Goal: Task Accomplishment & Management: Use online tool/utility

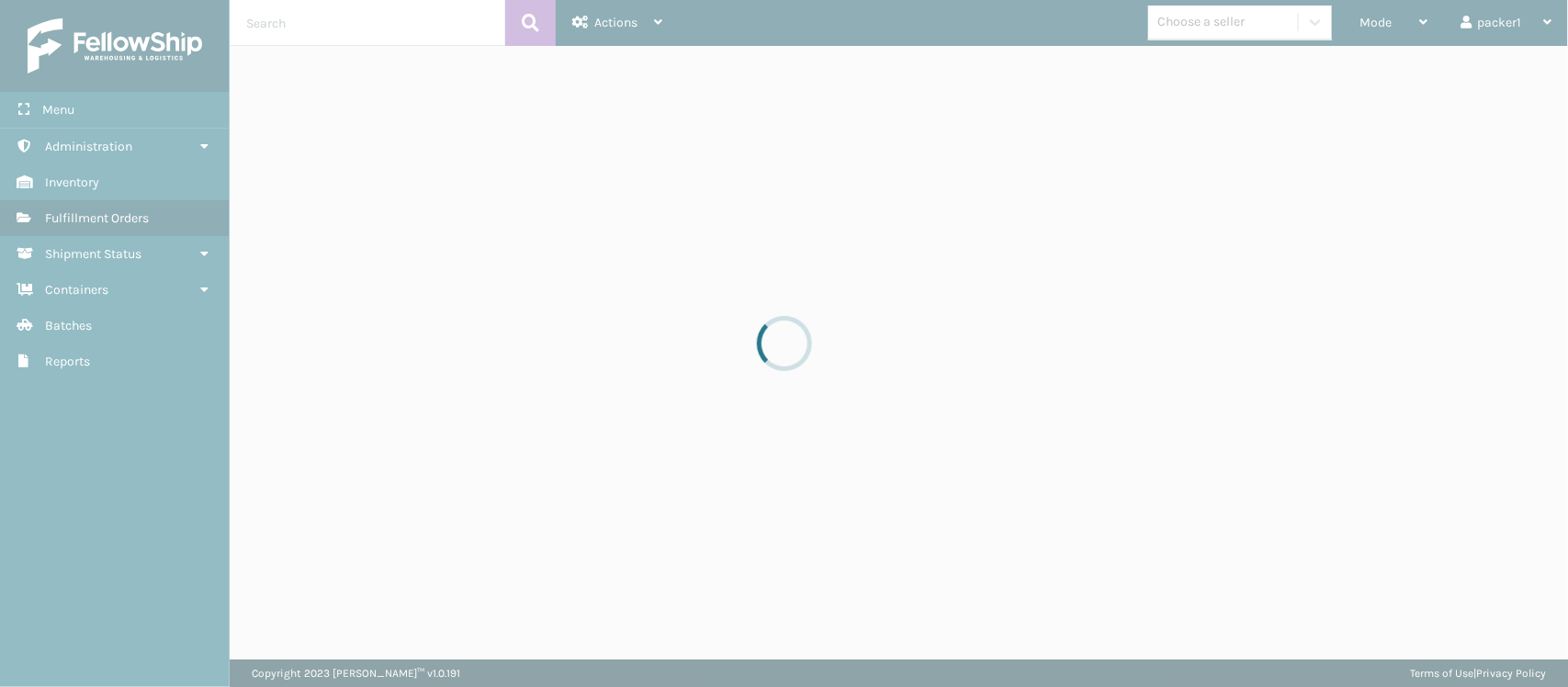
click at [1418, 30] on div at bounding box center [784, 343] width 1568 height 687
click at [1399, 12] on div at bounding box center [784, 343] width 1568 height 687
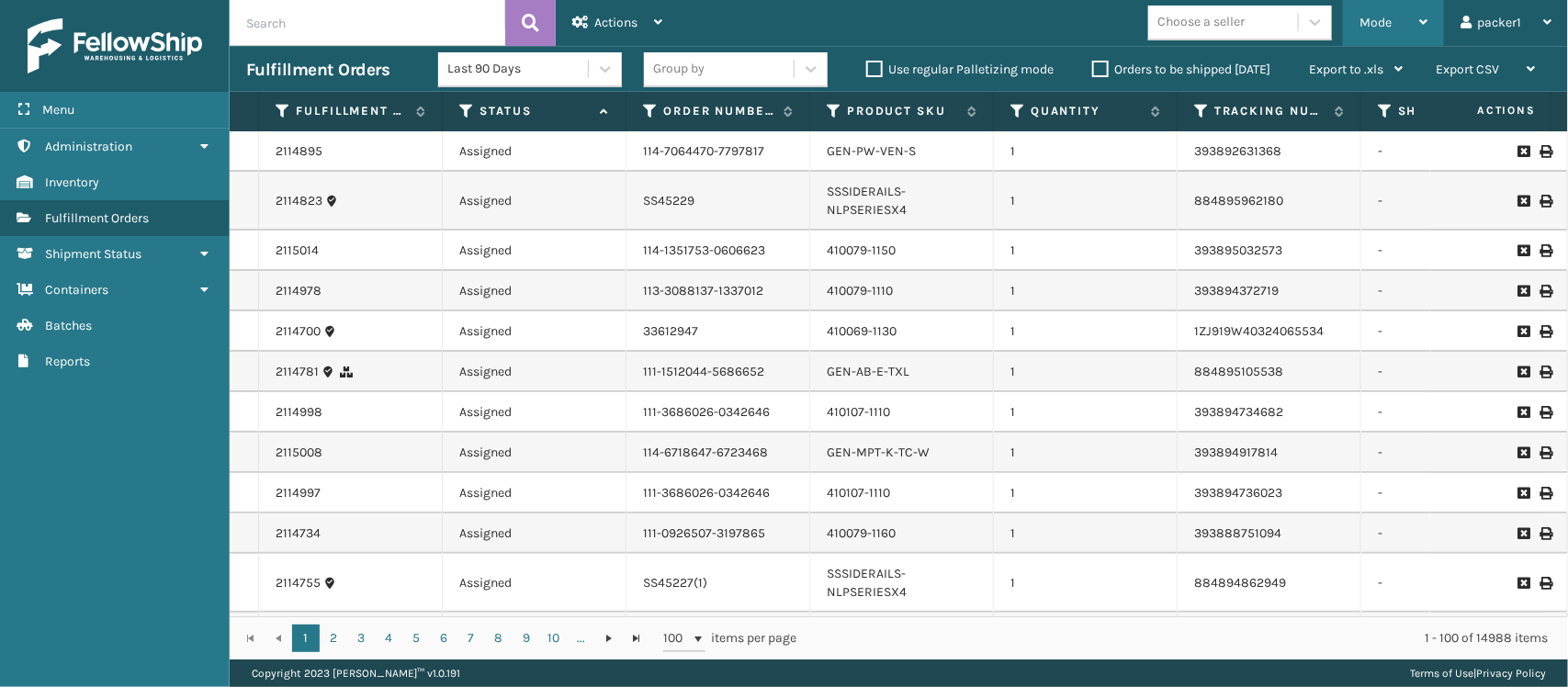
click at [1431, 1] on div "Mode Regular Mode Picking Mode Labeling Mode Exit Scan Mode" at bounding box center [1394, 22] width 101 height 46
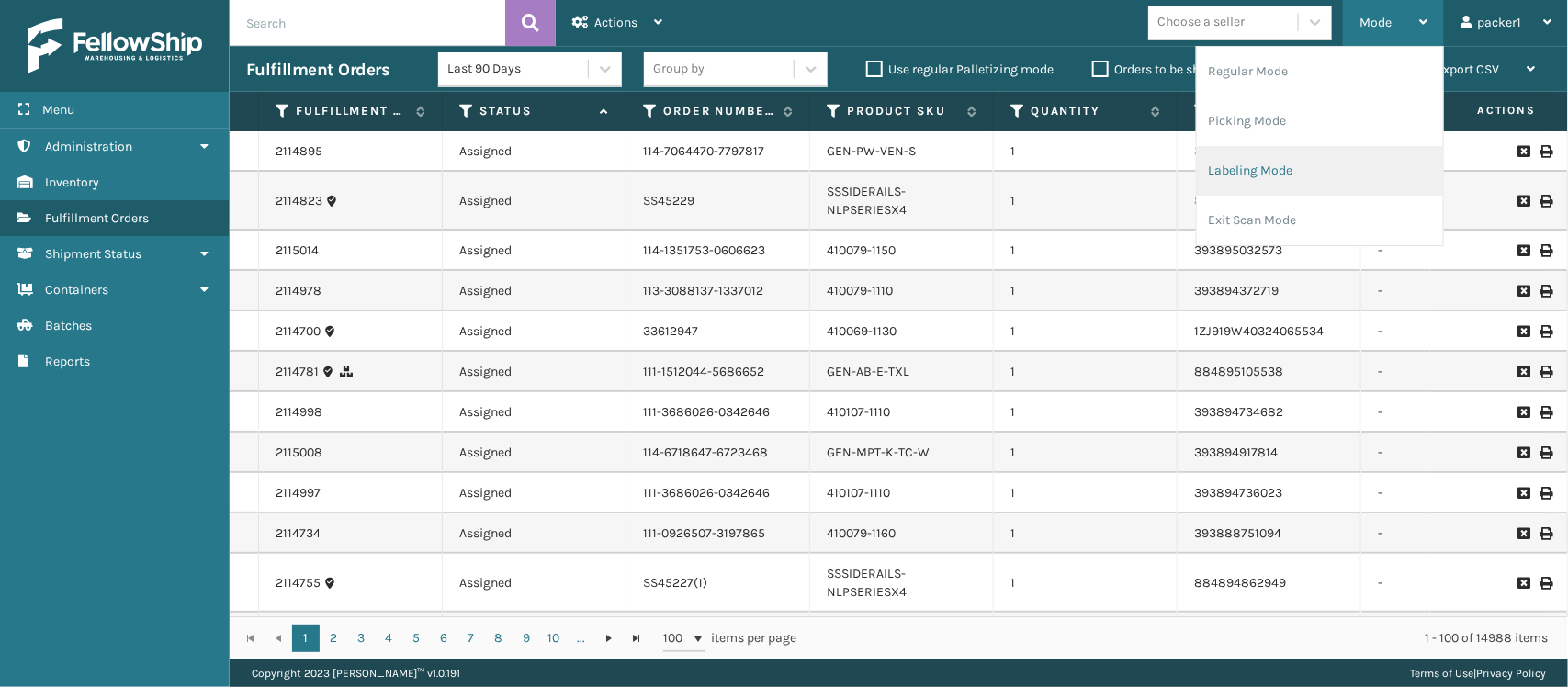
click at [1296, 161] on li "Labeling Mode" at bounding box center [1320, 171] width 246 height 49
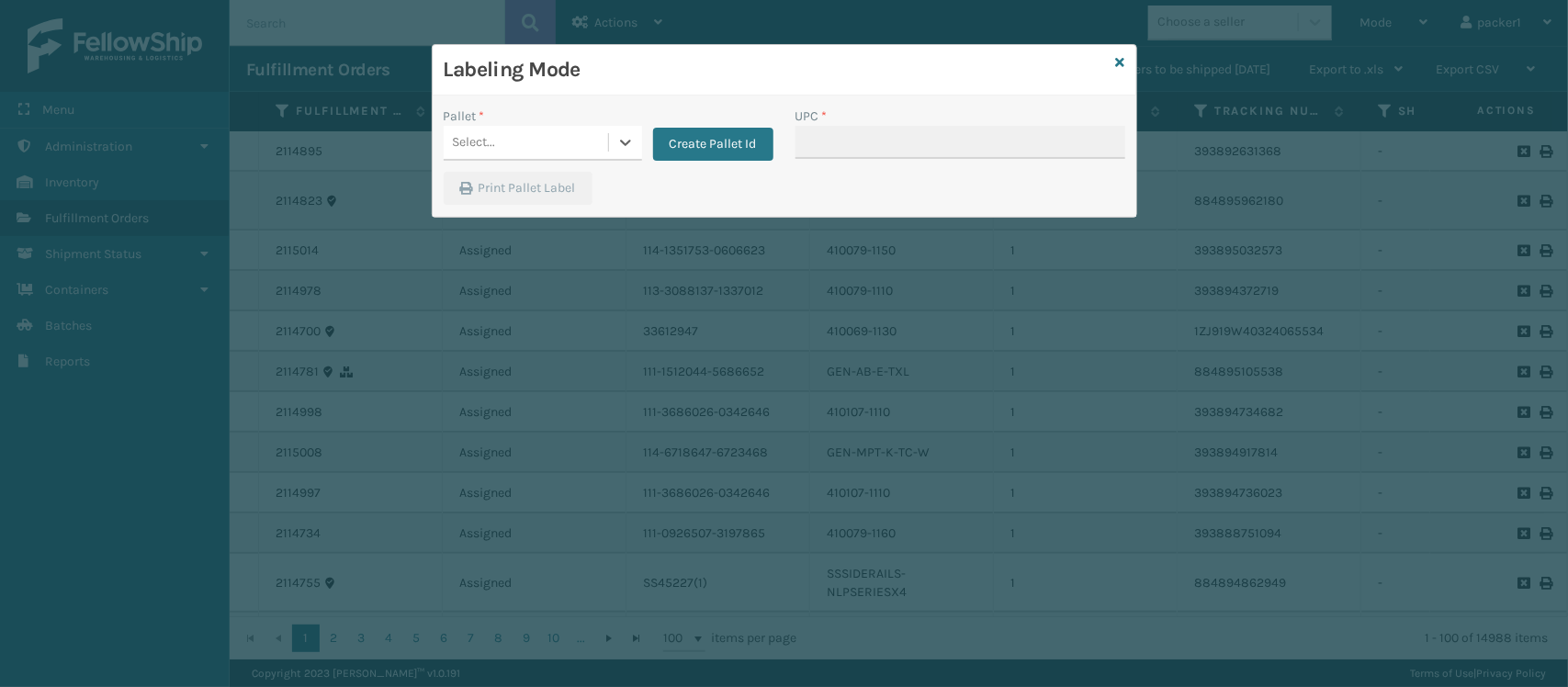
click at [539, 153] on div "Select..." at bounding box center [526, 143] width 164 height 31
click at [703, 131] on button "Create Pallet Id" at bounding box center [713, 144] width 120 height 33
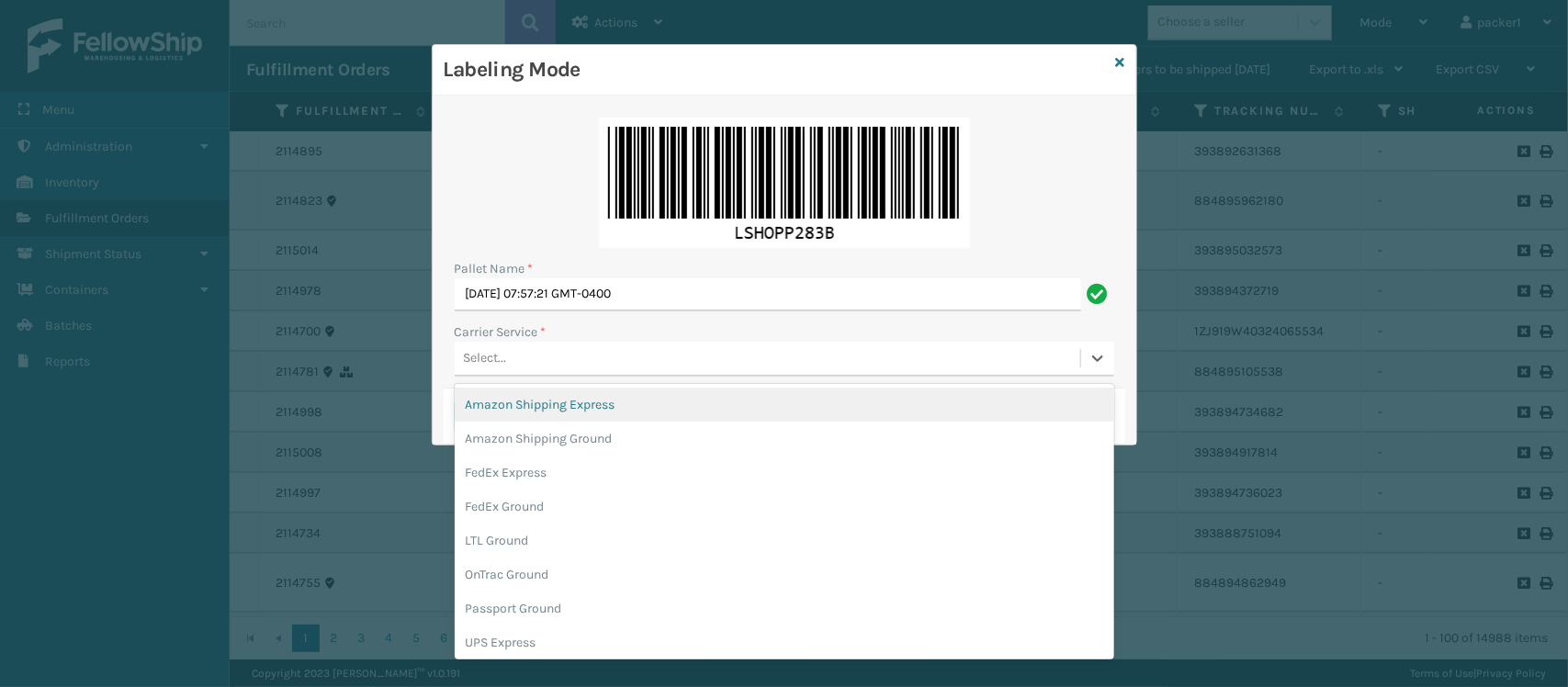
click at [581, 364] on div "Select..." at bounding box center [767, 359] width 626 height 31
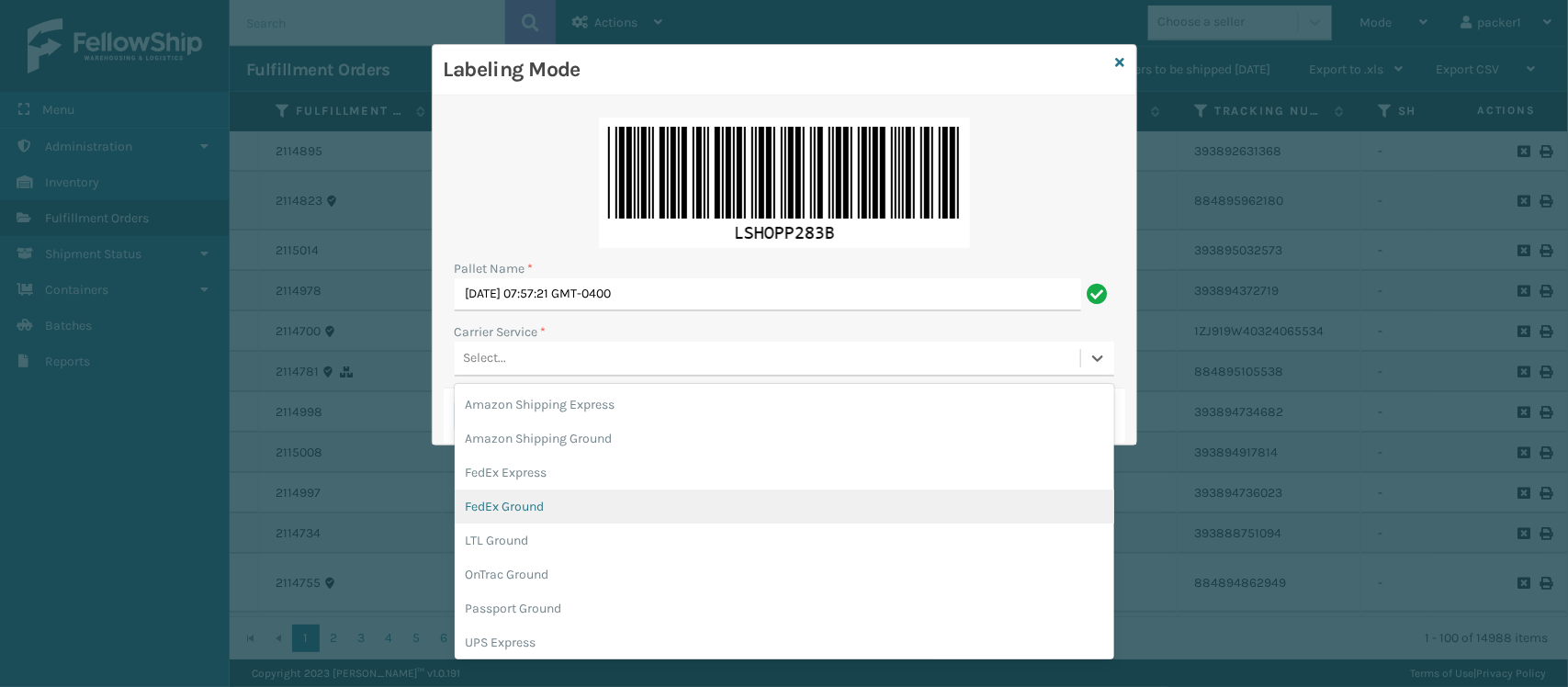
click at [505, 515] on div "FedEx Ground" at bounding box center [785, 506] width 660 height 34
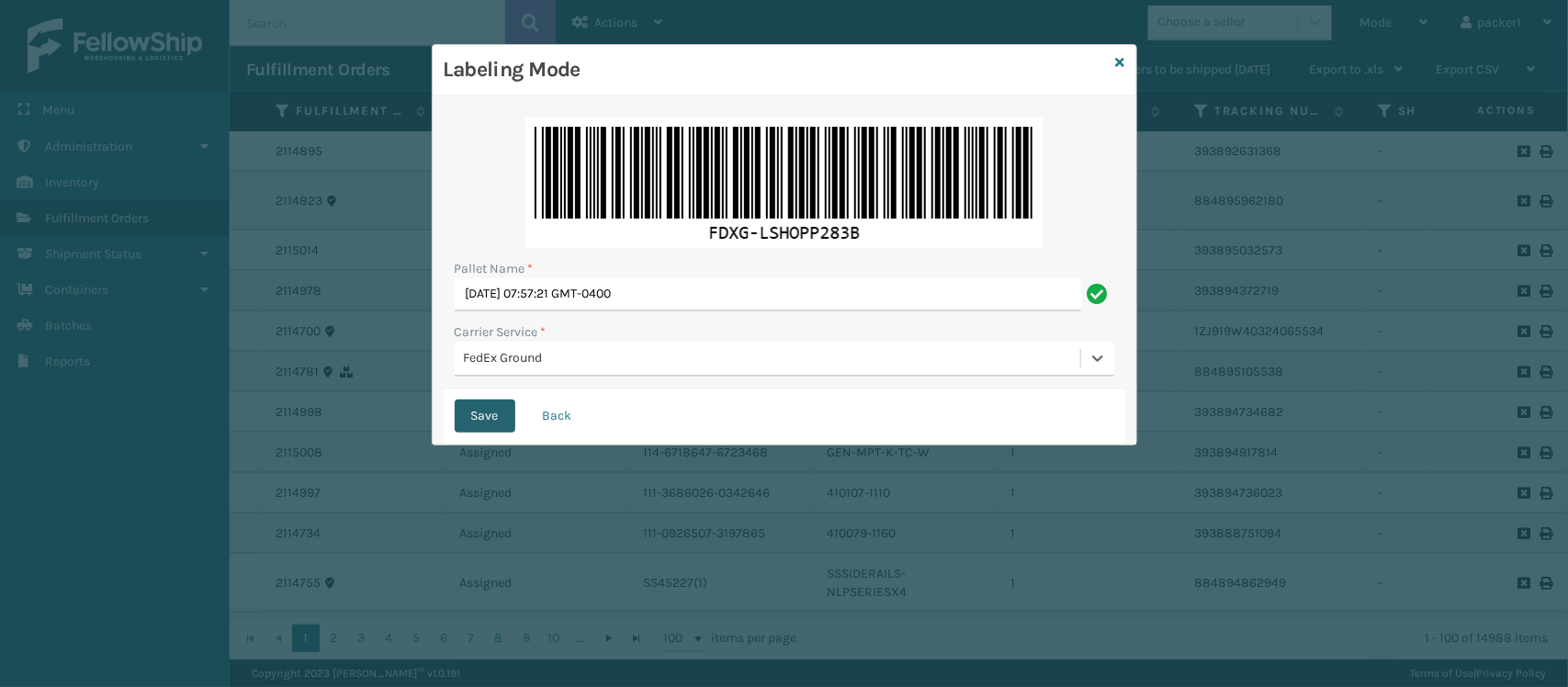
click at [464, 401] on button "Save" at bounding box center [485, 416] width 61 height 33
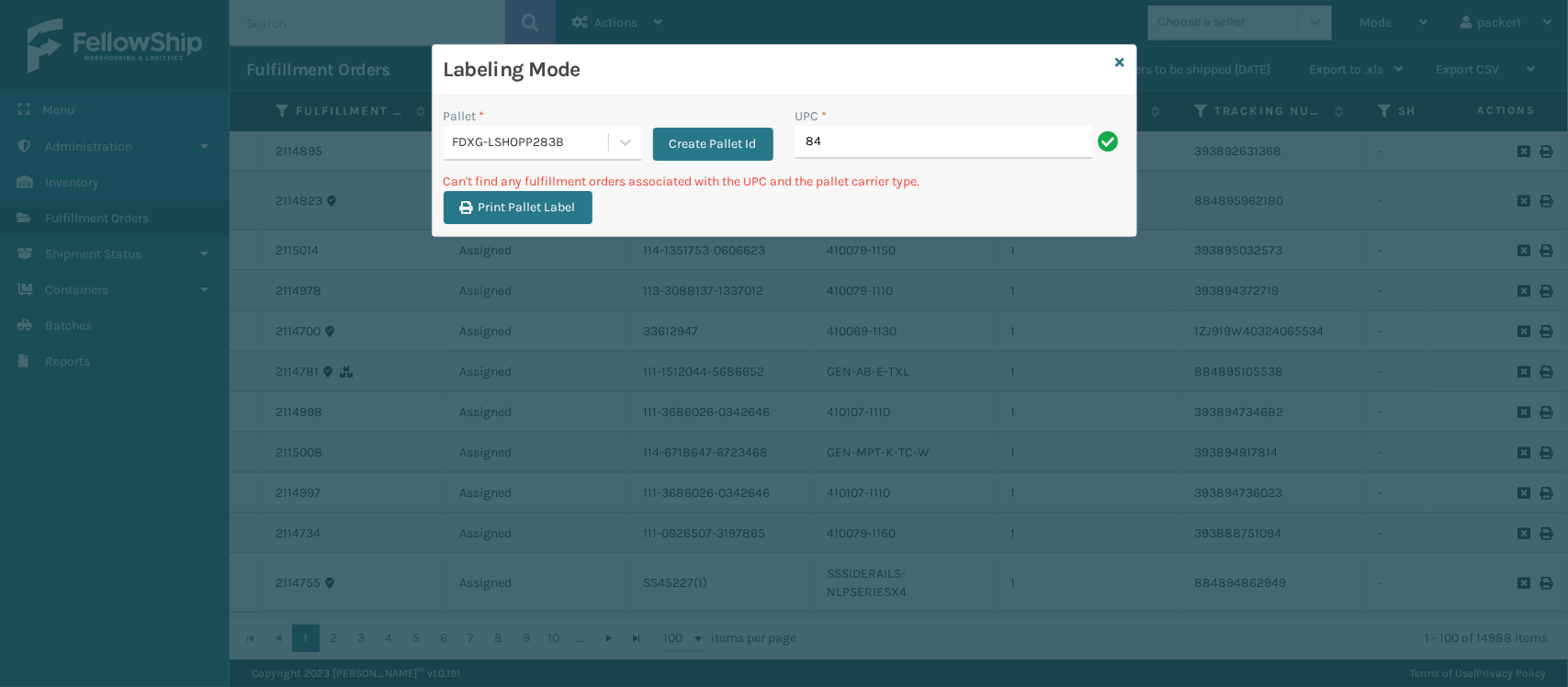
type input "8"
type input "410079-1110"
type input "4"
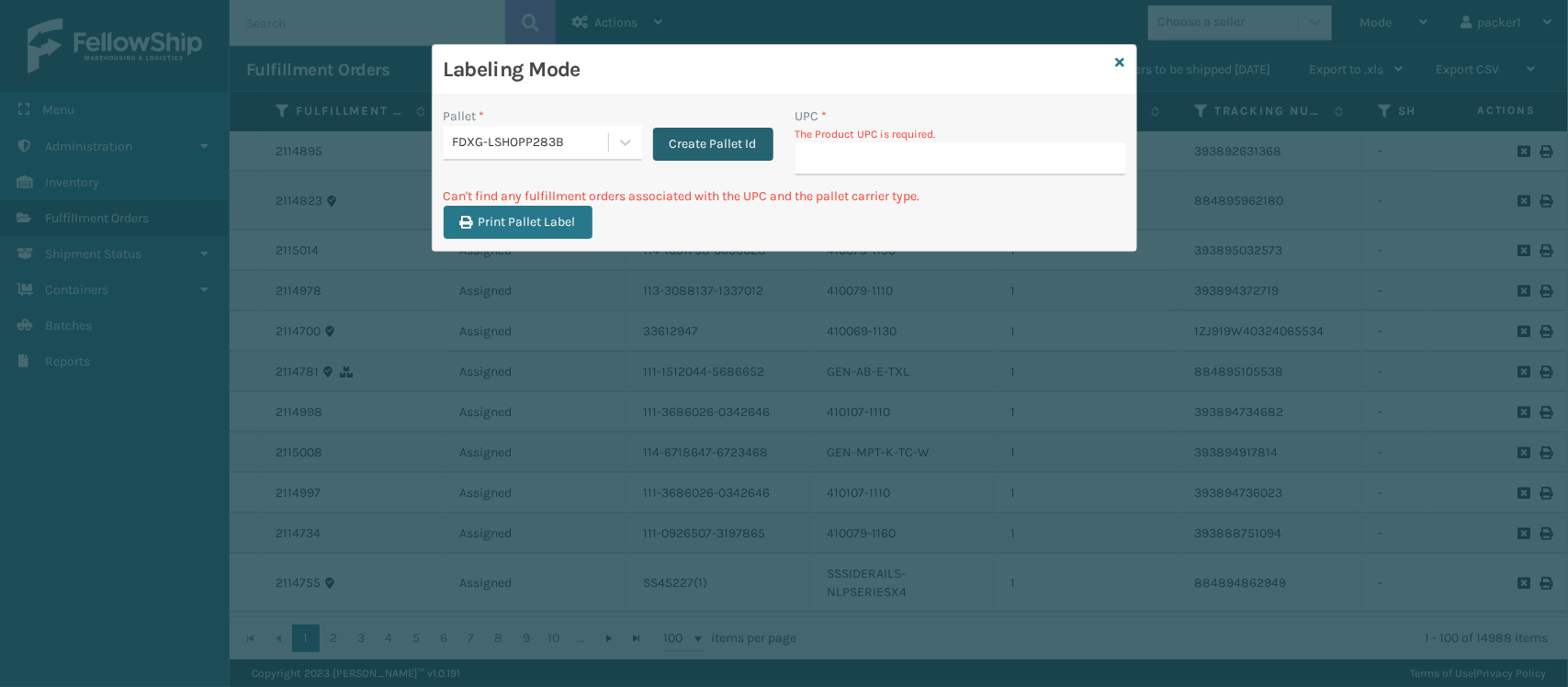
click at [692, 152] on button "Create Pallet Id" at bounding box center [713, 144] width 120 height 33
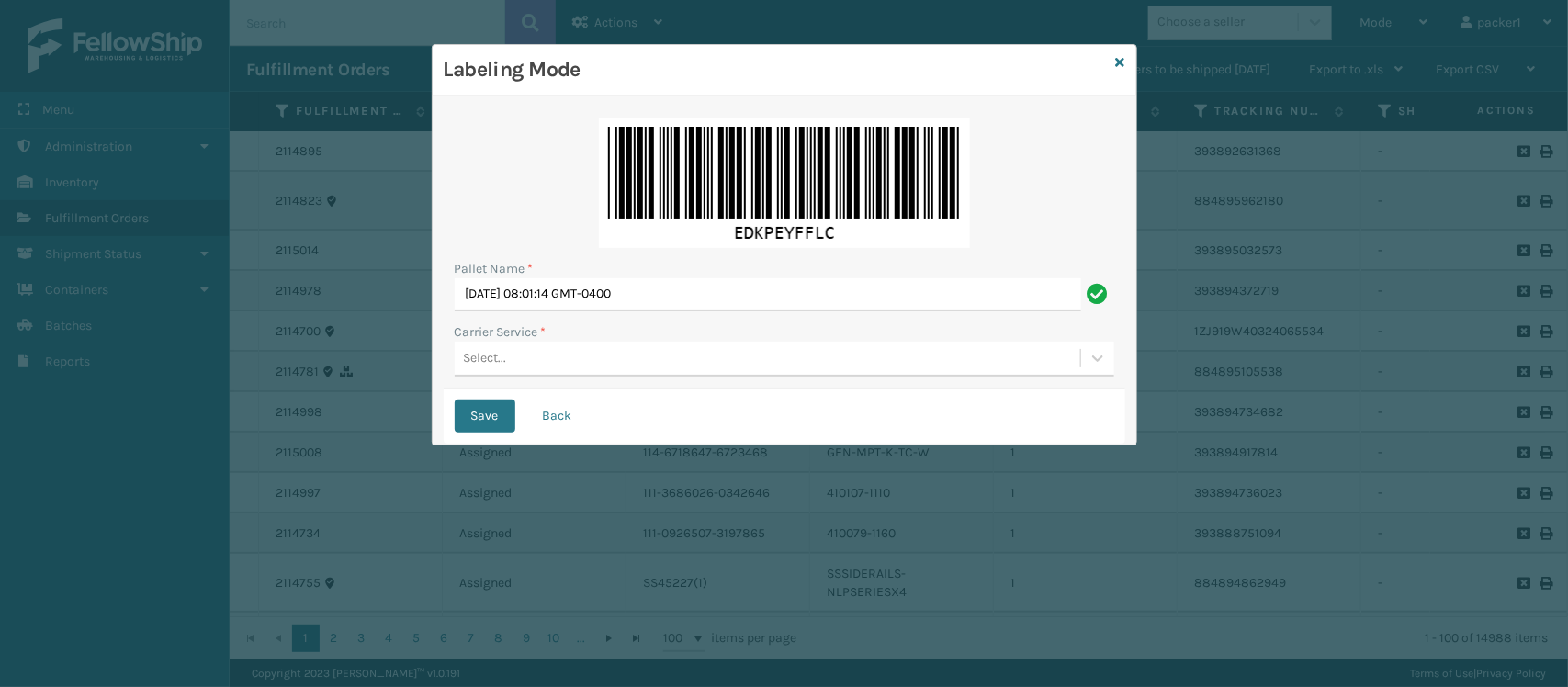
click at [506, 377] on div "Select..." at bounding box center [785, 359] width 660 height 34
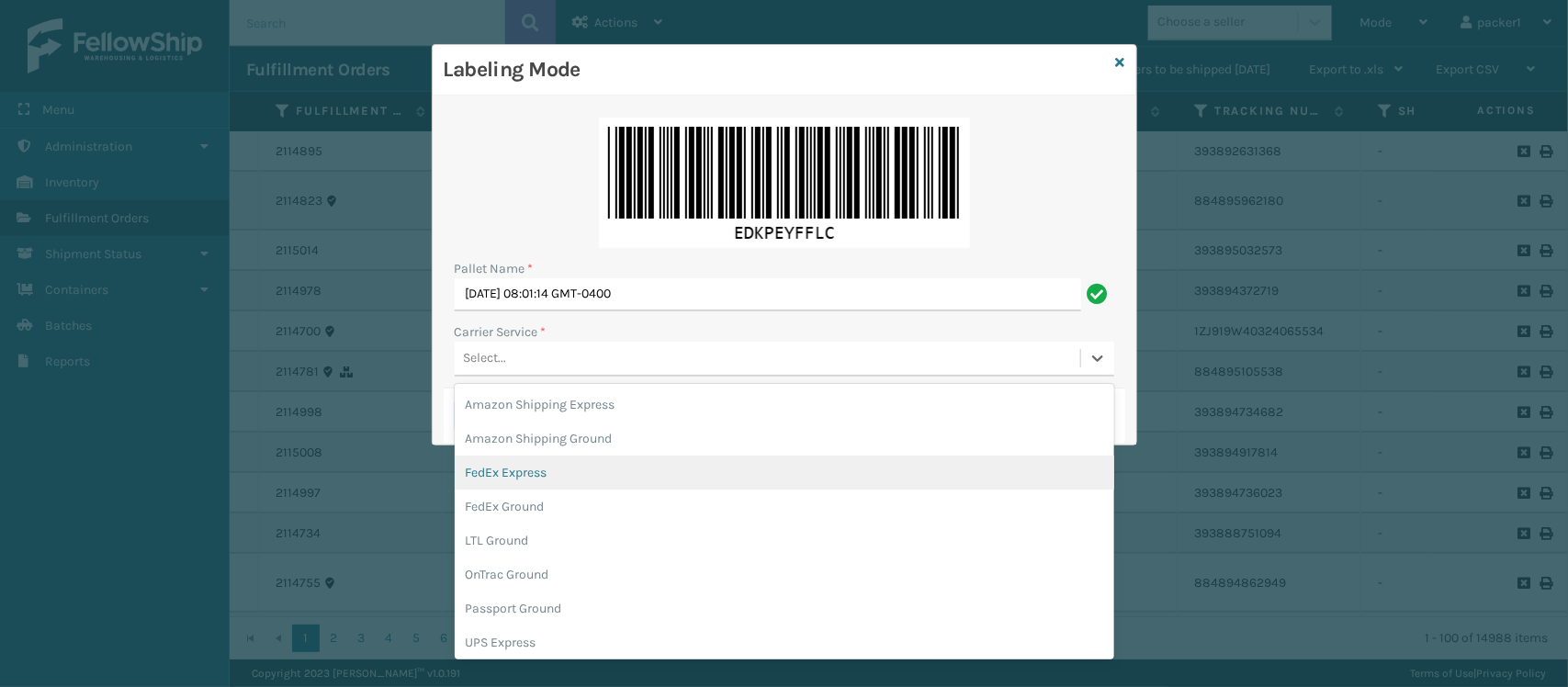
click at [513, 482] on div "FedEx Express" at bounding box center [785, 473] width 660 height 34
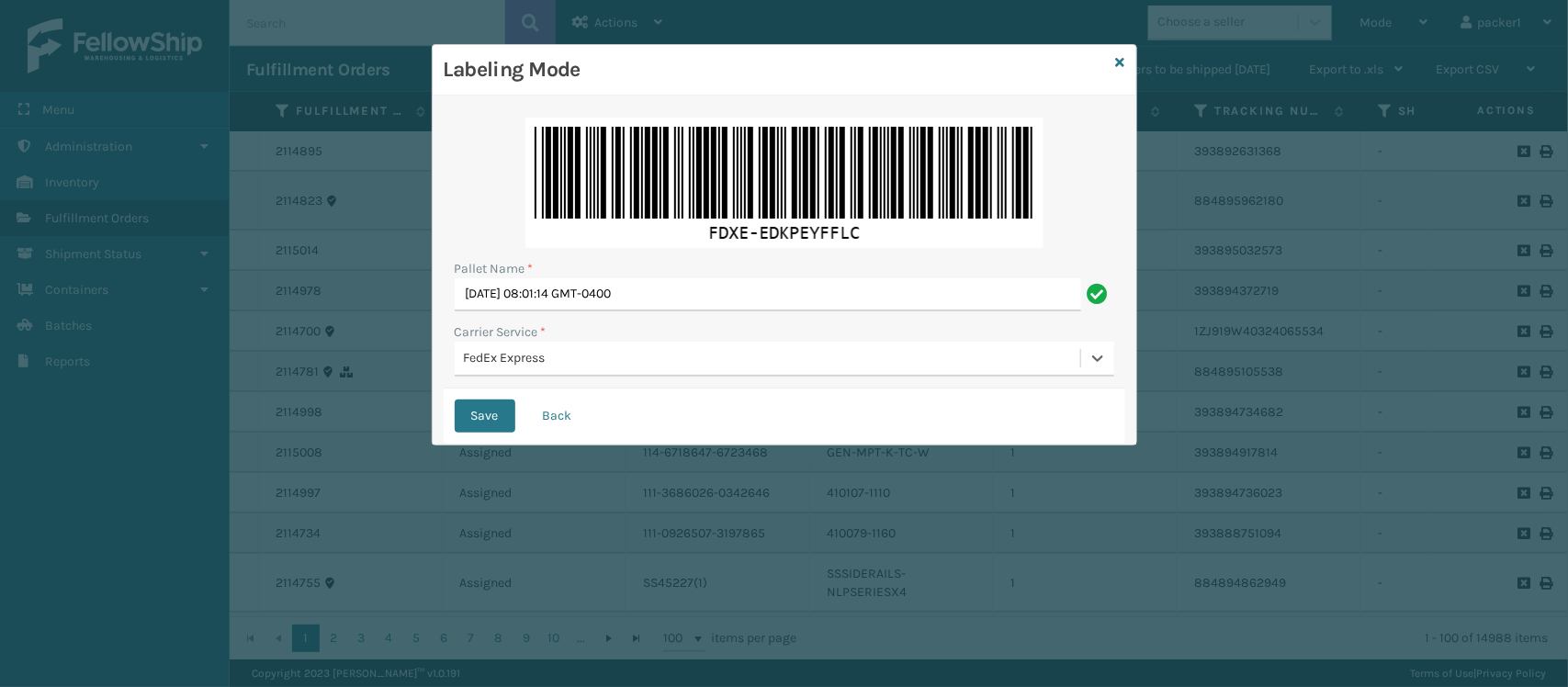
click at [446, 396] on div "Save Back" at bounding box center [784, 416] width 681 height 55
click at [508, 425] on button "Save" at bounding box center [485, 416] width 61 height 33
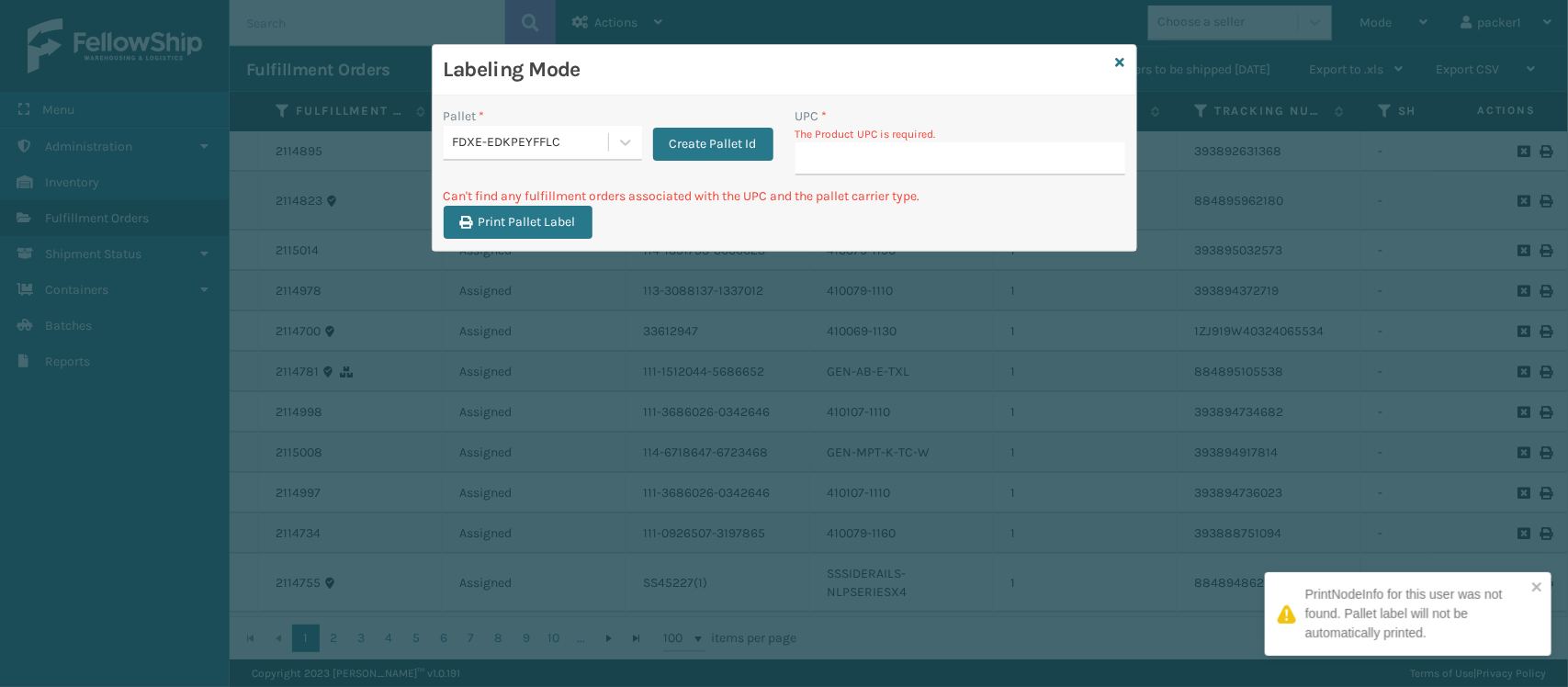
click at [919, 145] on input "UPC *" at bounding box center [960, 158] width 330 height 33
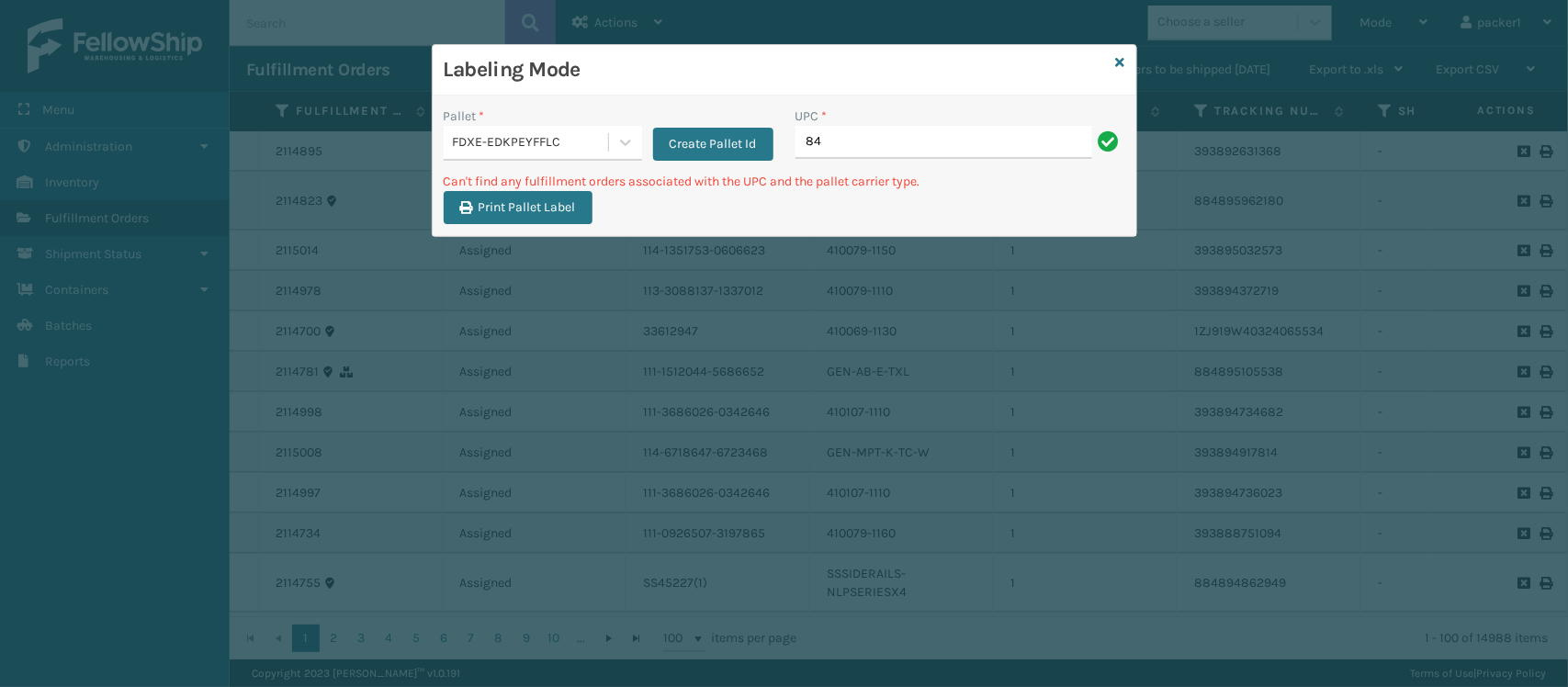
type input "8"
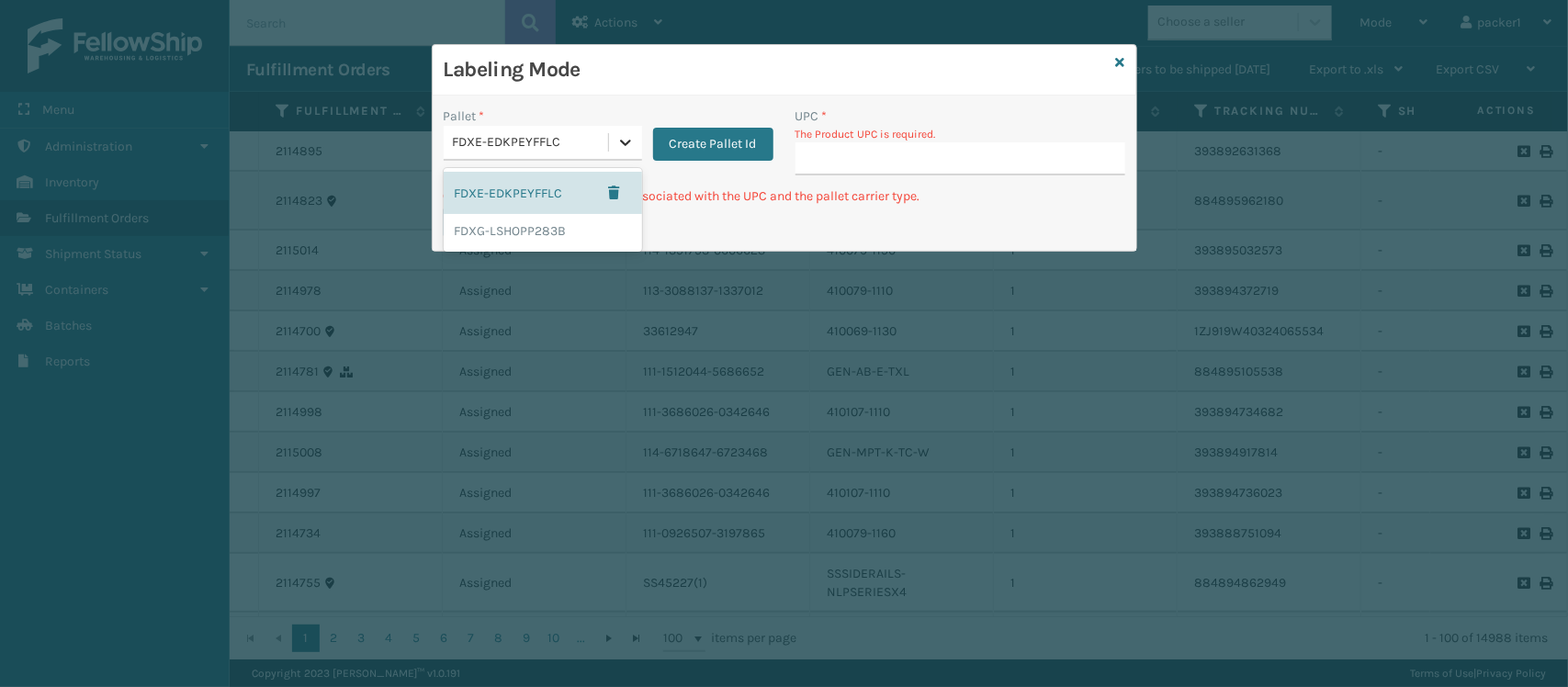
click at [617, 141] on icon at bounding box center [626, 143] width 19 height 19
click at [581, 234] on div "FDXG-LSHOPP283B" at bounding box center [543, 231] width 199 height 34
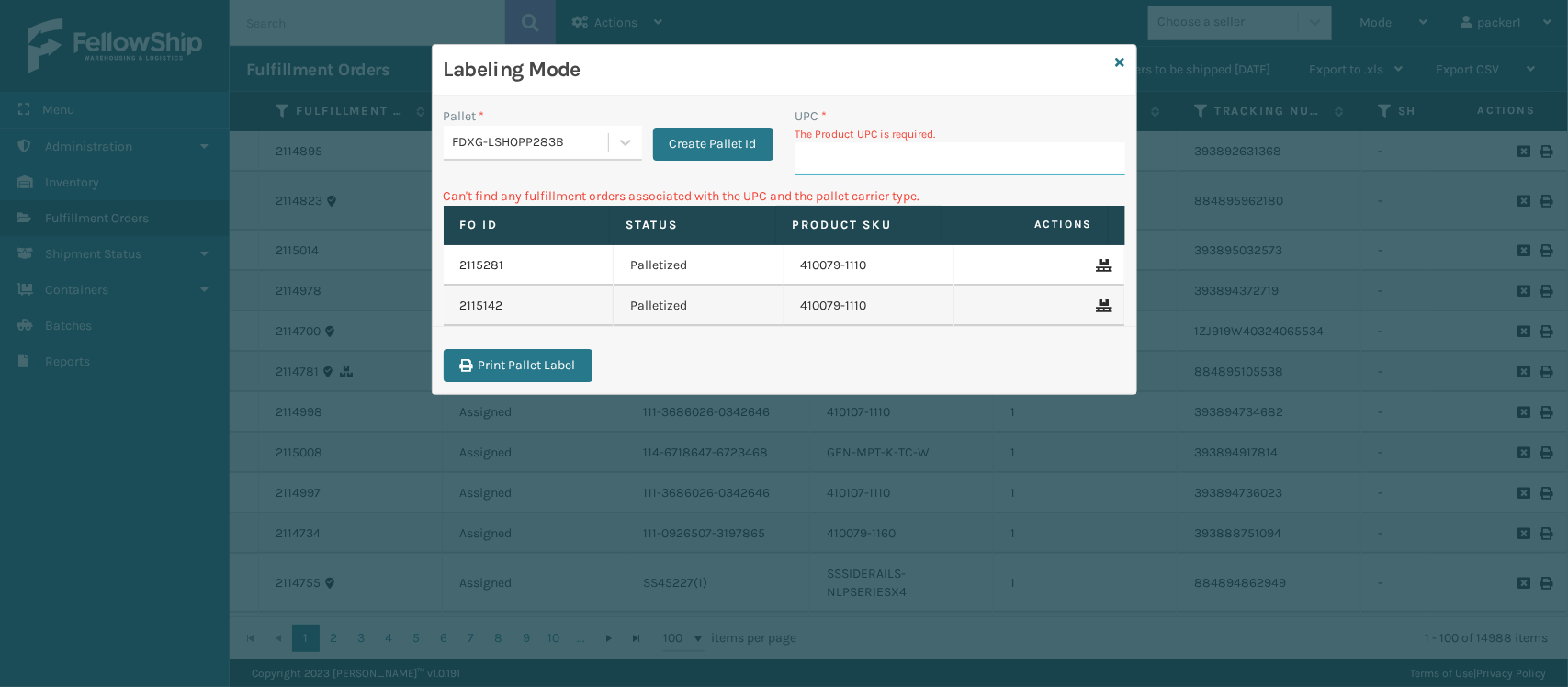
click at [846, 163] on input "UPC *" at bounding box center [960, 158] width 330 height 33
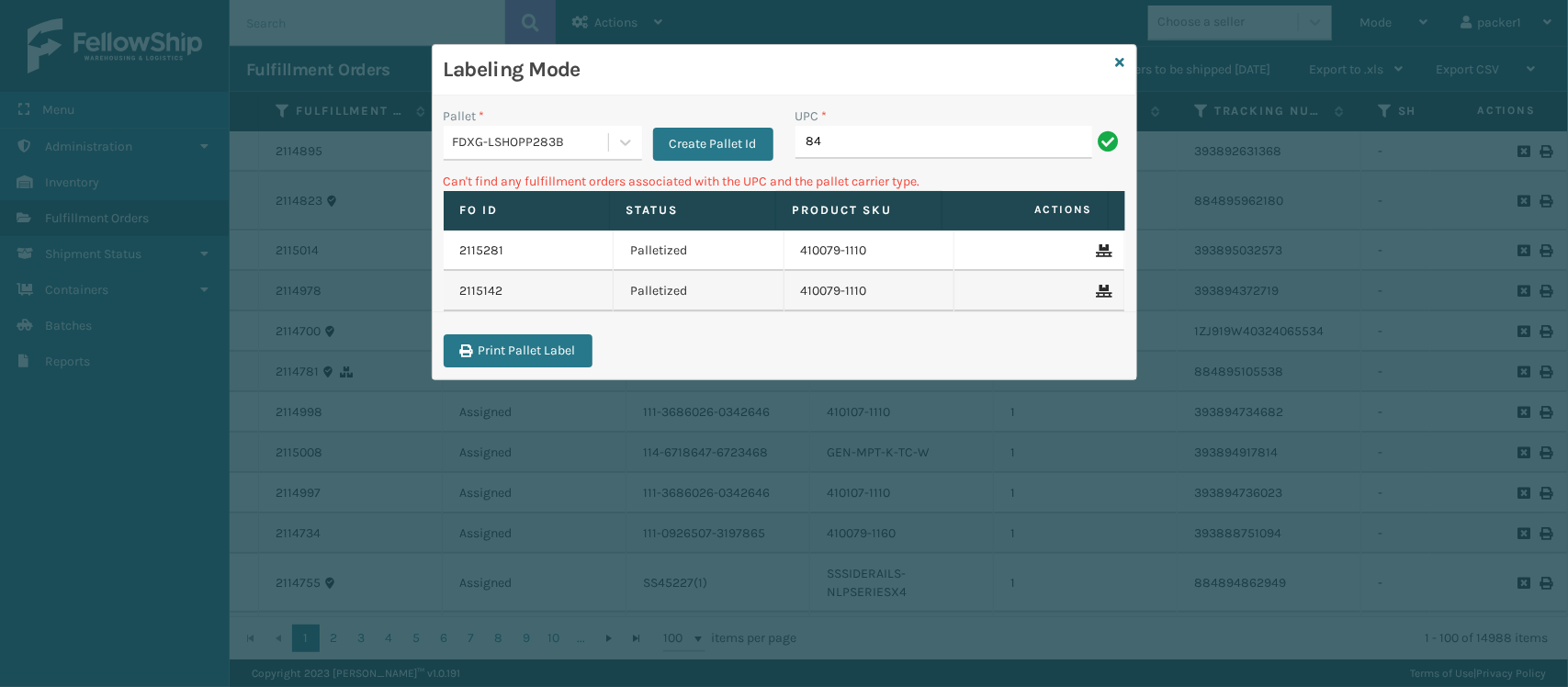
type input "8"
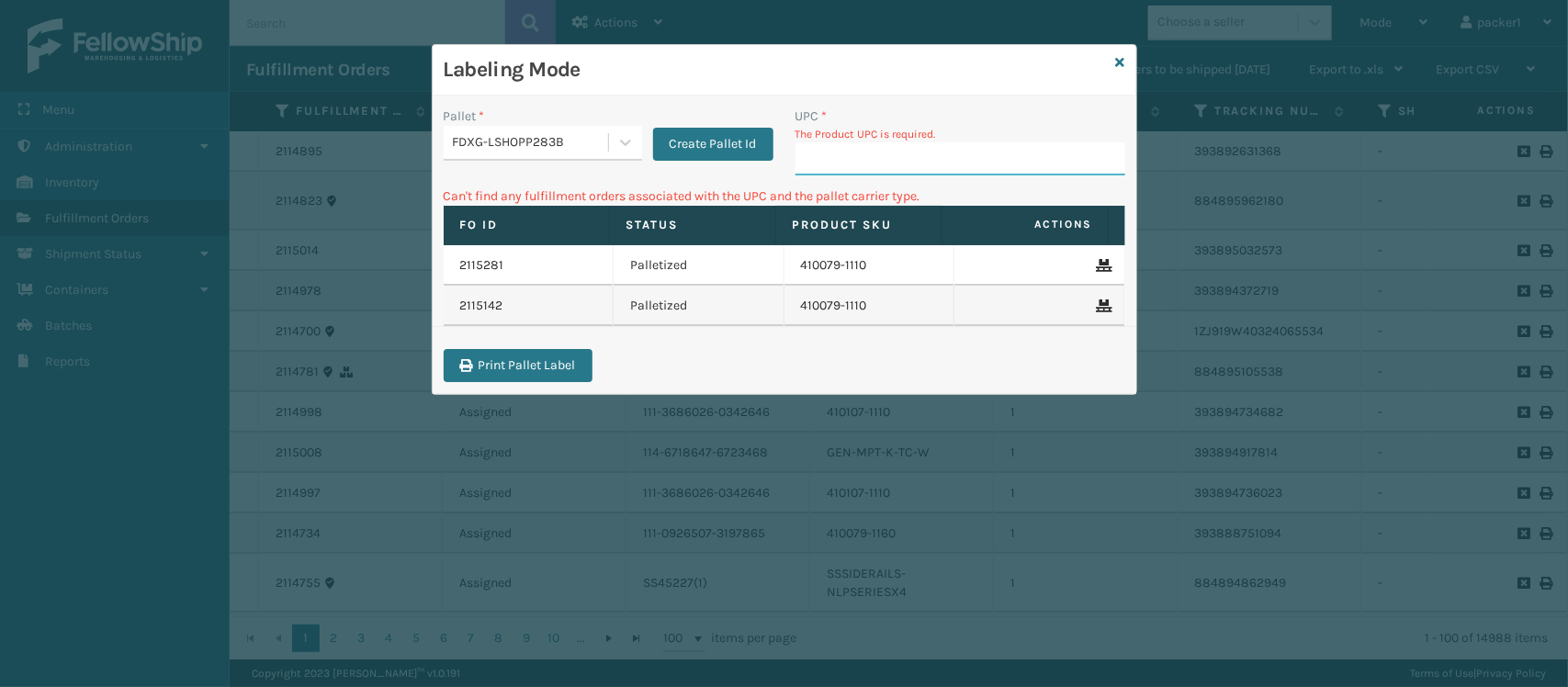
click at [841, 158] on input "UPC *" at bounding box center [960, 158] width 330 height 33
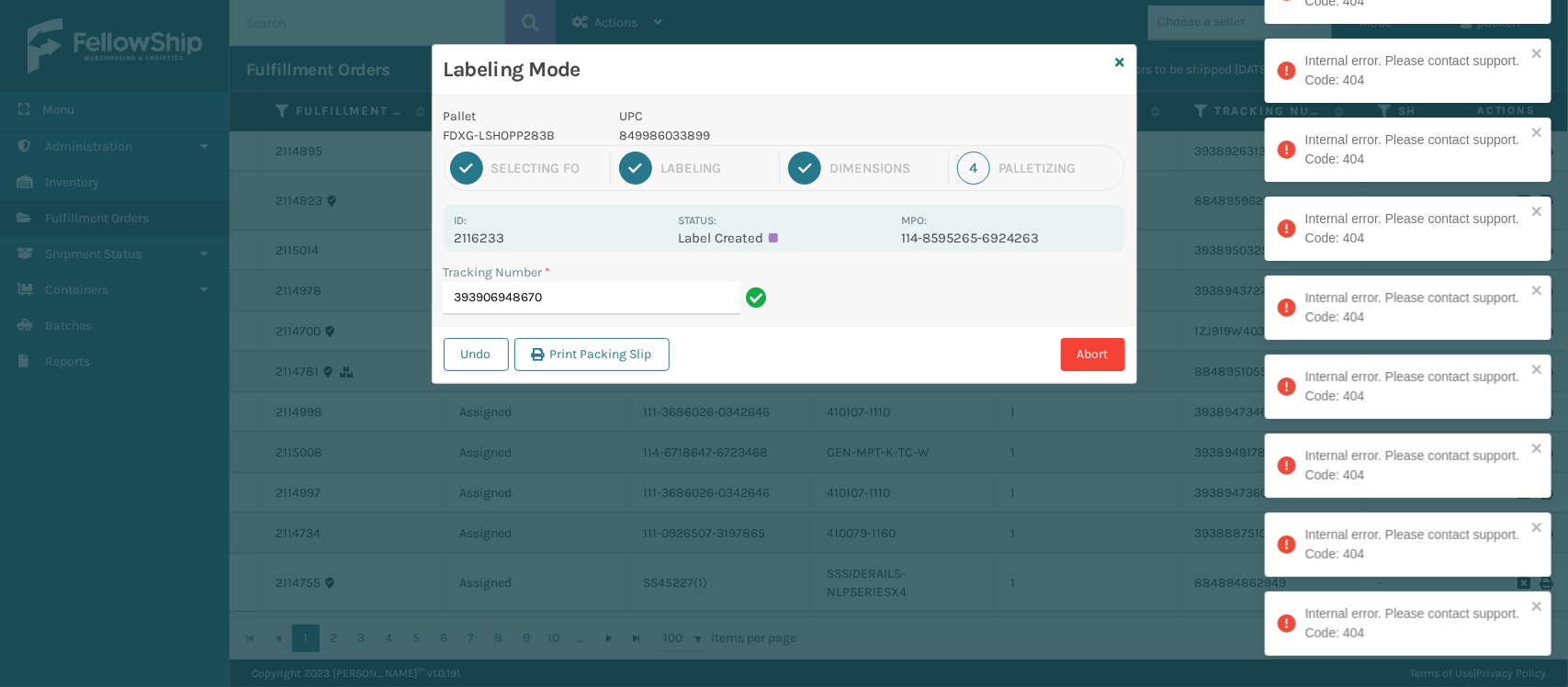
type input "393906948670"
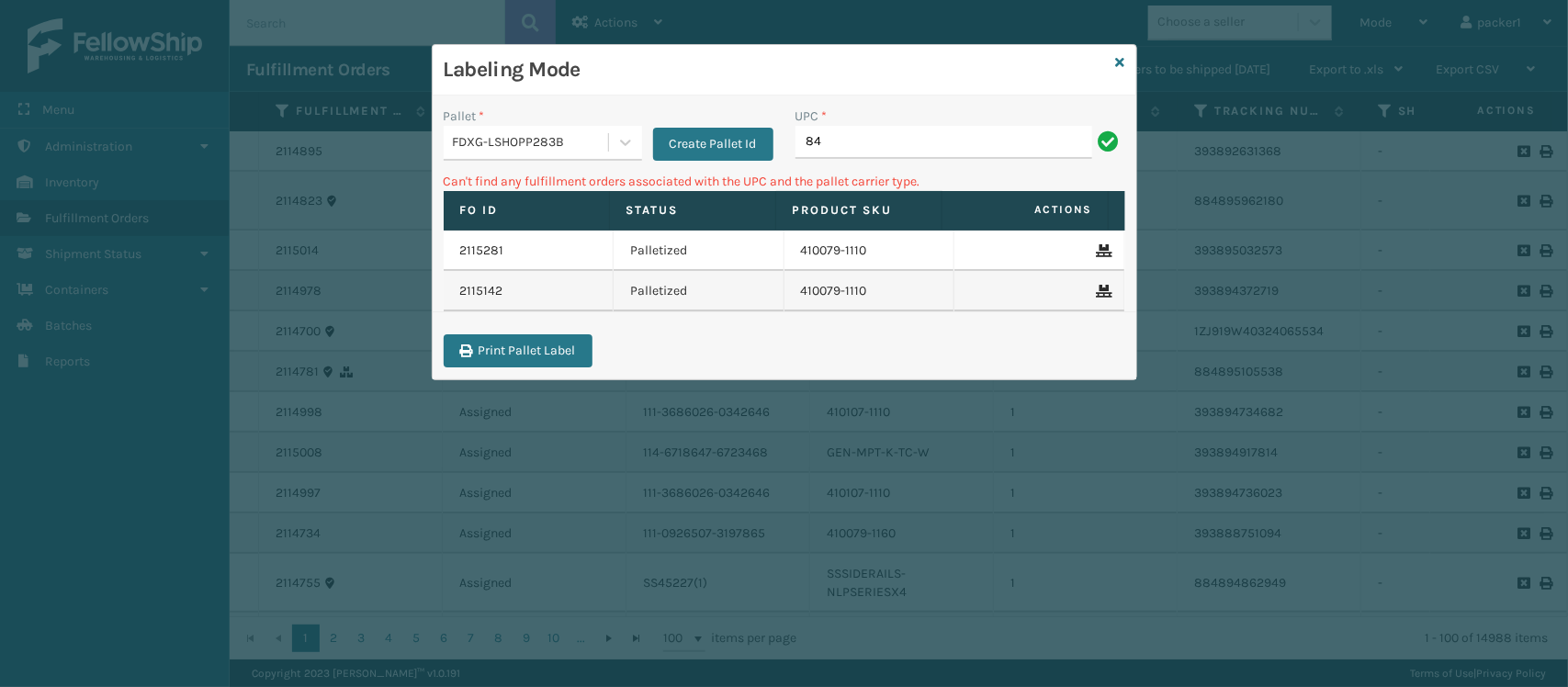
type input "8"
click at [944, 139] on input "849986012313" at bounding box center [943, 142] width 296 height 33
type input "8"
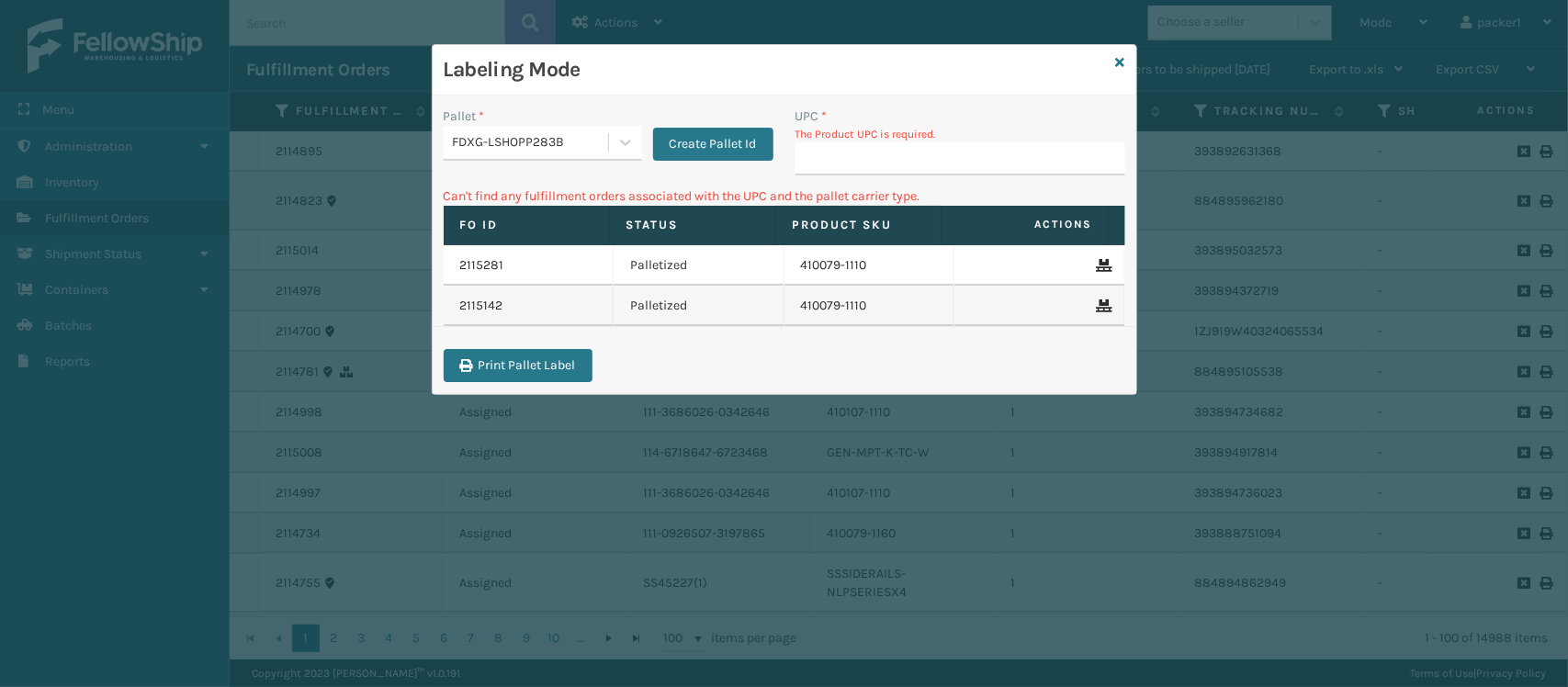
click at [726, 166] on div "Pallet * FDXG-LSHOPP283B Create Pallet Id" at bounding box center [608, 146] width 351 height 80
click at [685, 147] on button "Create Pallet Id" at bounding box center [713, 144] width 120 height 33
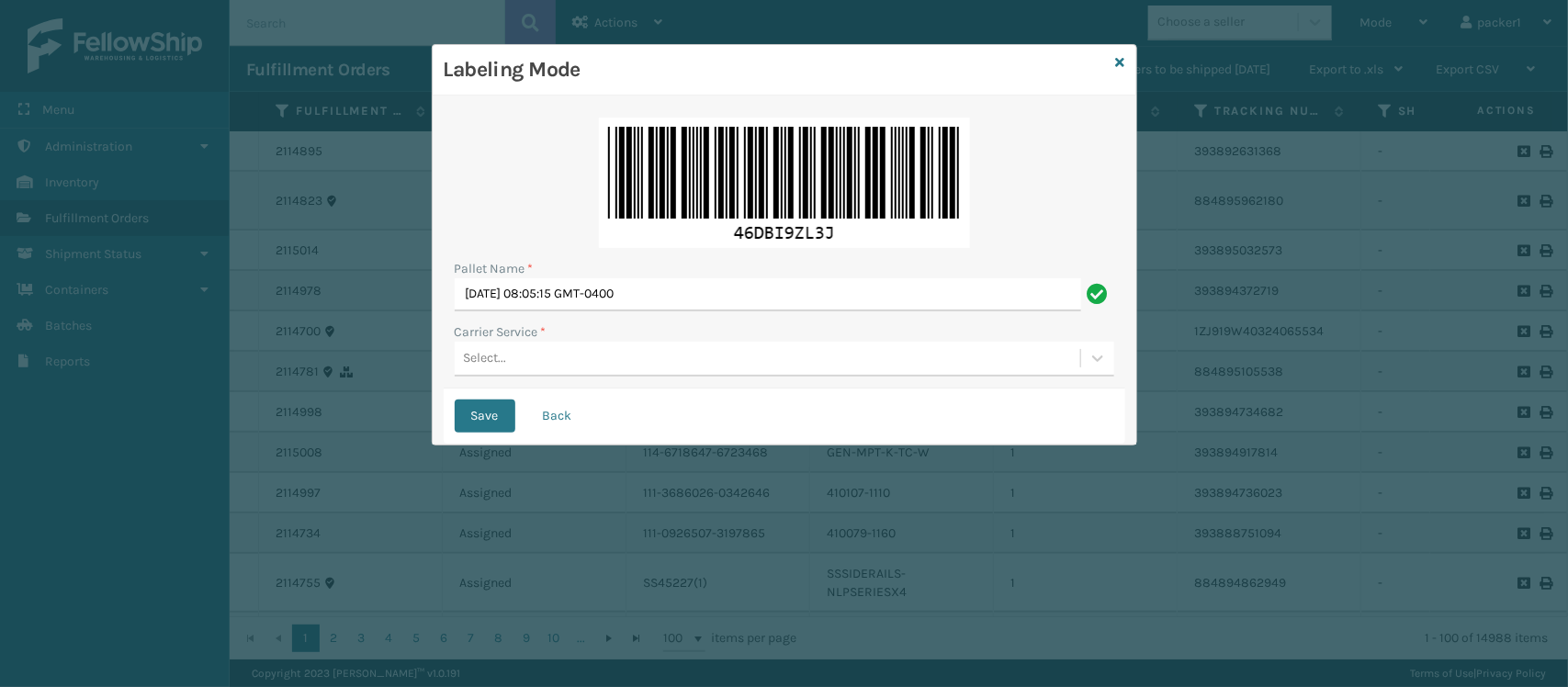
click at [603, 350] on div "Select..." at bounding box center [767, 359] width 626 height 31
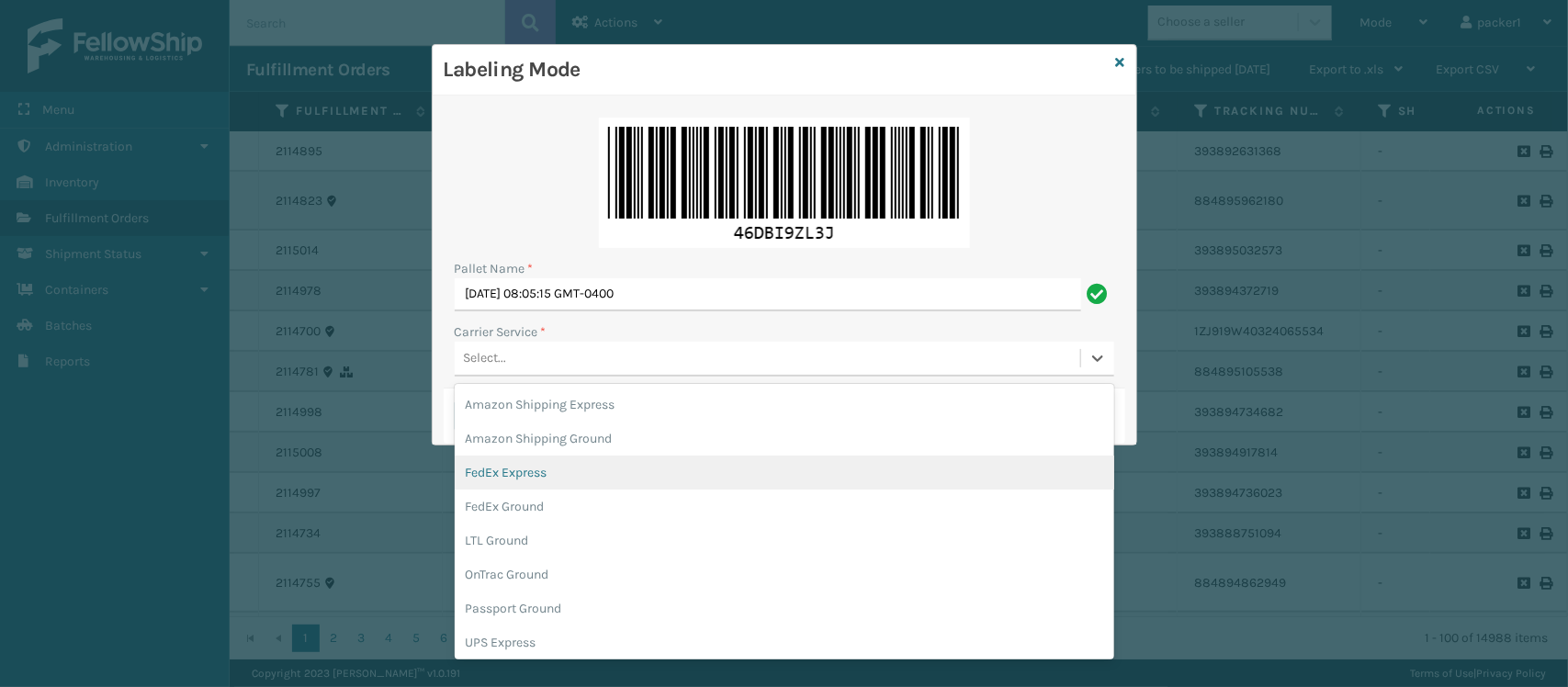
scroll to position [103, 0]
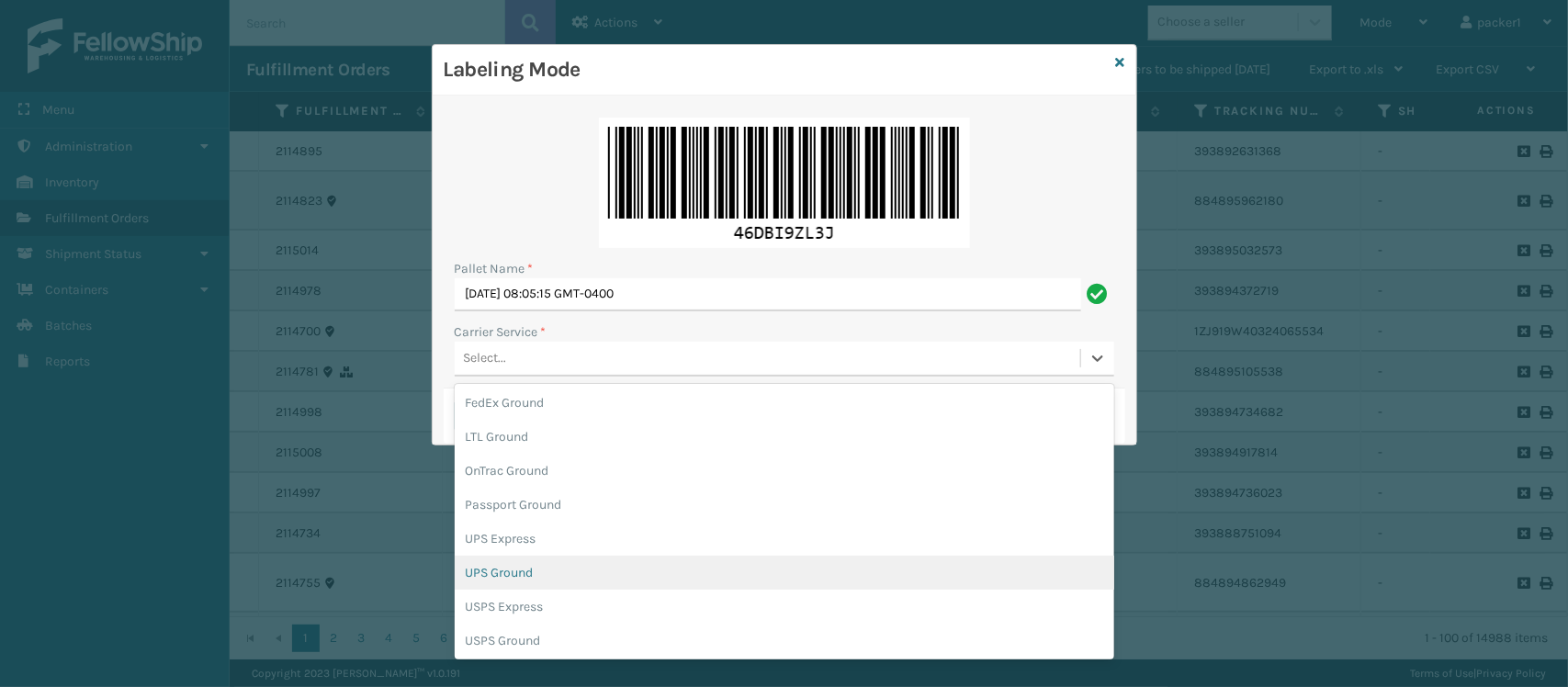
click at [667, 565] on div "UPS Ground" at bounding box center [785, 572] width 660 height 34
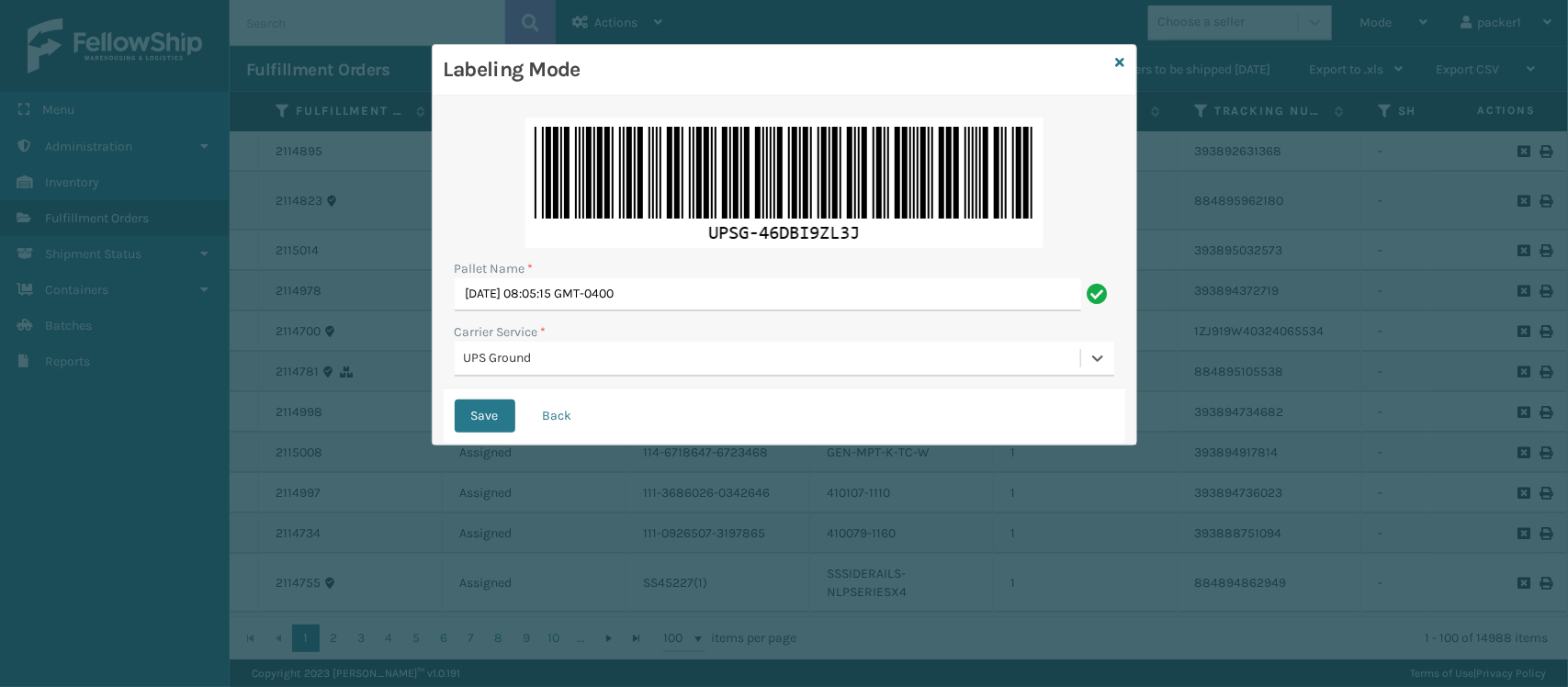
click at [477, 396] on div "Save Back" at bounding box center [784, 416] width 681 height 55
click at [478, 410] on button "Save" at bounding box center [485, 416] width 61 height 33
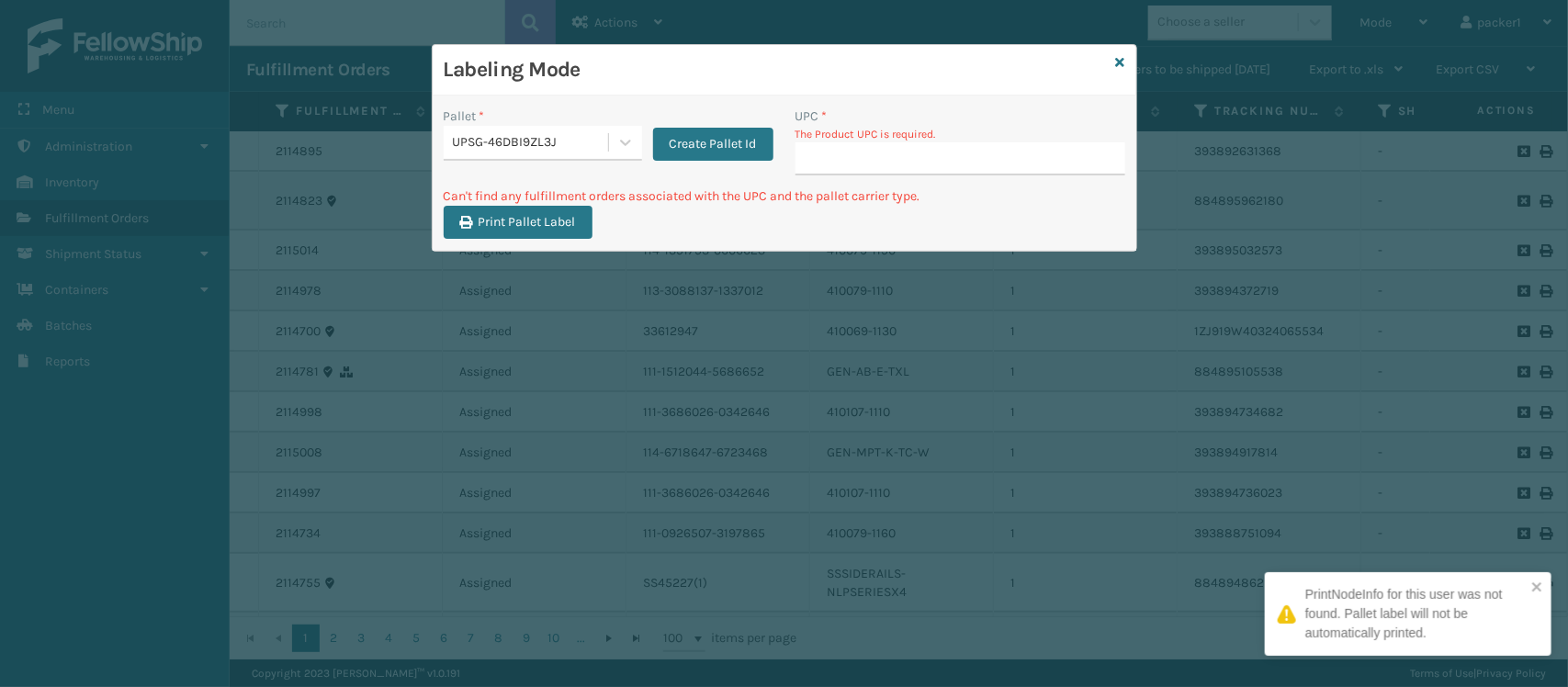
click at [866, 172] on input "UPC *" at bounding box center [960, 158] width 330 height 33
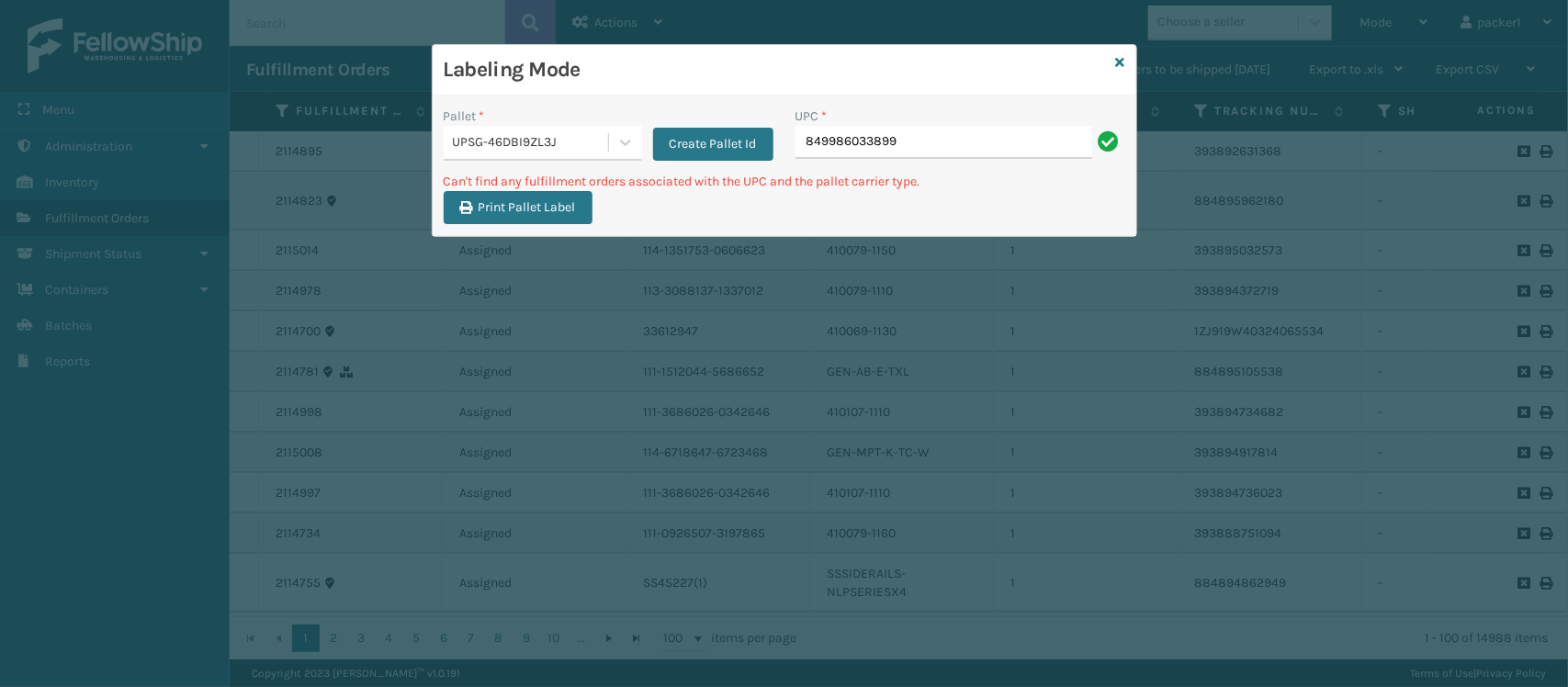
click at [570, 161] on div "Pallet * UPSG-46DBI9ZL3J Create Pallet Id" at bounding box center [608, 139] width 351 height 65
click at [590, 144] on div "UPSG-46DBI9ZL3J" at bounding box center [531, 143] width 158 height 20
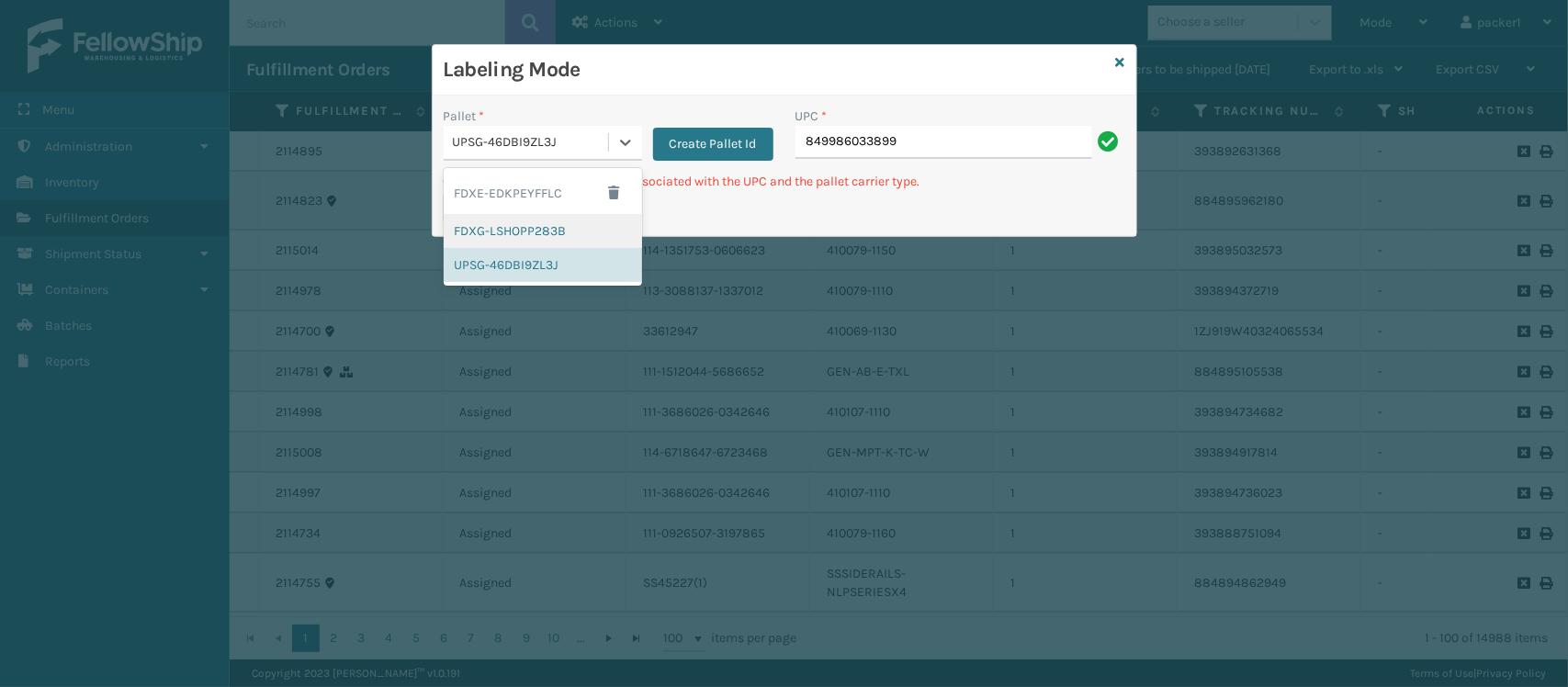
click at [529, 229] on div "FDXG-LSHOPP283B" at bounding box center [543, 231] width 199 height 34
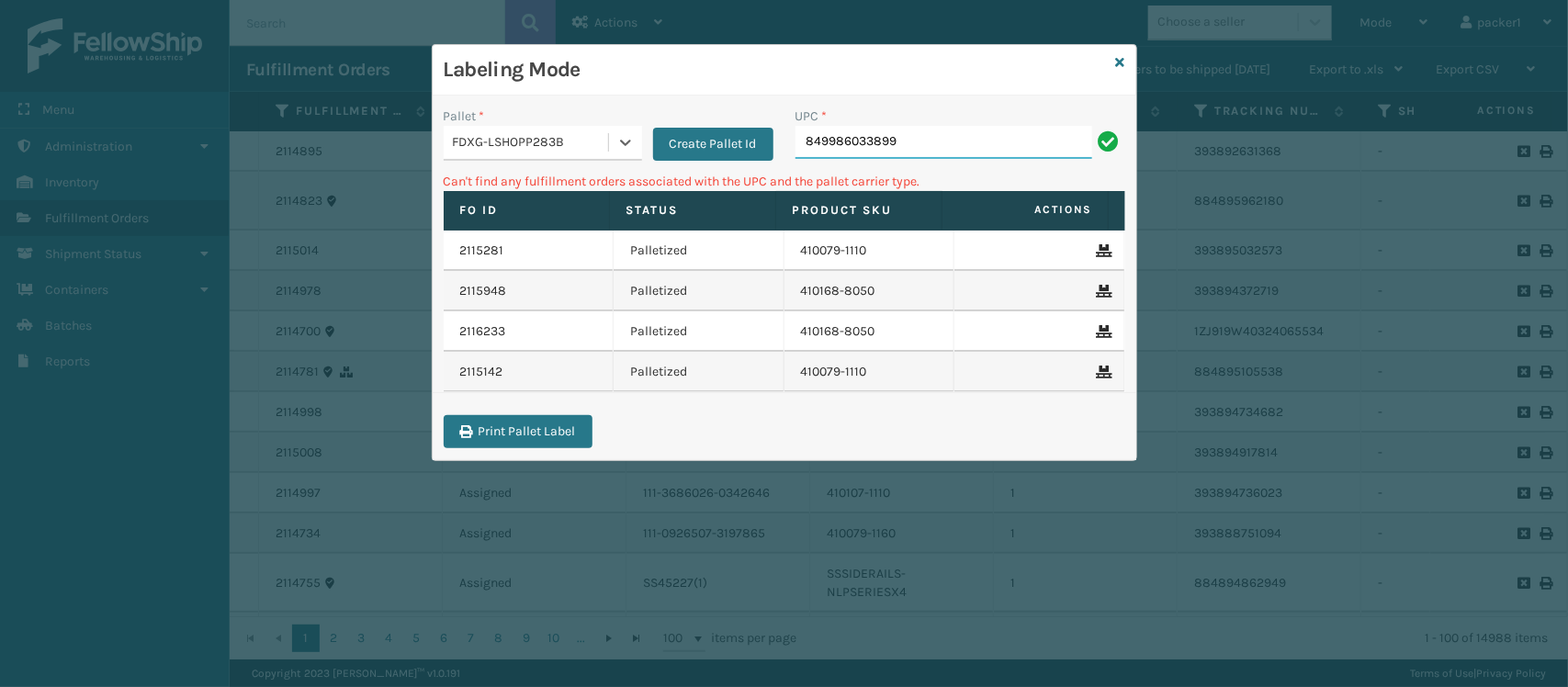
click at [919, 144] on input "849986033899" at bounding box center [943, 142] width 296 height 33
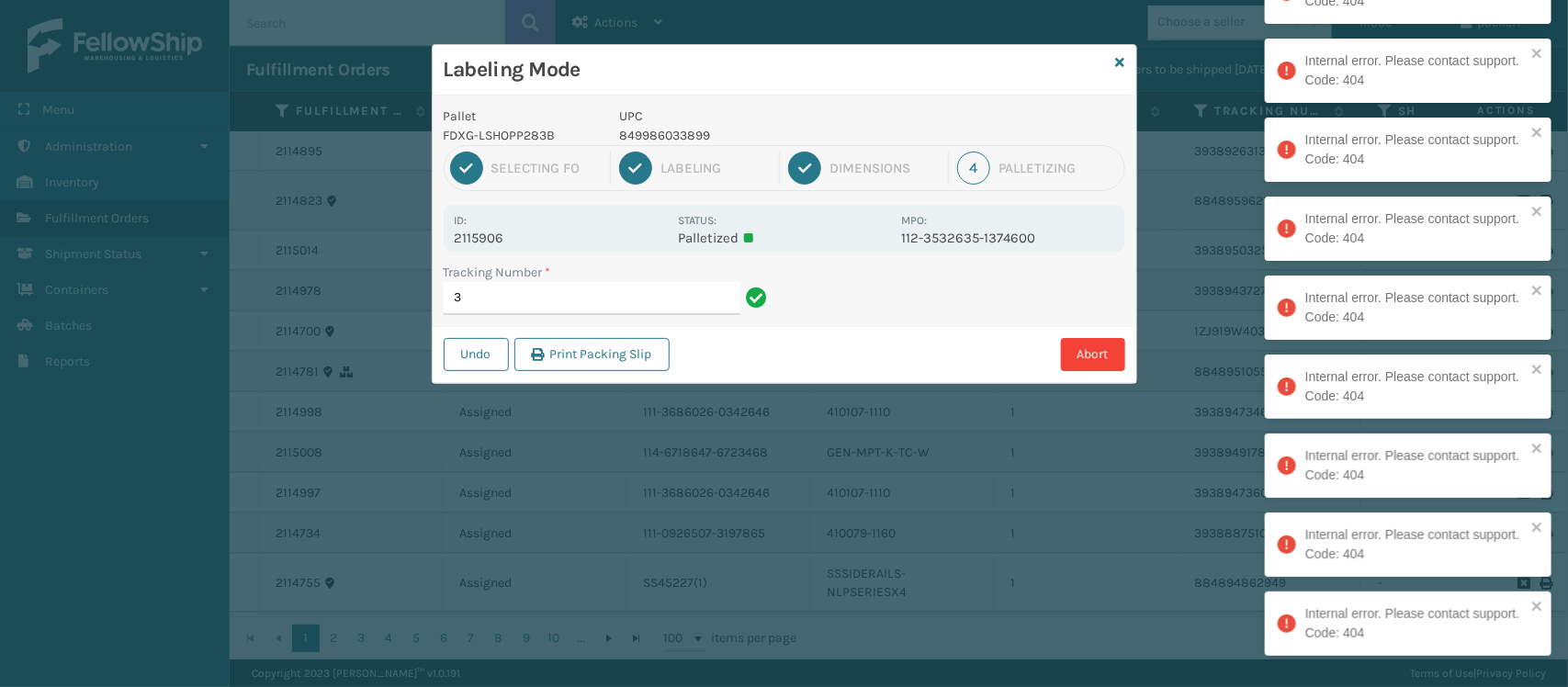
type input "3"
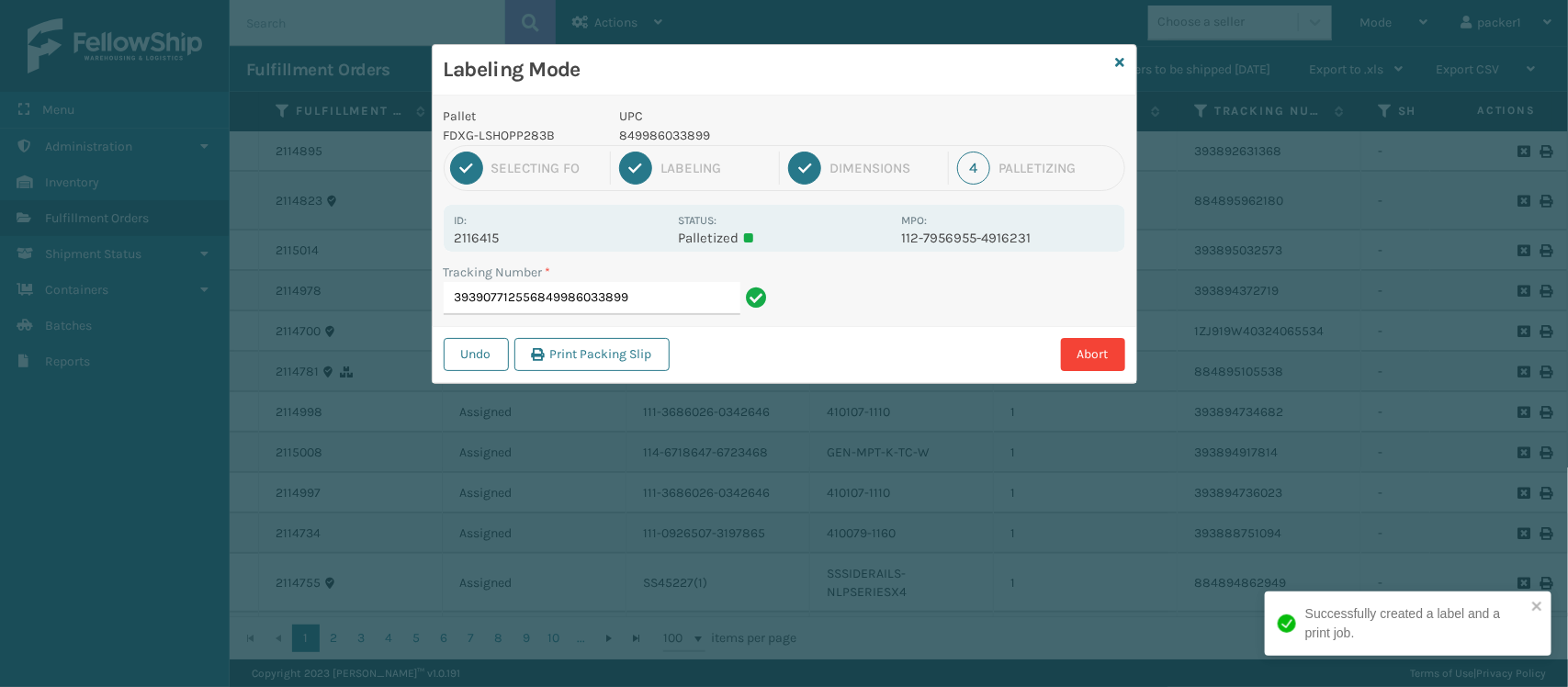
type input "393907712556849986033899"
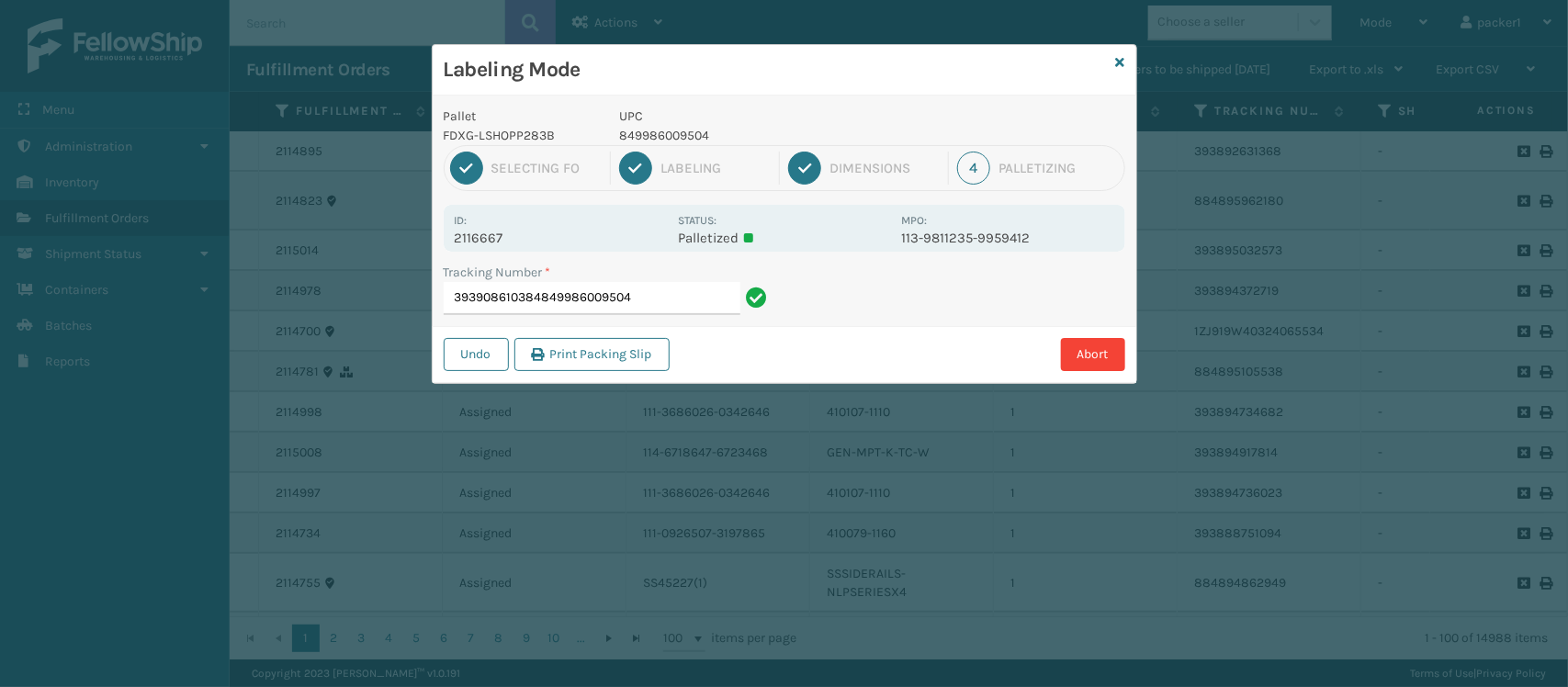
type input "393908610384849986009504"
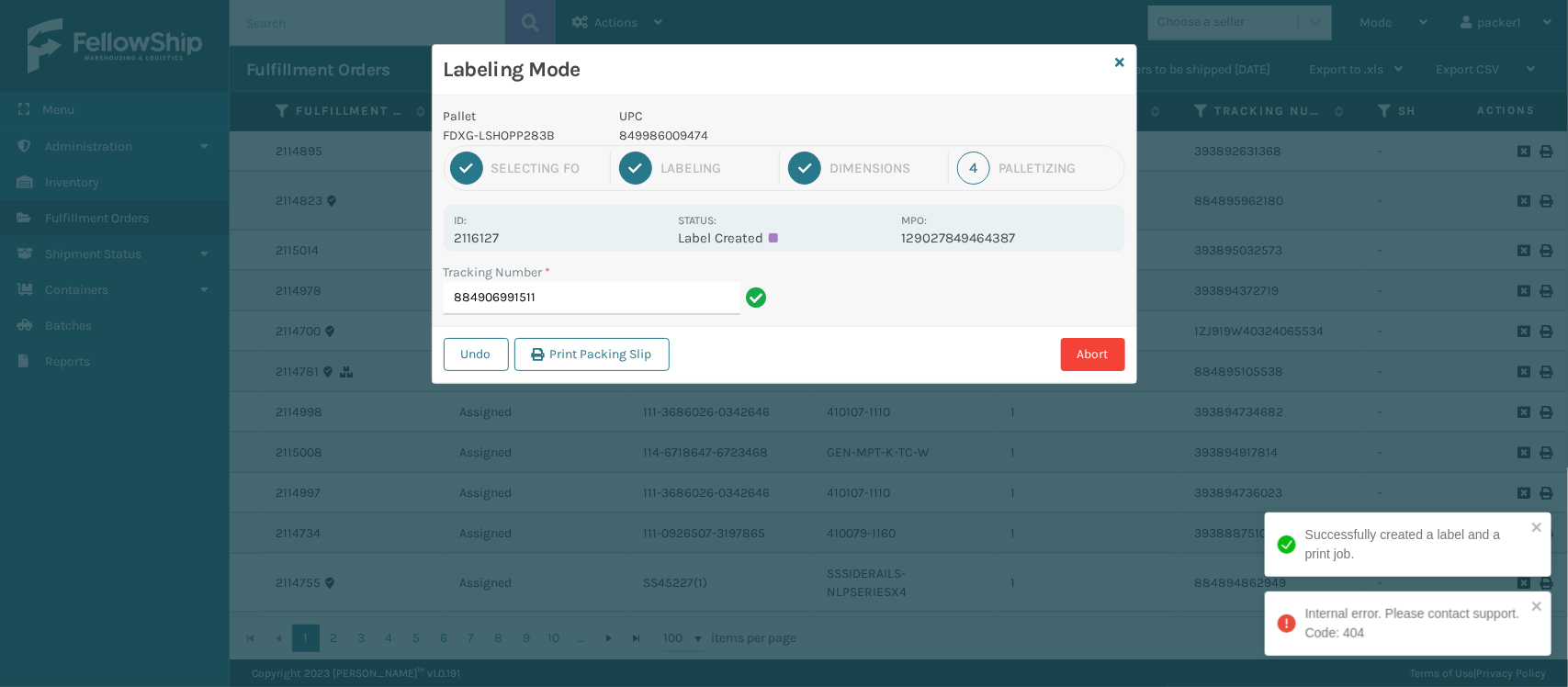
type input "884906991511"
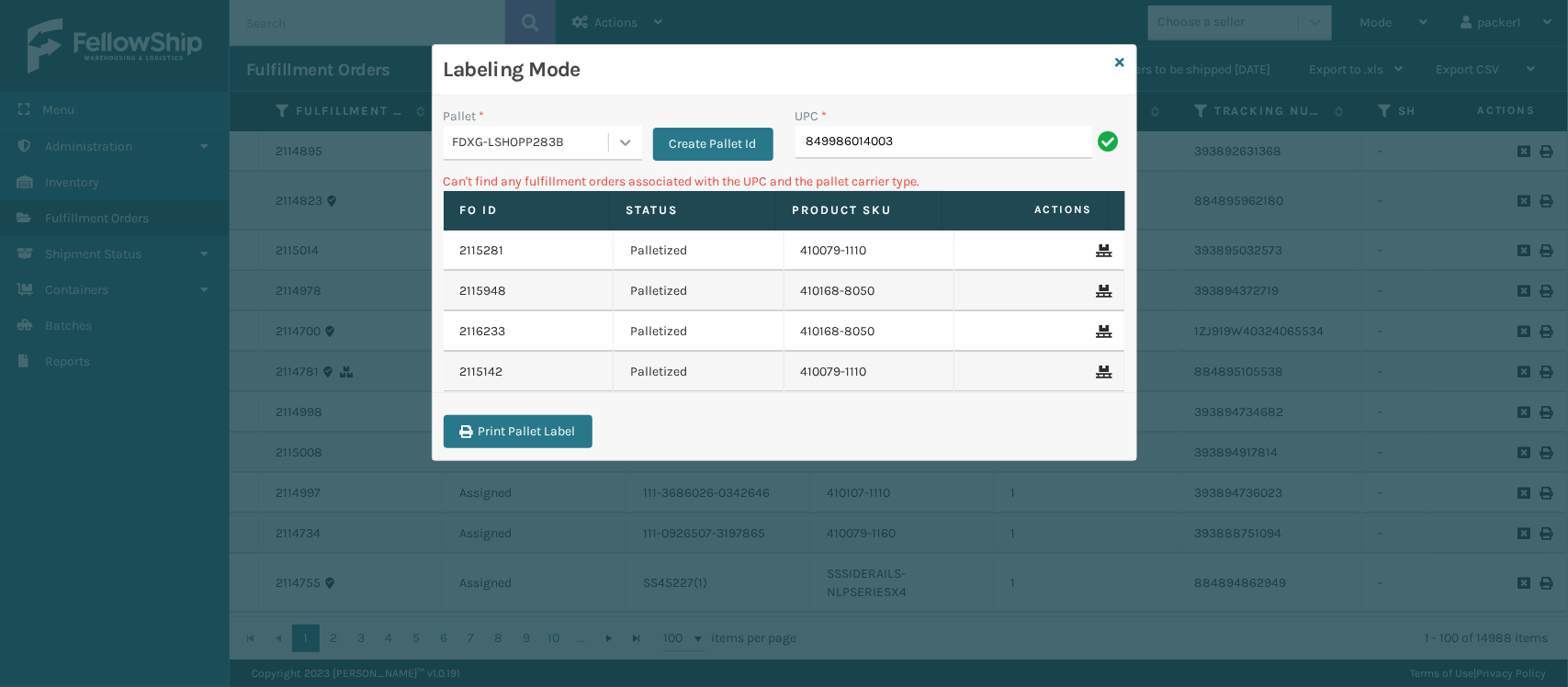
click at [609, 139] on div at bounding box center [625, 142] width 33 height 33
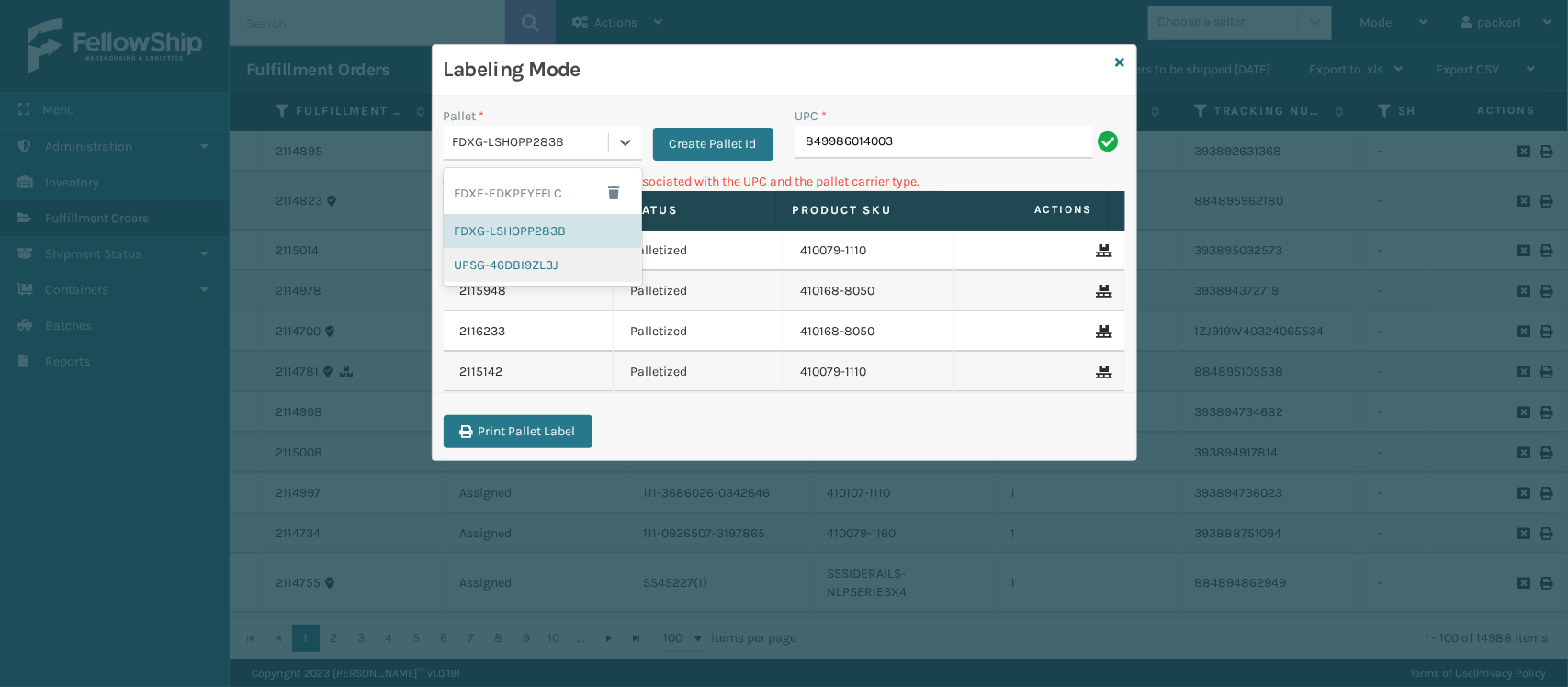
click at [488, 282] on div "UPSG-46DBI9ZL3J" at bounding box center [543, 265] width 199 height 34
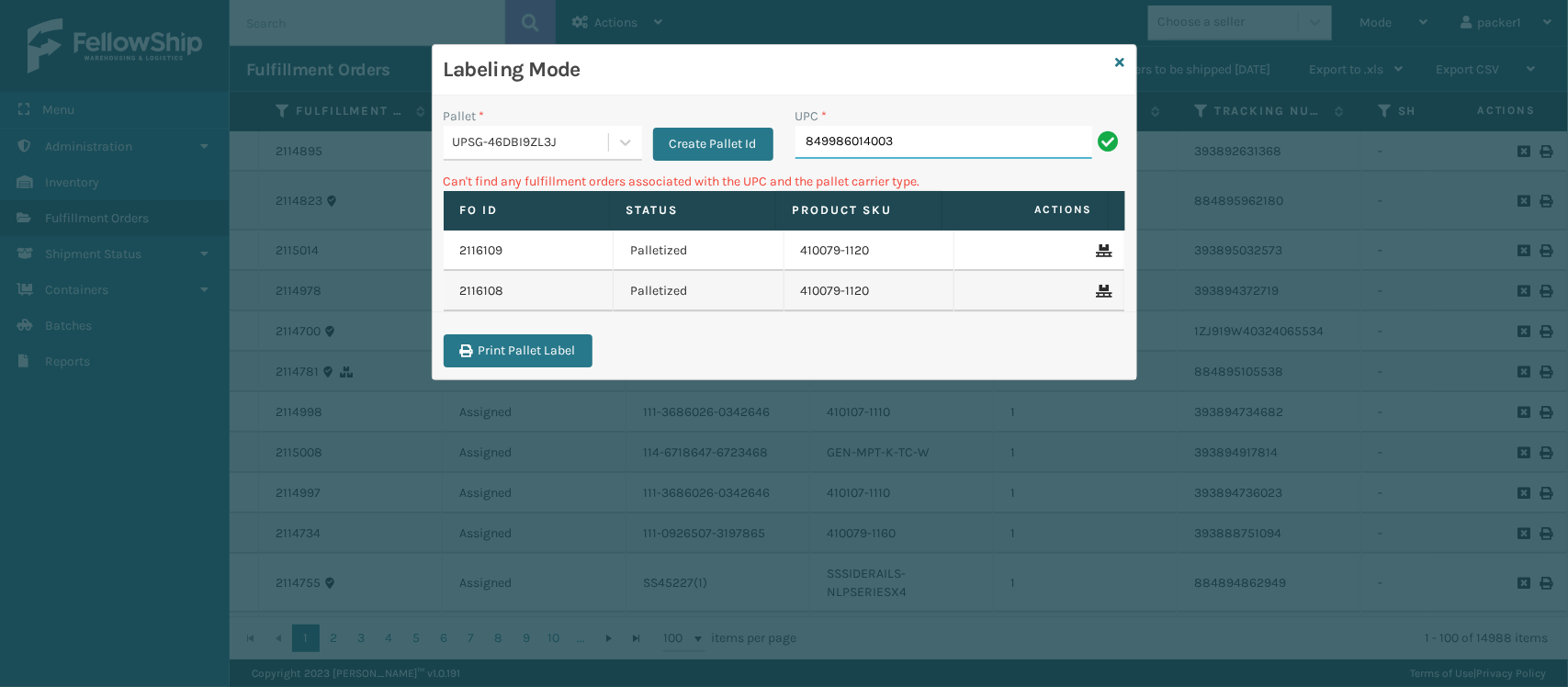
click at [965, 140] on input "849986014003" at bounding box center [943, 142] width 296 height 33
click at [497, 129] on div "Pallet * UPSG-46DBI9ZL3J" at bounding box center [543, 133] width 199 height 54
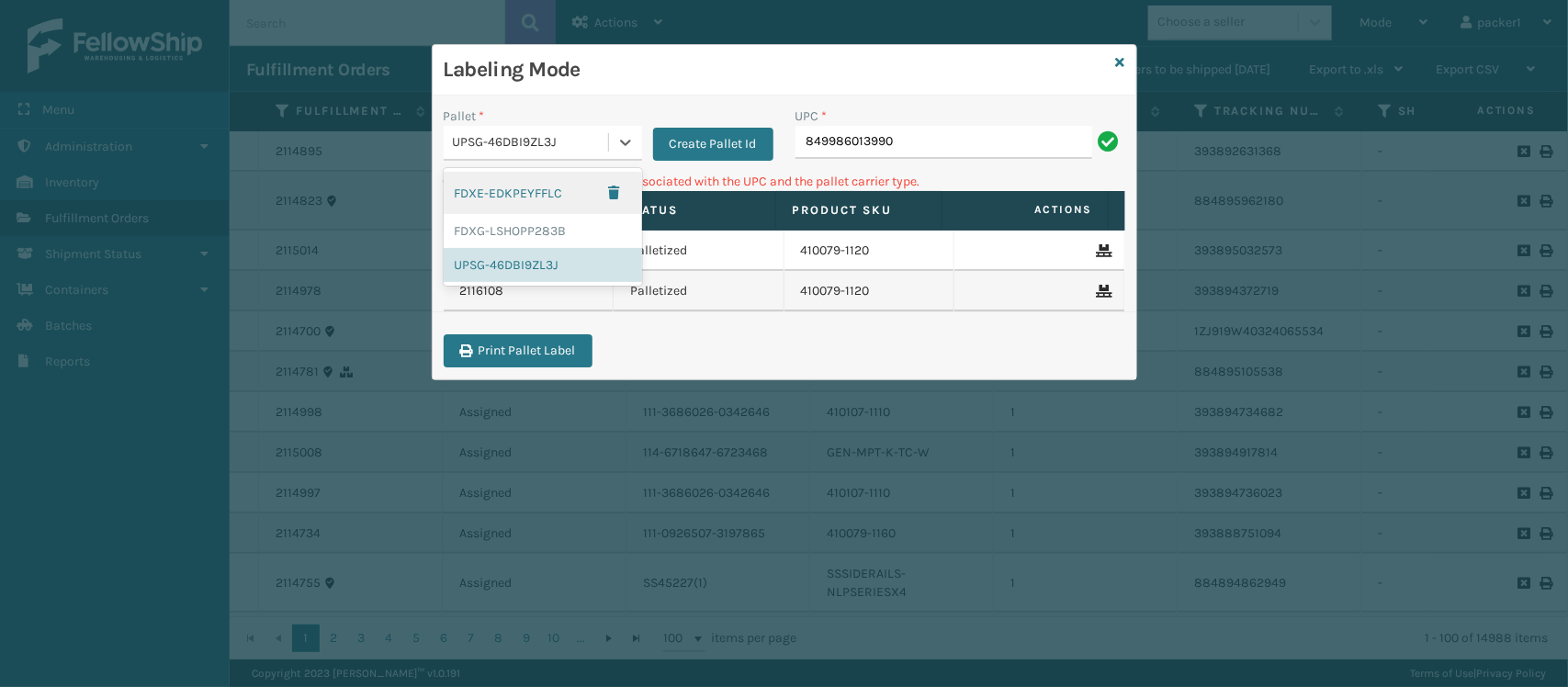
click at [497, 136] on div "UPSG-46DBI9ZL3J" at bounding box center [531, 143] width 158 height 20
click at [506, 241] on div "FDXG-LSHOPP283B" at bounding box center [543, 231] width 199 height 34
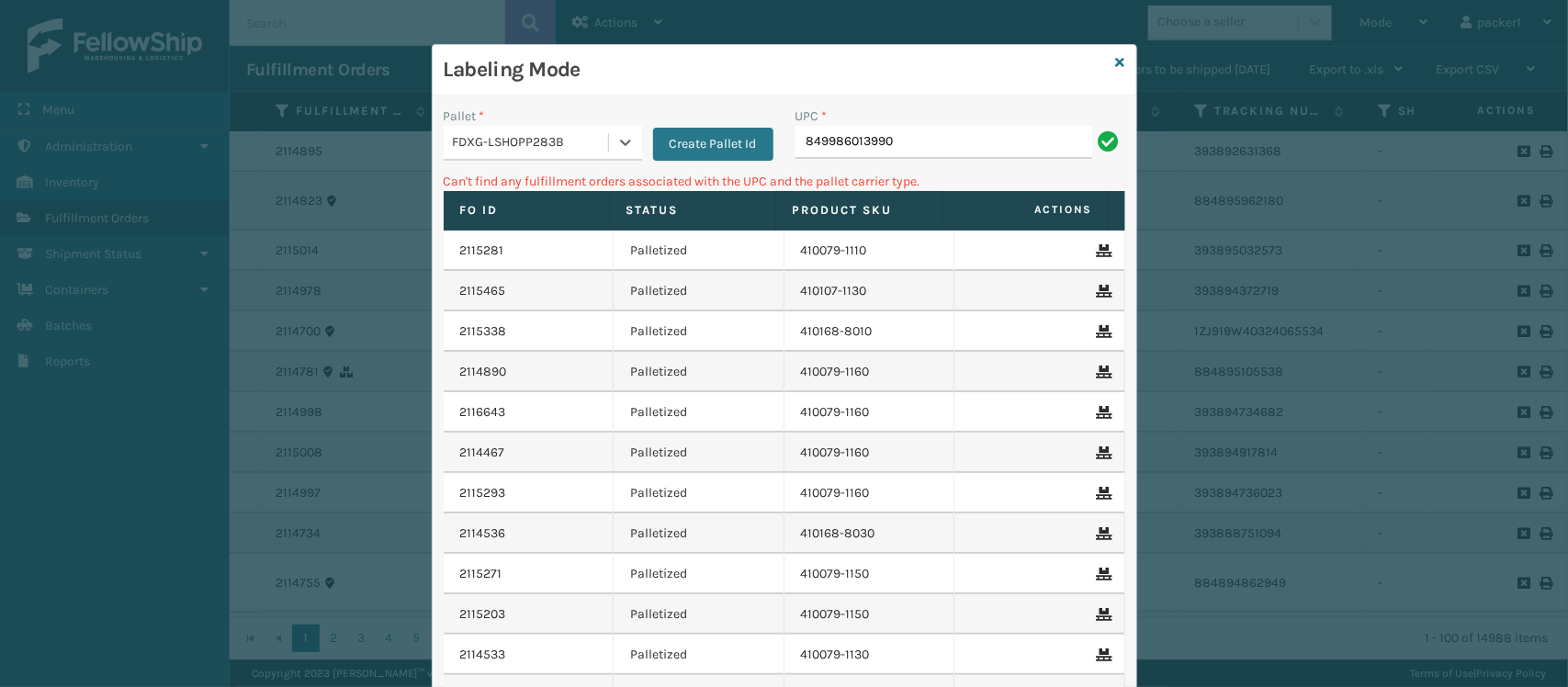
click at [970, 124] on div "UPC *" at bounding box center [960, 116] width 330 height 20
click at [965, 148] on input "849986013990" at bounding box center [943, 142] width 296 height 33
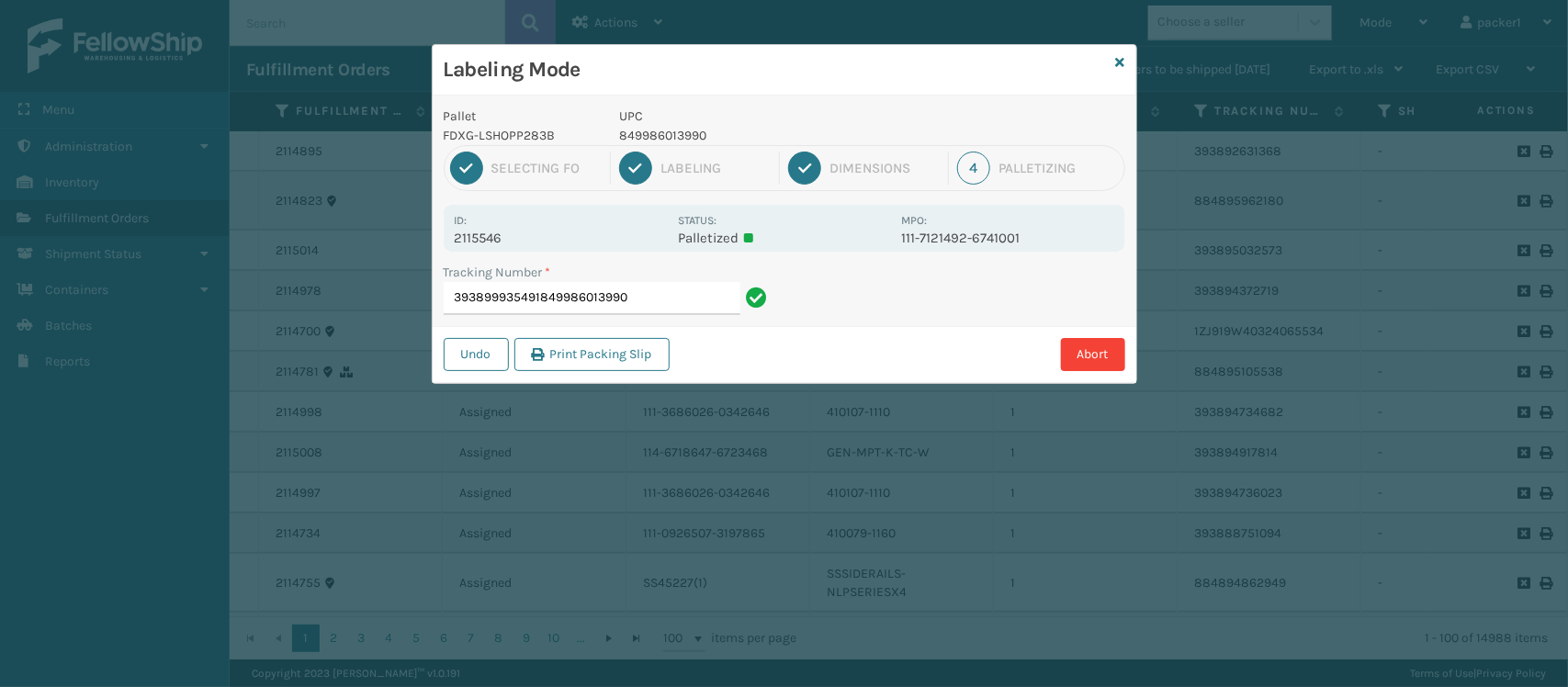
type input "393899935491849986013990"
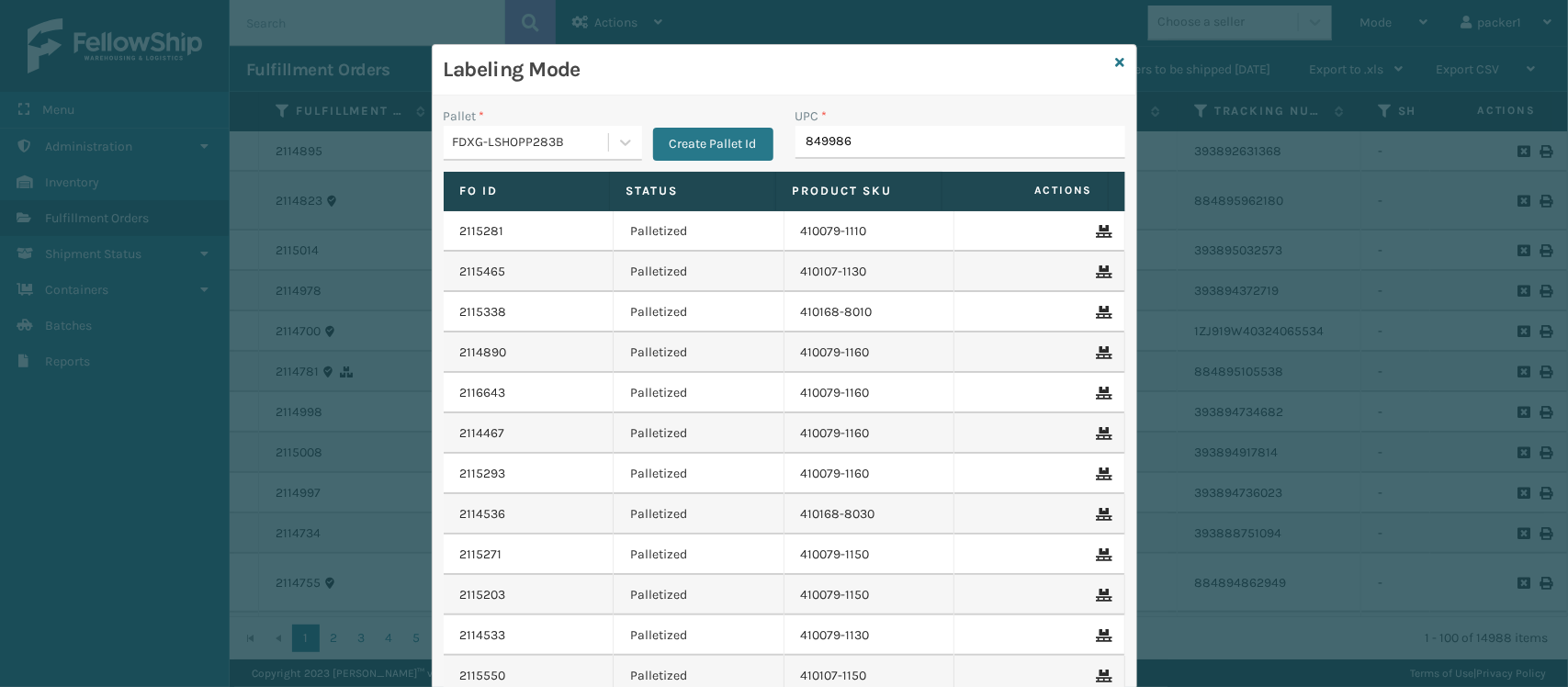
type input "8499860"
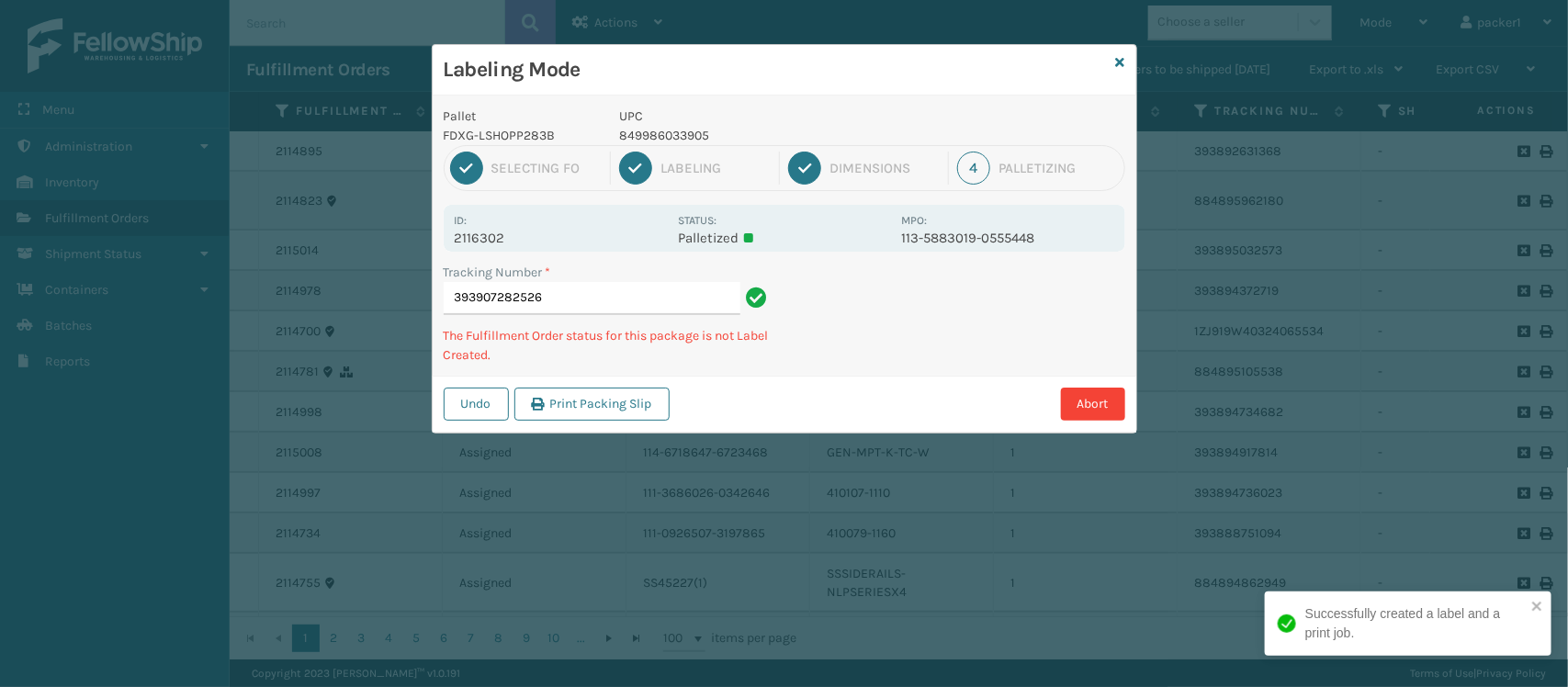
type input "393907282526\"
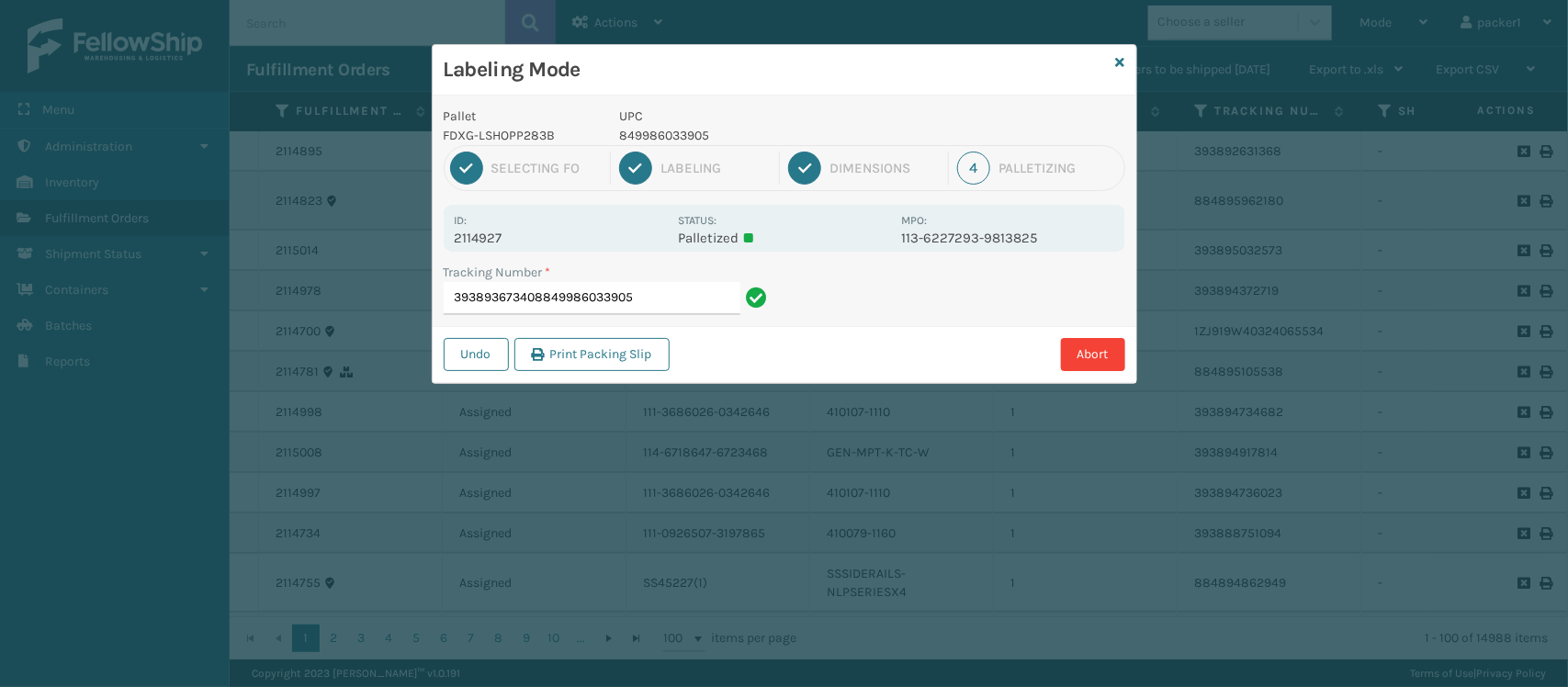
type input "393893673408849986033905"
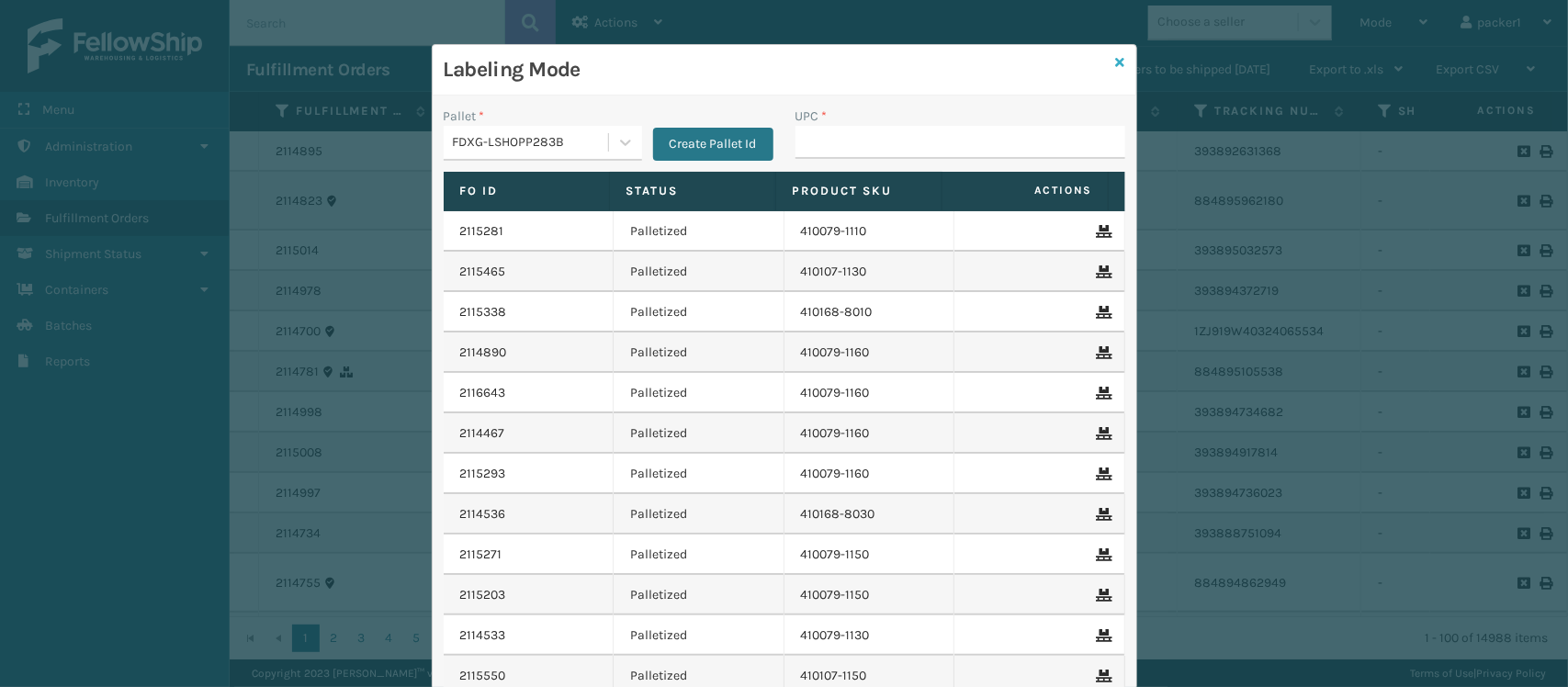
click at [1116, 58] on icon at bounding box center [1121, 62] width 9 height 13
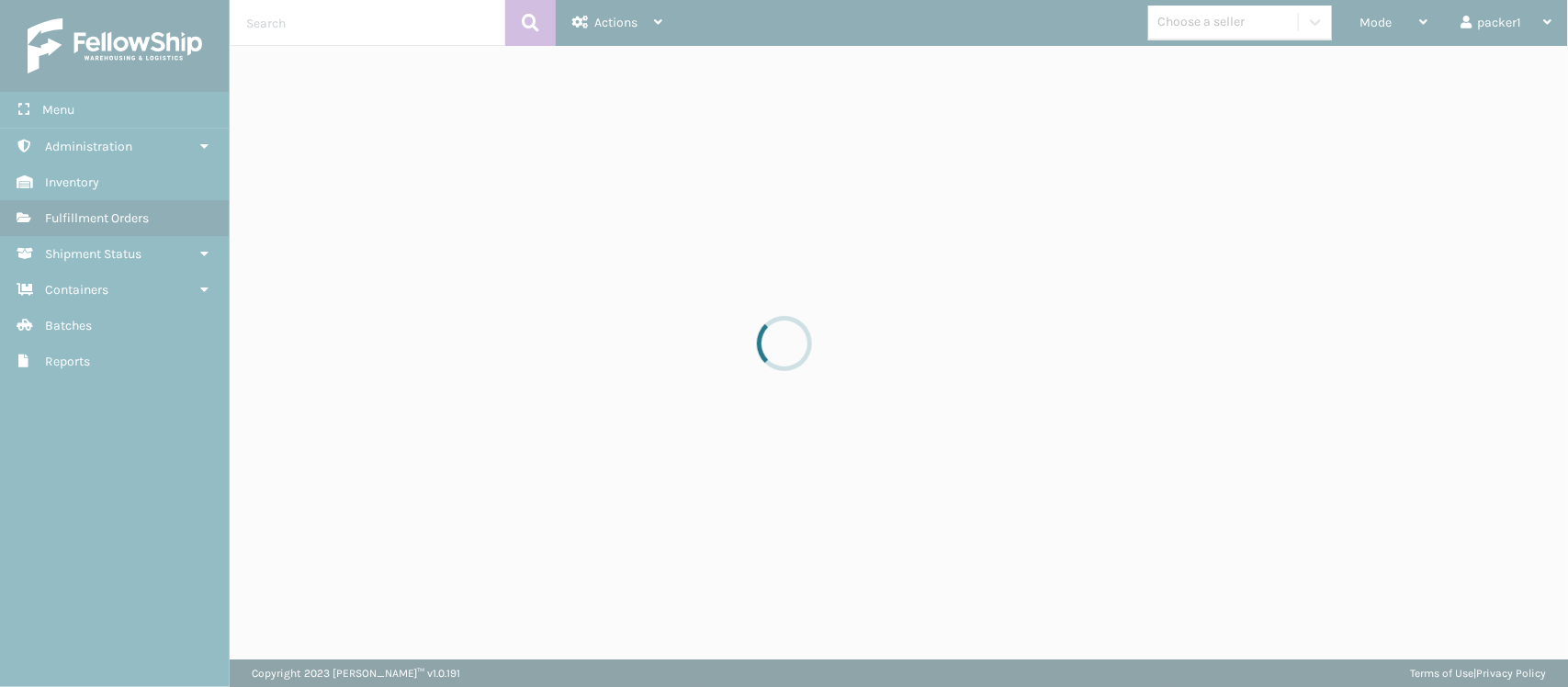
click at [387, 21] on div at bounding box center [784, 343] width 1568 height 687
click at [387, 21] on input "text" at bounding box center [367, 22] width 276 height 46
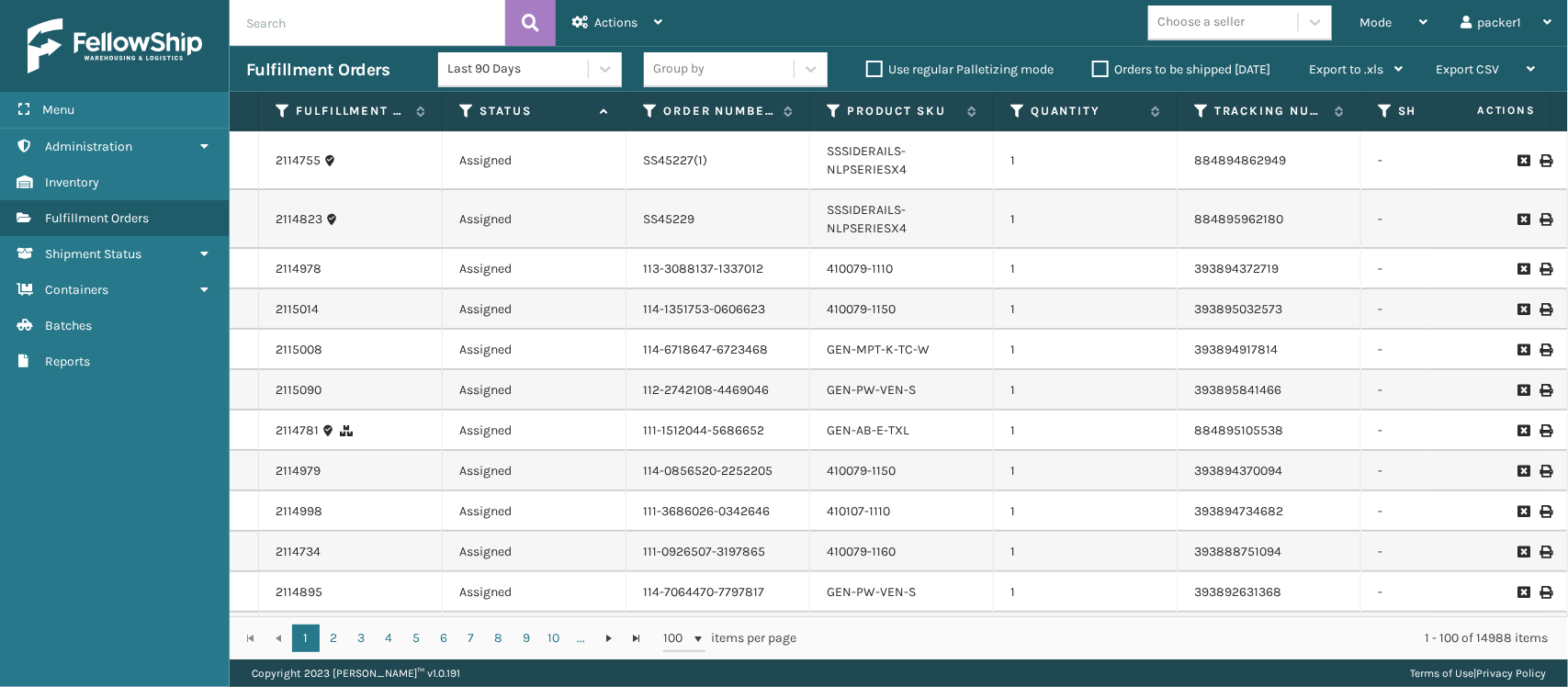
click at [382, 21] on input "text" at bounding box center [367, 22] width 276 height 46
type input "SS12SK-F"
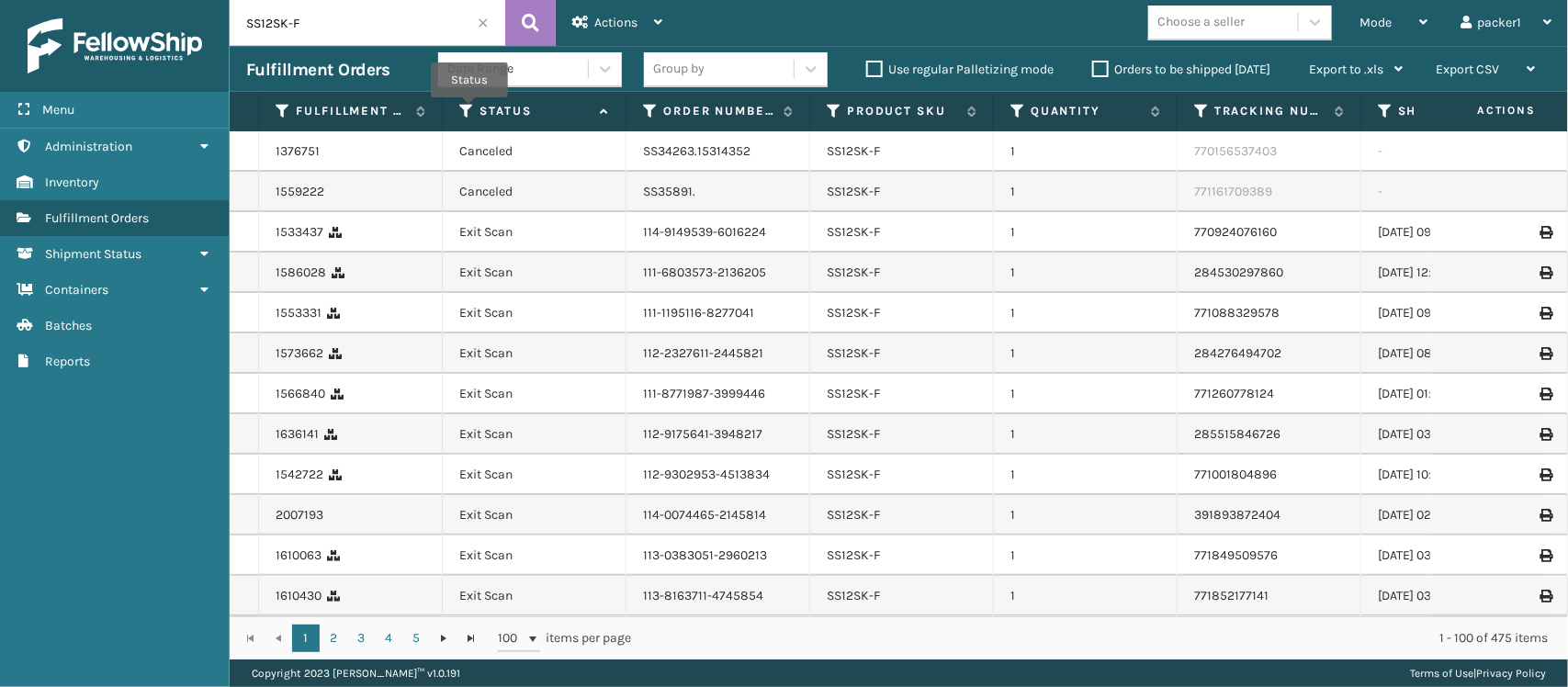
click at [470, 112] on icon at bounding box center [467, 111] width 15 height 17
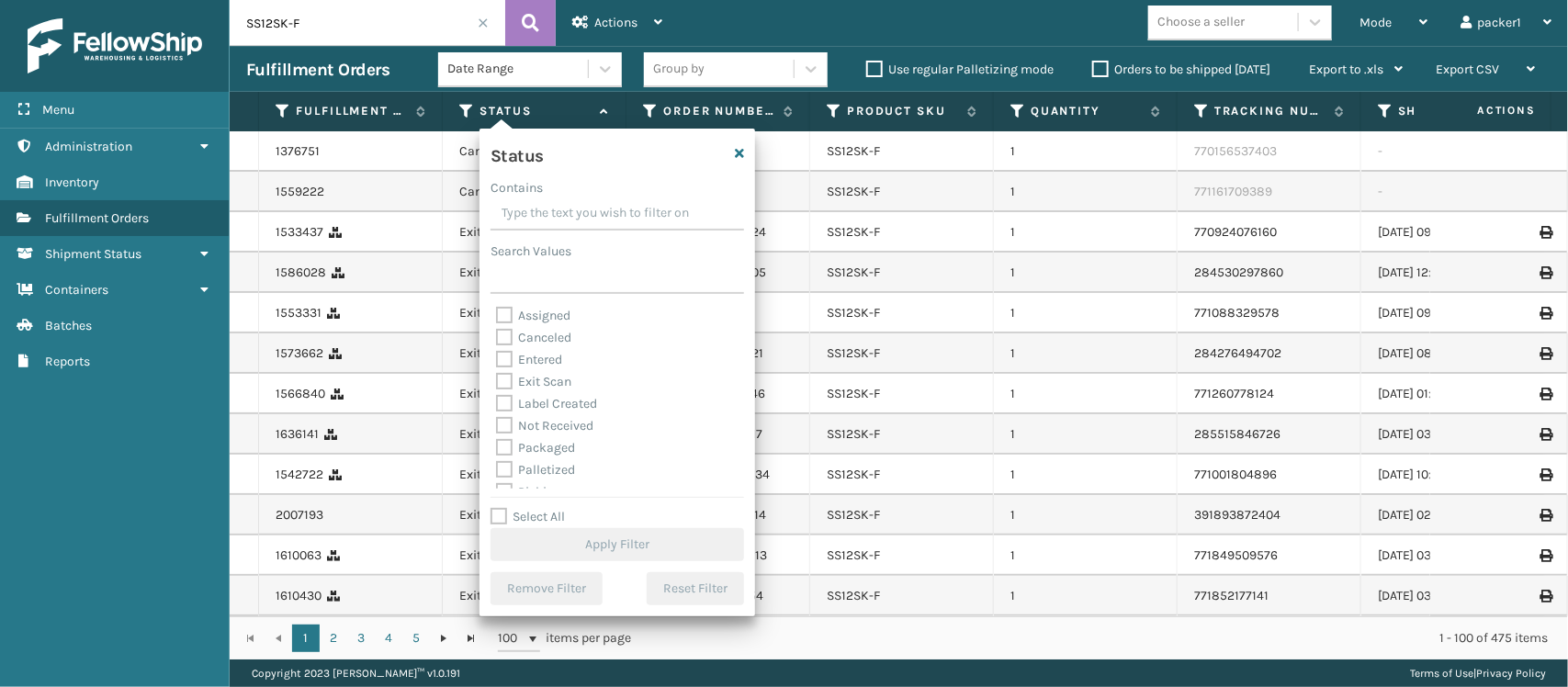
click at [543, 469] on label "Palletized" at bounding box center [535, 470] width 79 height 16
click at [497, 469] on input "Palletized" at bounding box center [496, 465] width 1 height 12
checkbox input "true"
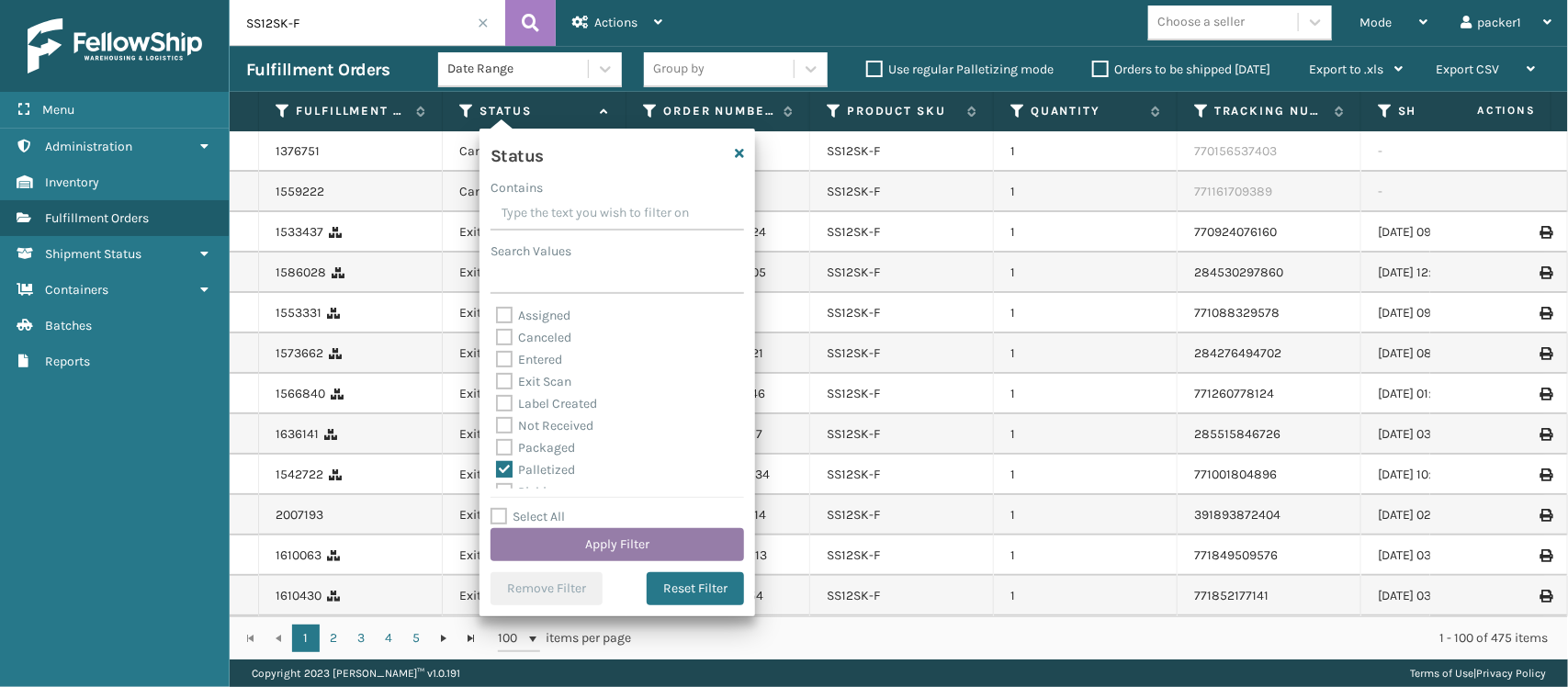
click at [655, 529] on button "Apply Filter" at bounding box center [617, 544] width 254 height 33
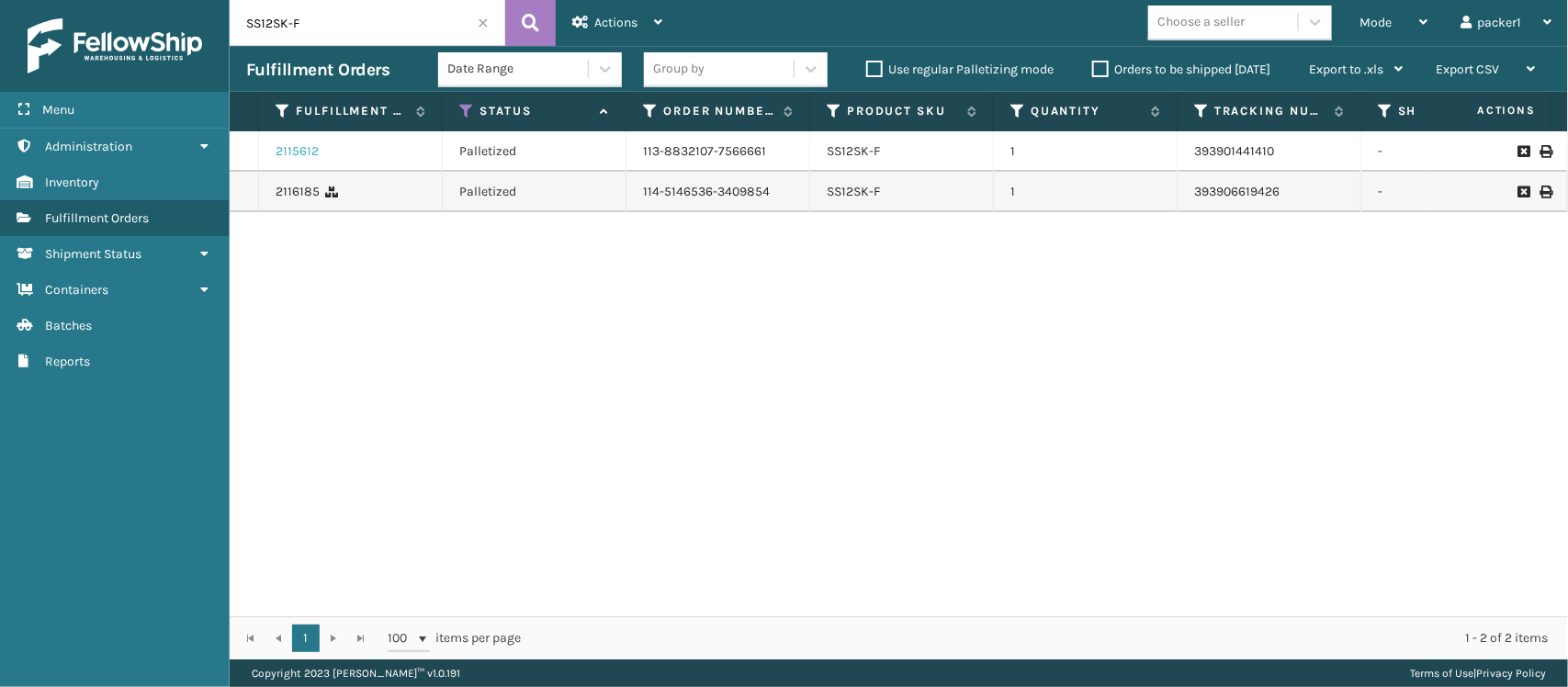
click at [299, 152] on link "2115612" at bounding box center [297, 152] width 43 height 19
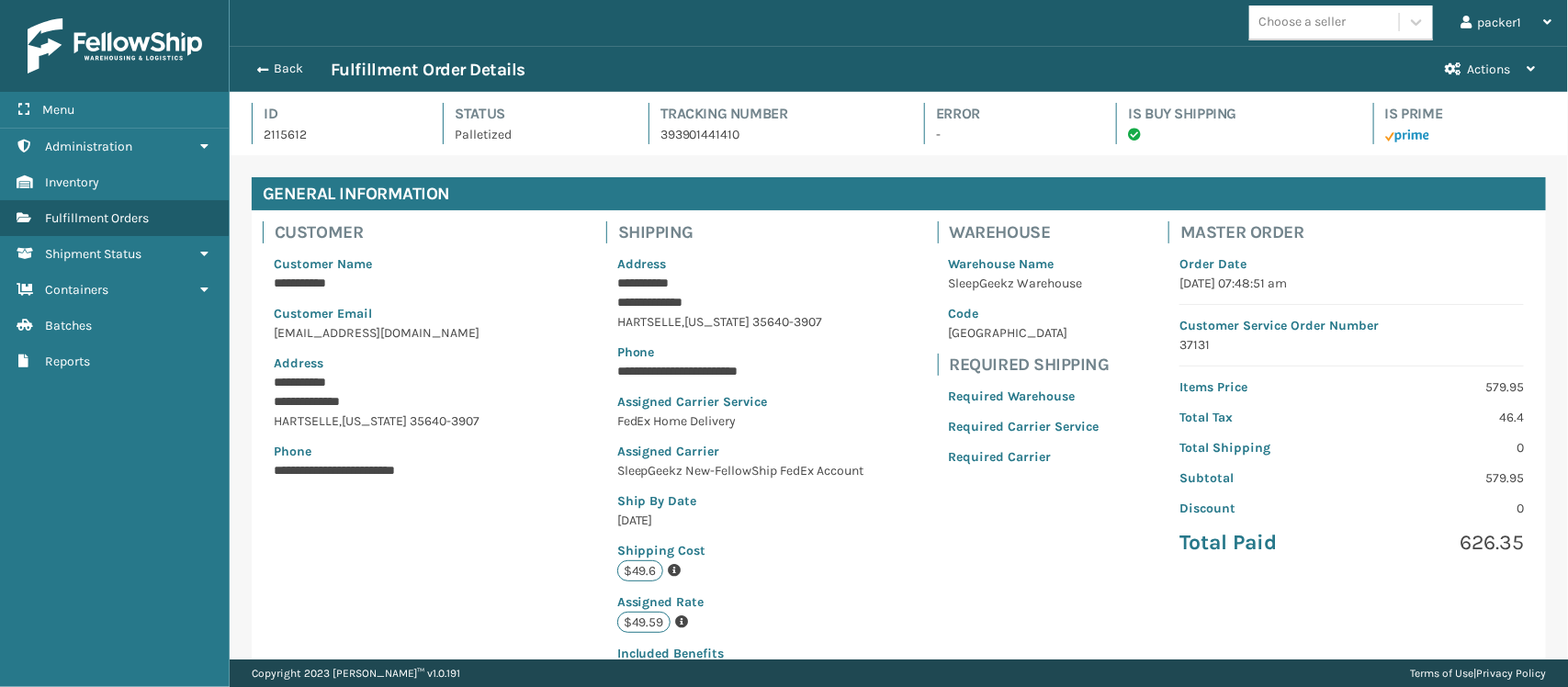
scroll to position [43, 1339]
click at [281, 56] on div "Back Fulfillment Order Details Actions Request to Be Cancelled" at bounding box center [899, 68] width 1339 height 46
click at [274, 70] on button "Back" at bounding box center [288, 69] width 85 height 17
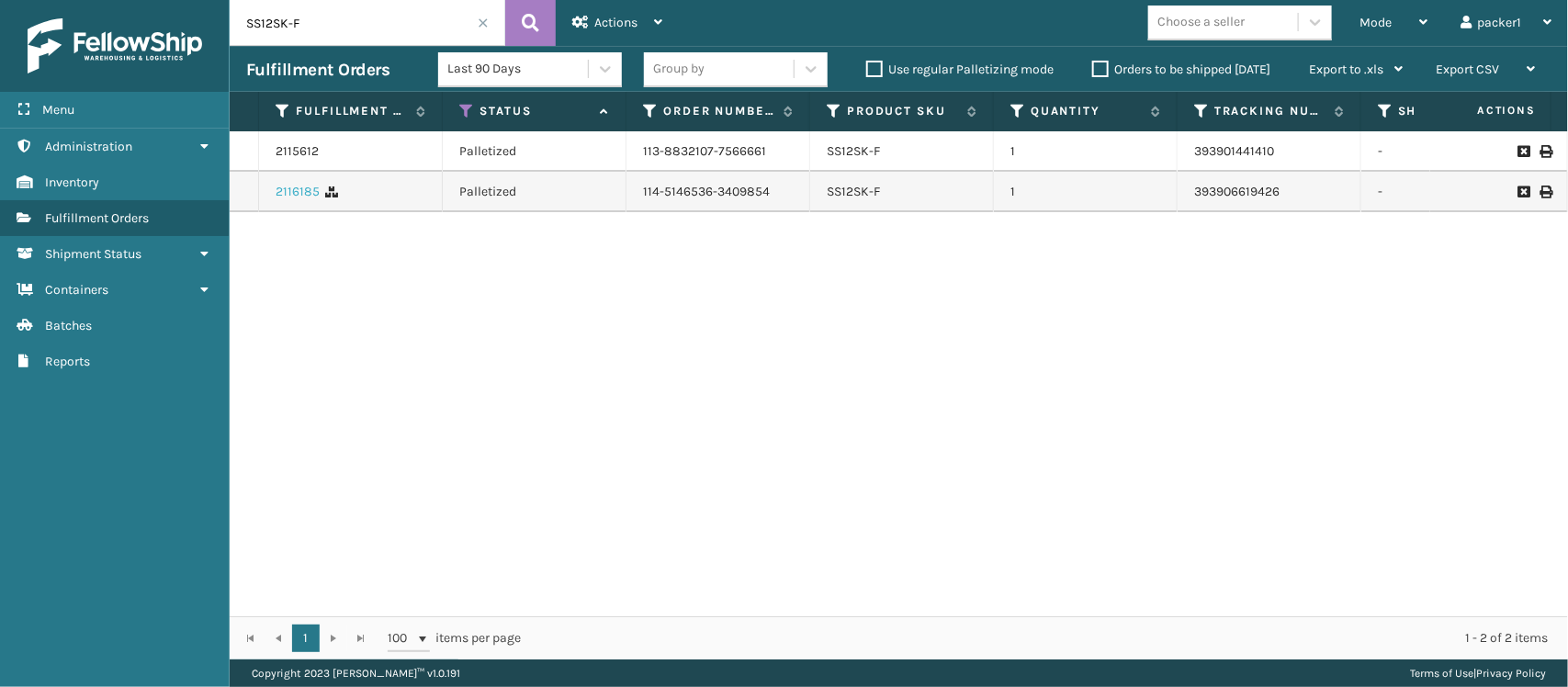
click at [289, 185] on link "2116185" at bounding box center [297, 192] width 44 height 19
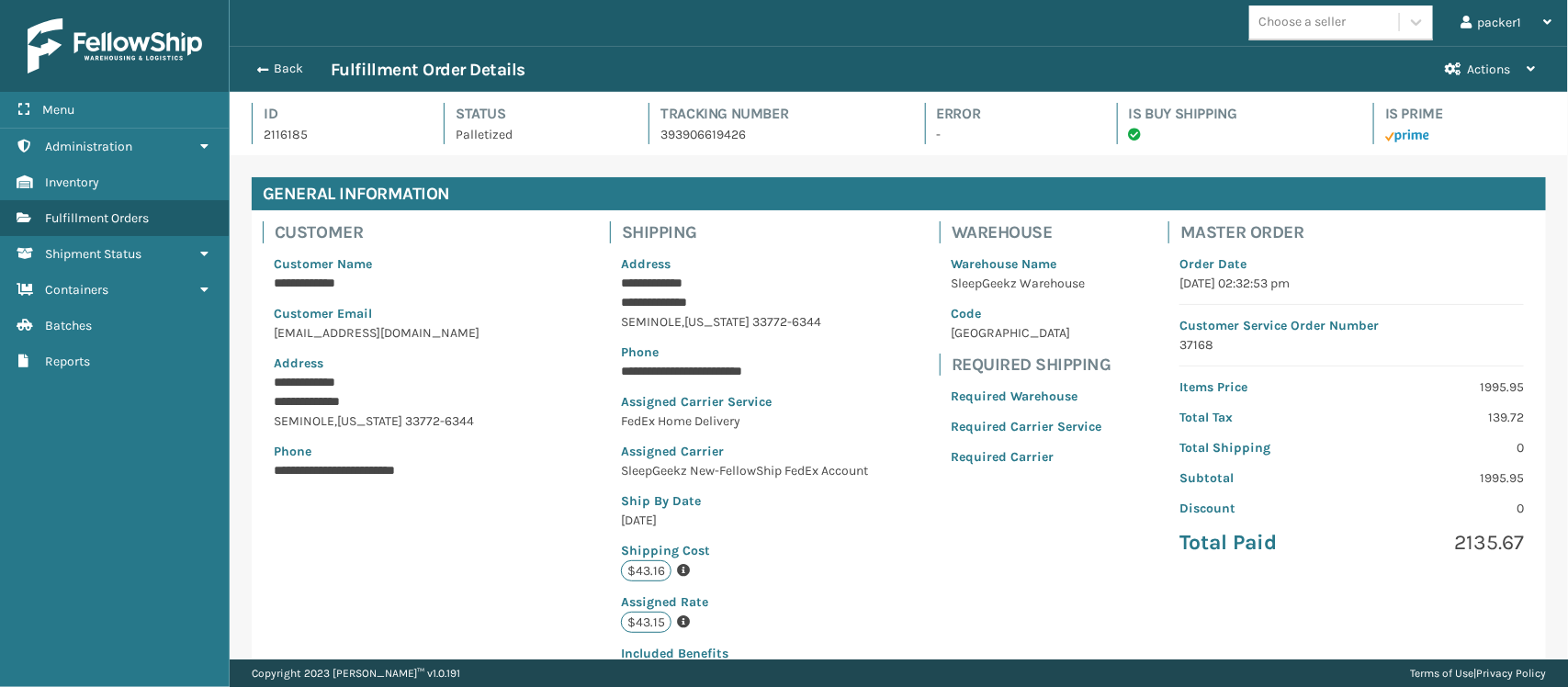
scroll to position [43, 1339]
drag, startPoint x: 1550, startPoint y: 226, endPoint x: 1567, endPoint y: 378, distance: 152.9
click at [1567, 379] on div "**********" at bounding box center [899, 376] width 1339 height 568
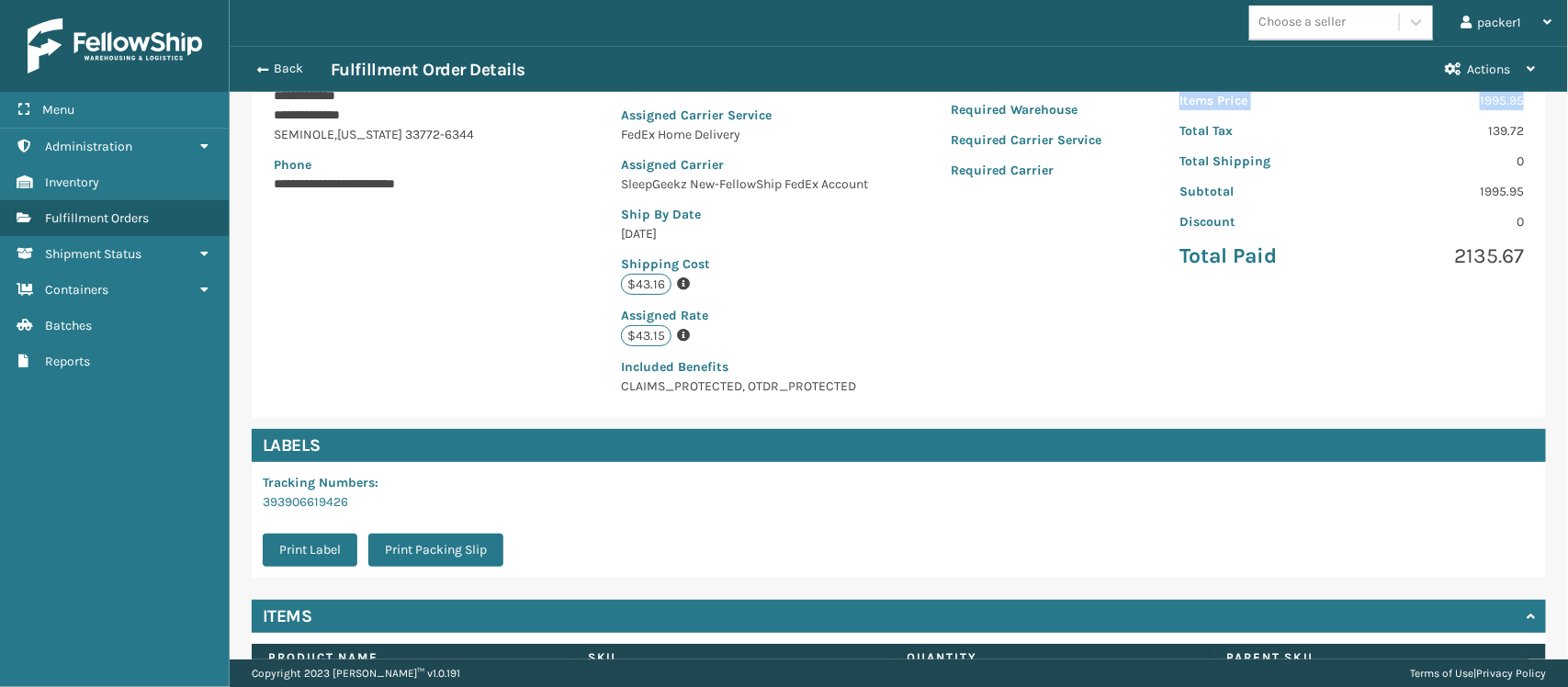
scroll to position [437, 0]
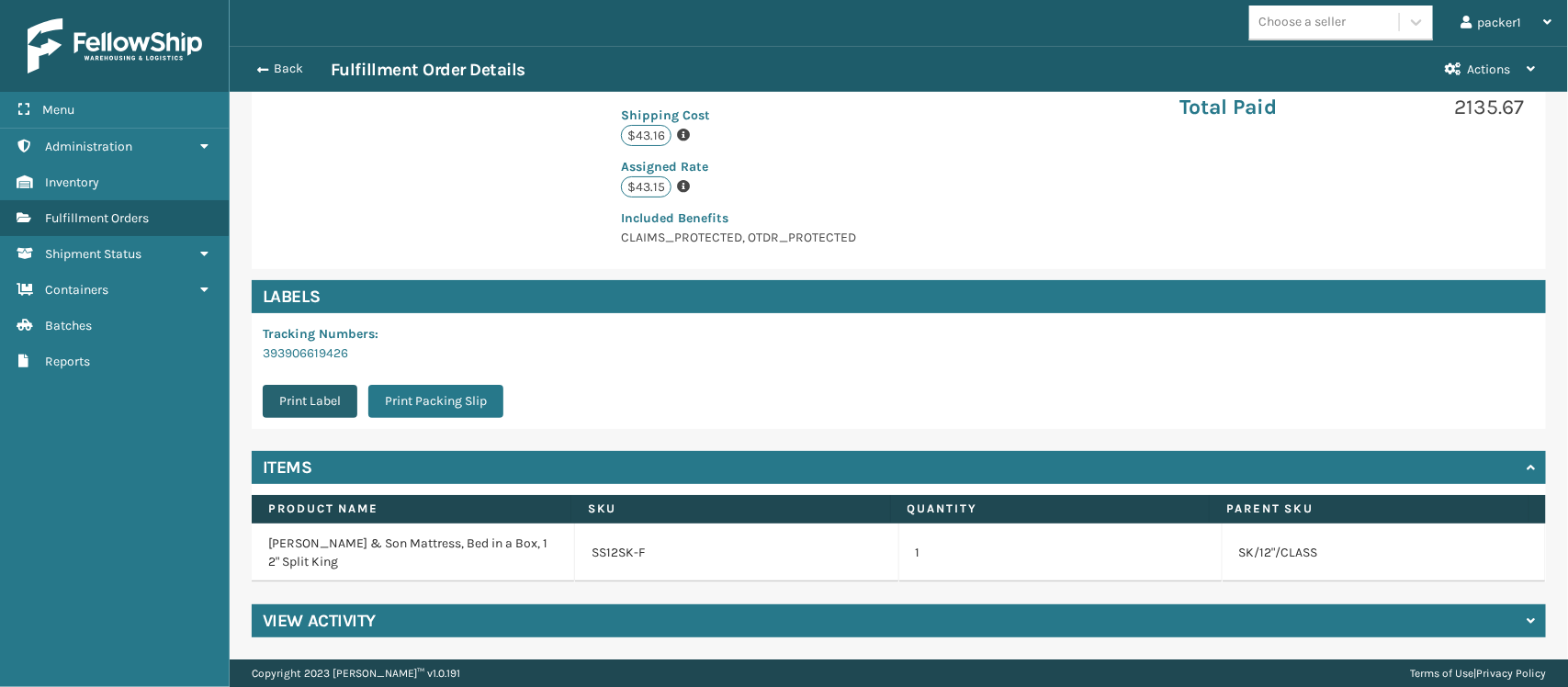
click at [318, 405] on button "Print Label" at bounding box center [310, 401] width 95 height 33
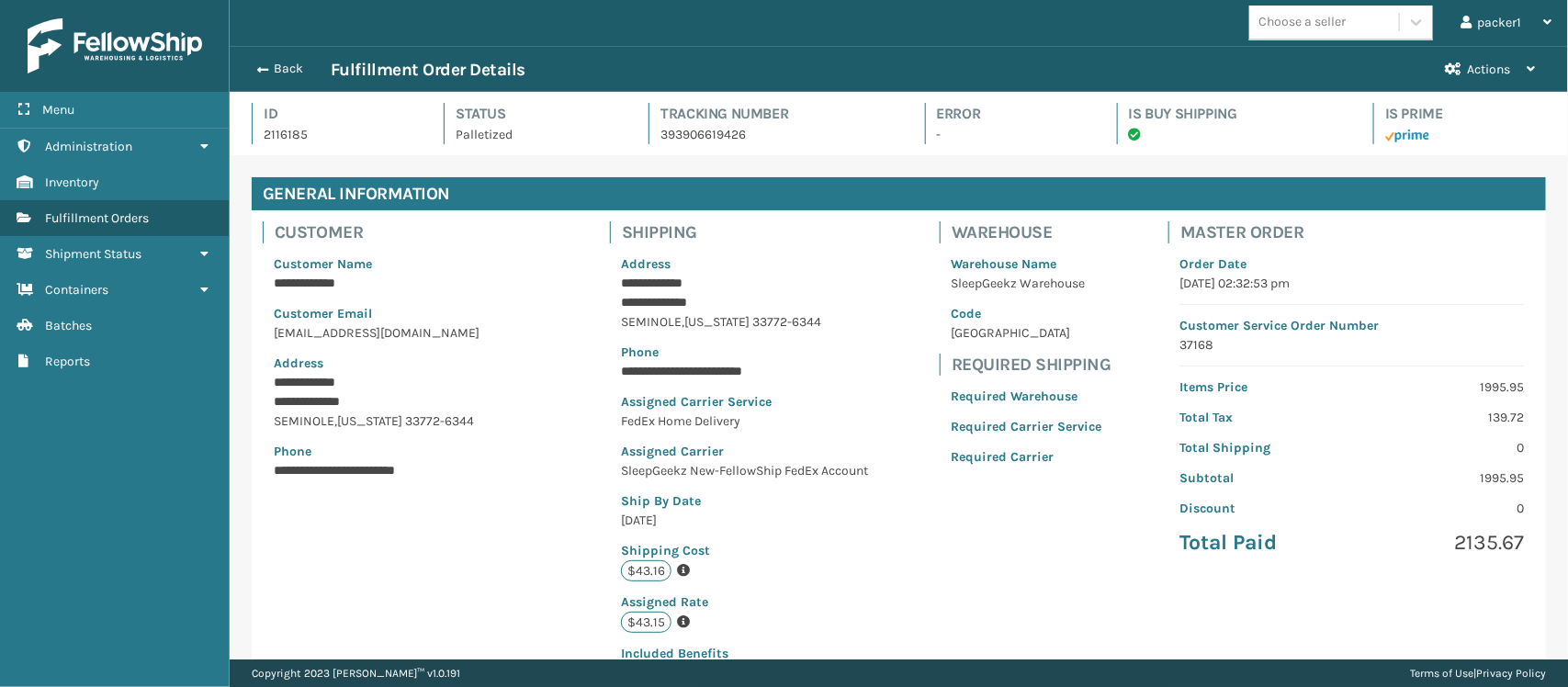
scroll to position [43, 1339]
click at [289, 55] on div "Back Fulfillment Order Details Actions Request to Be Cancelled" at bounding box center [899, 68] width 1339 height 46
click at [285, 69] on button "Back" at bounding box center [288, 69] width 85 height 17
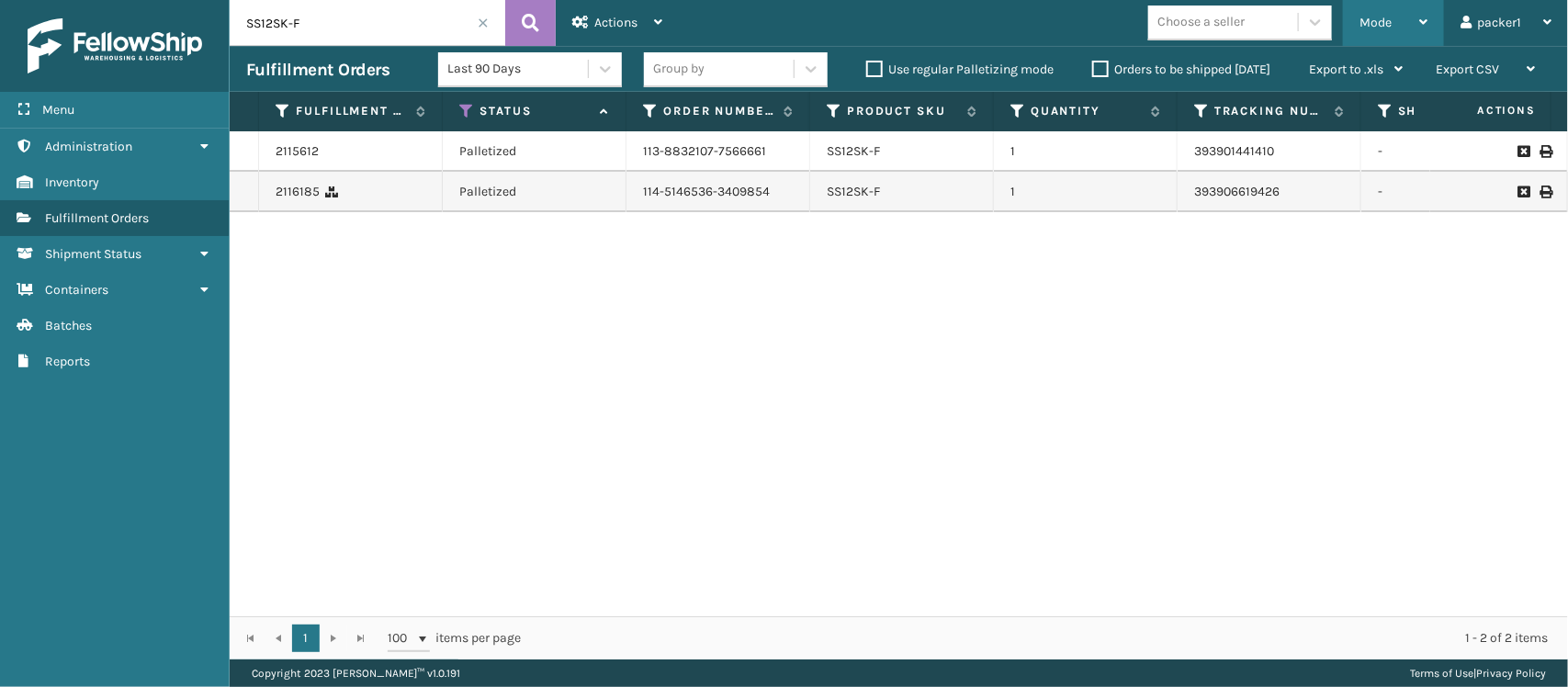
click at [1393, 15] on div "Mode" at bounding box center [1394, 22] width 68 height 46
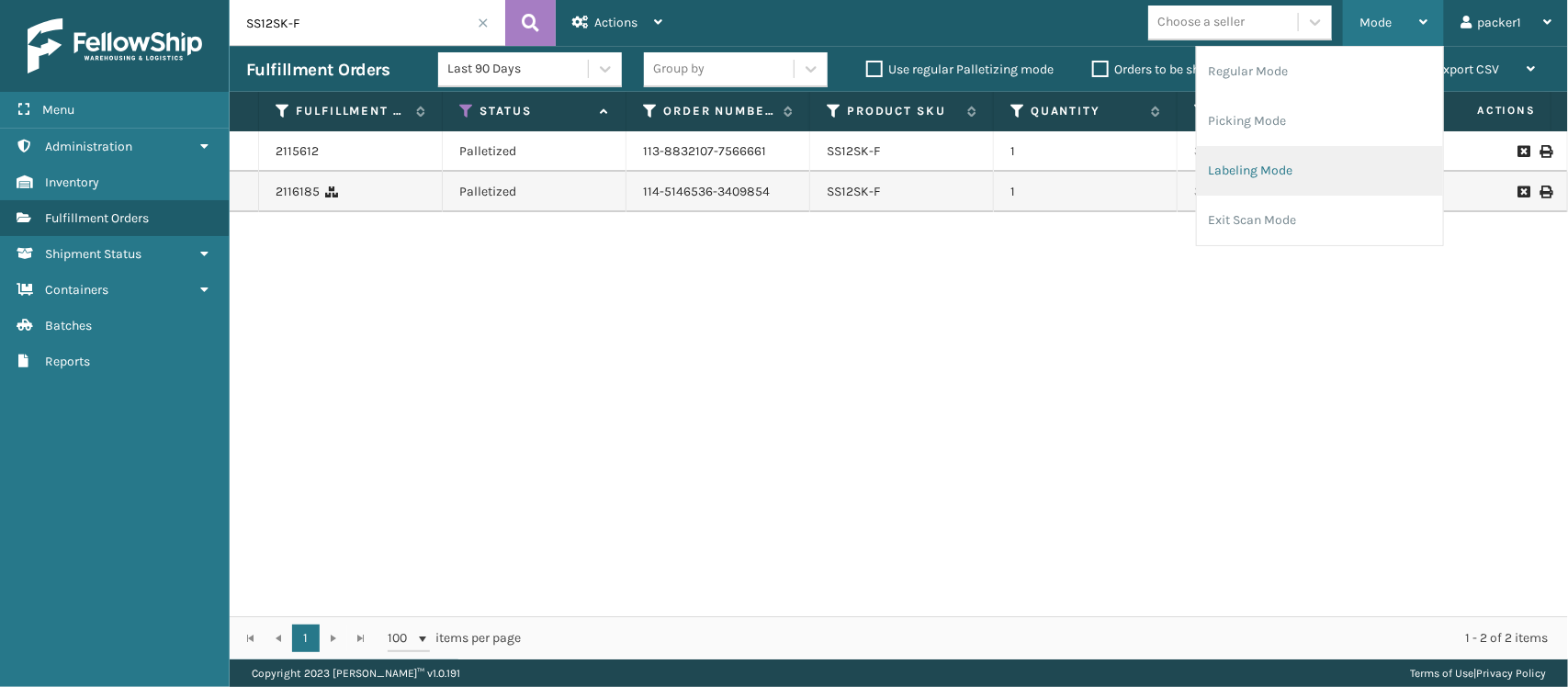
click at [1285, 163] on li "Labeling Mode" at bounding box center [1320, 171] width 246 height 49
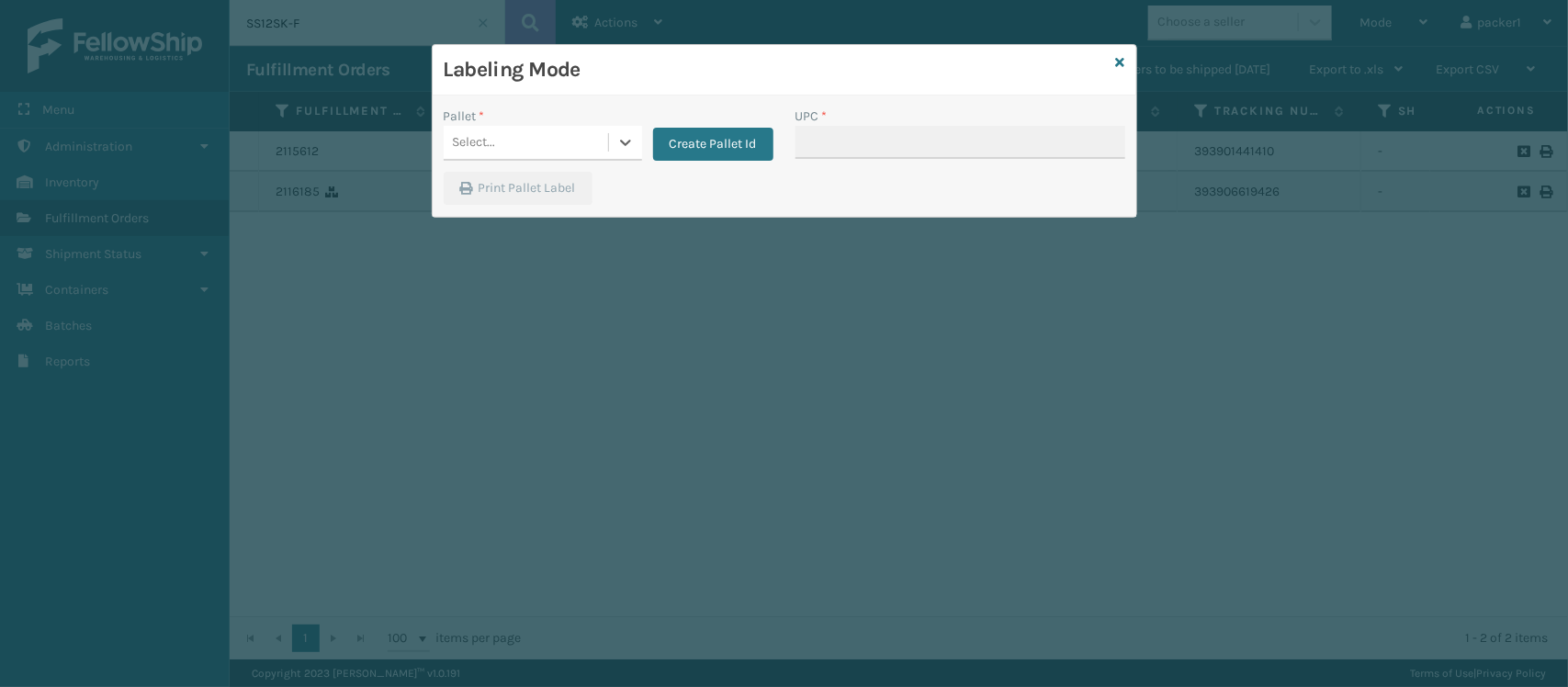
click at [551, 140] on div "Select..." at bounding box center [526, 143] width 164 height 31
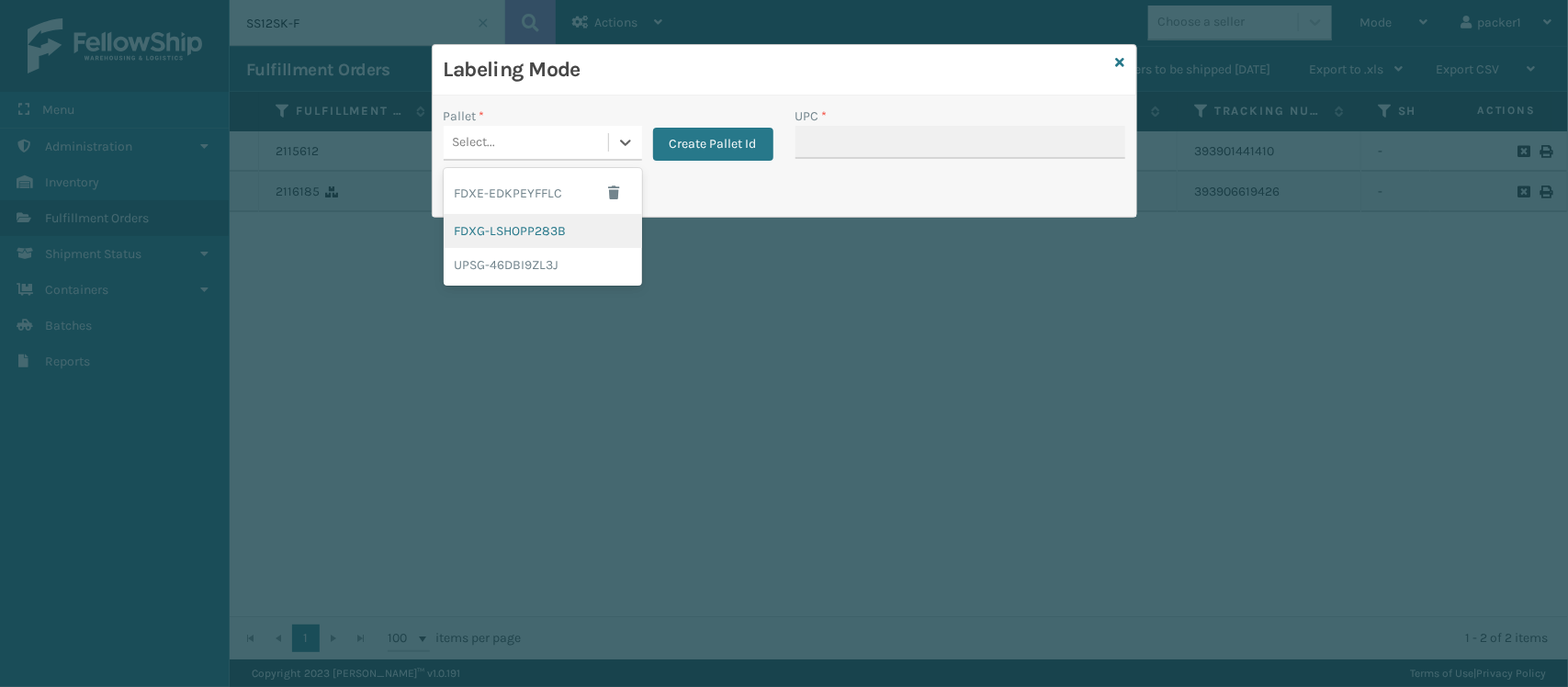
click at [536, 235] on div "FDXG-LSHOPP283B" at bounding box center [543, 231] width 199 height 34
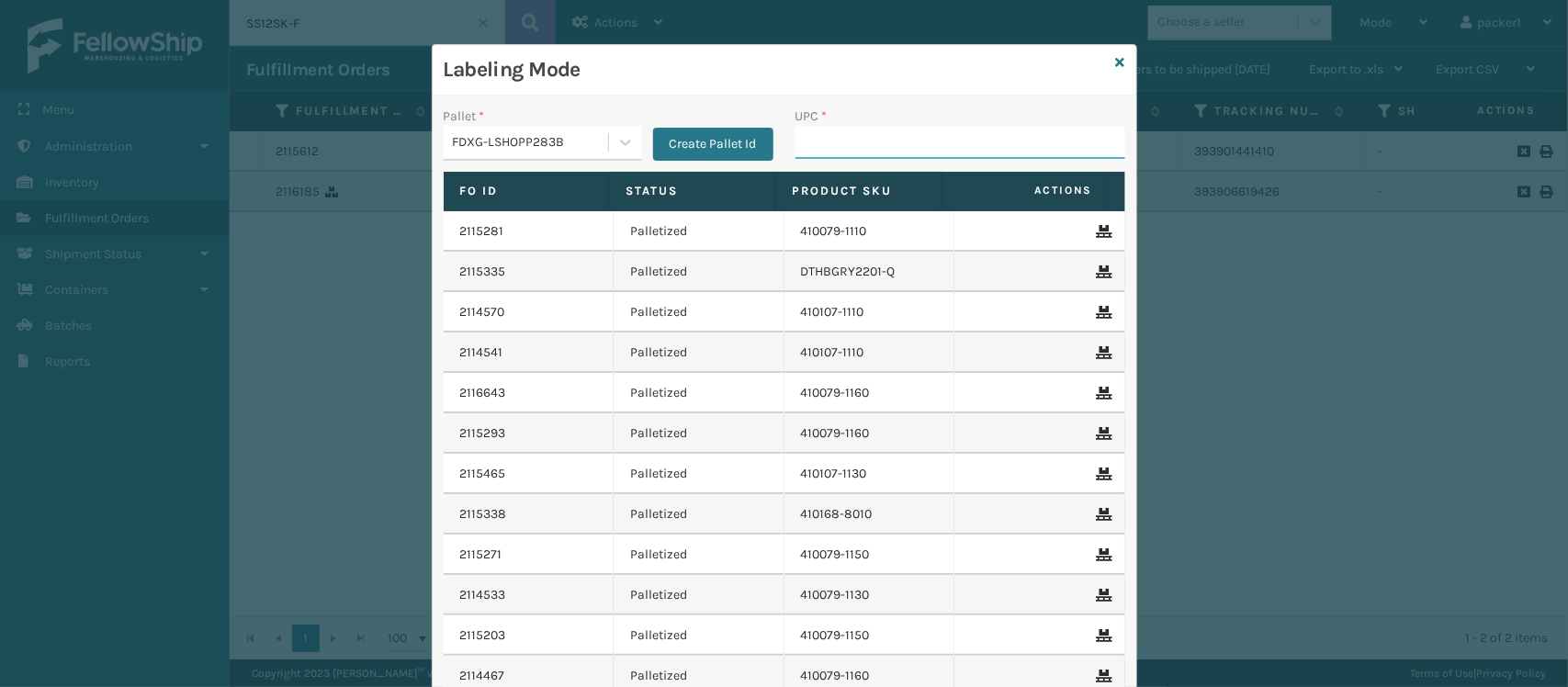
click at [868, 147] on input "UPC *" at bounding box center [960, 142] width 330 height 33
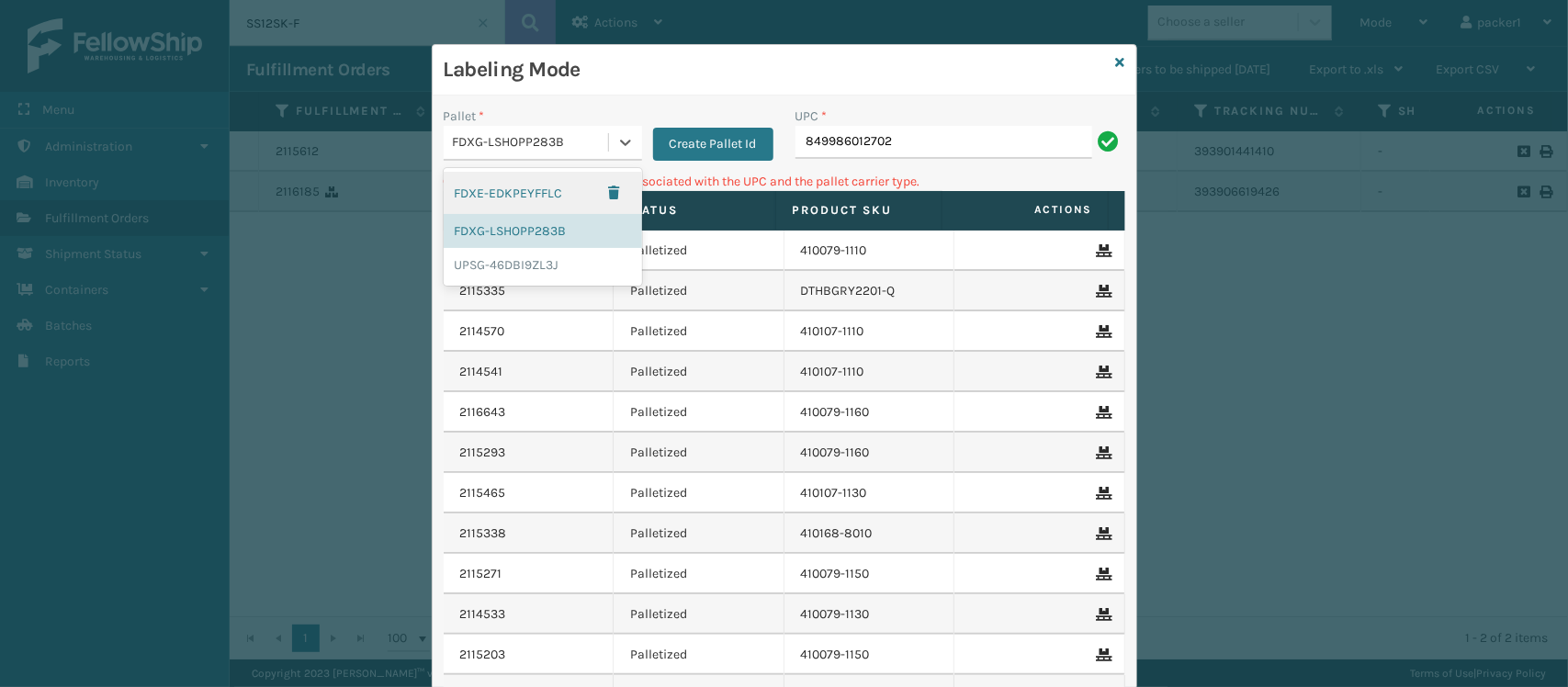
click at [464, 143] on div "FDXG-LSHOPP283B" at bounding box center [531, 143] width 158 height 20
click at [517, 273] on div "UPSG-46DBI9ZL3J" at bounding box center [543, 265] width 199 height 34
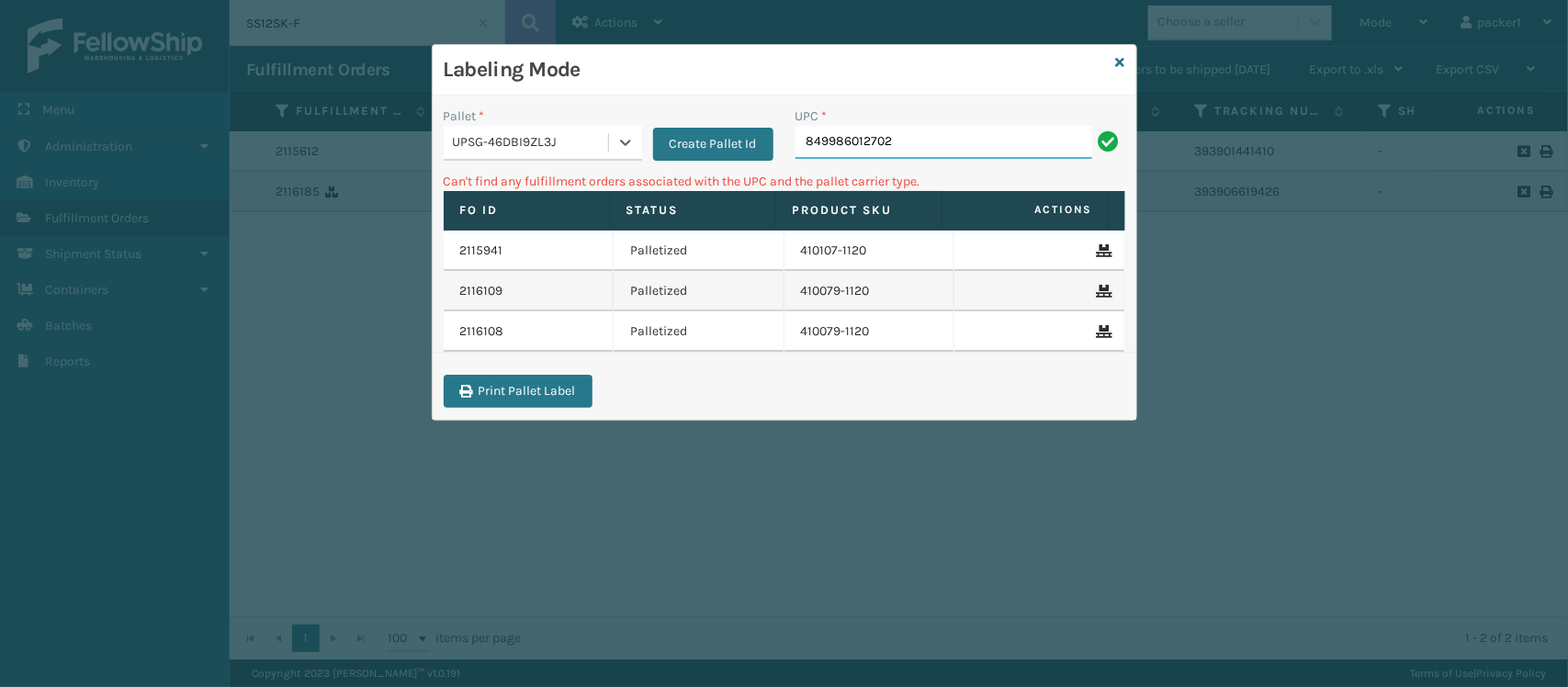
click at [1001, 144] on input "849986012702" at bounding box center [943, 142] width 296 height 33
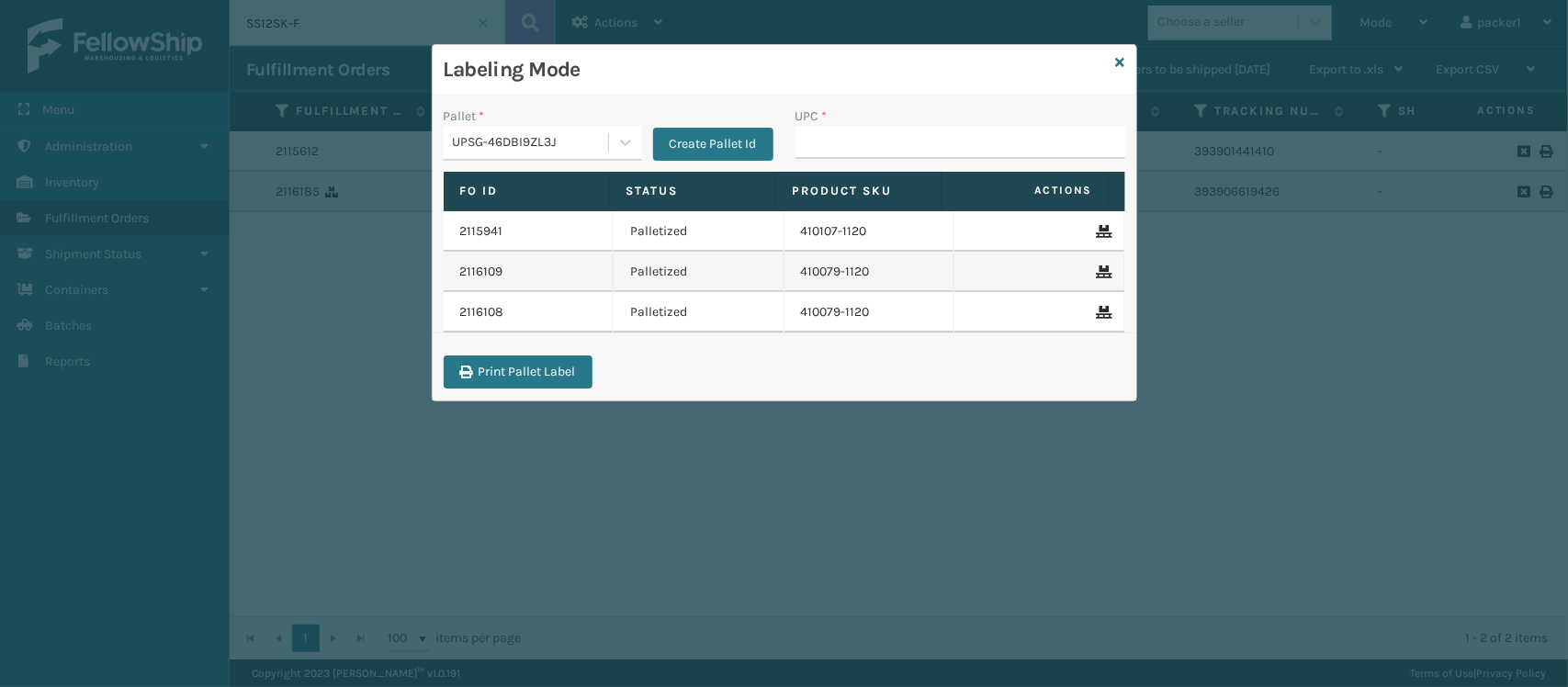
click at [543, 150] on div "UPSG-46DBI9ZL3J" at bounding box center [531, 143] width 158 height 20
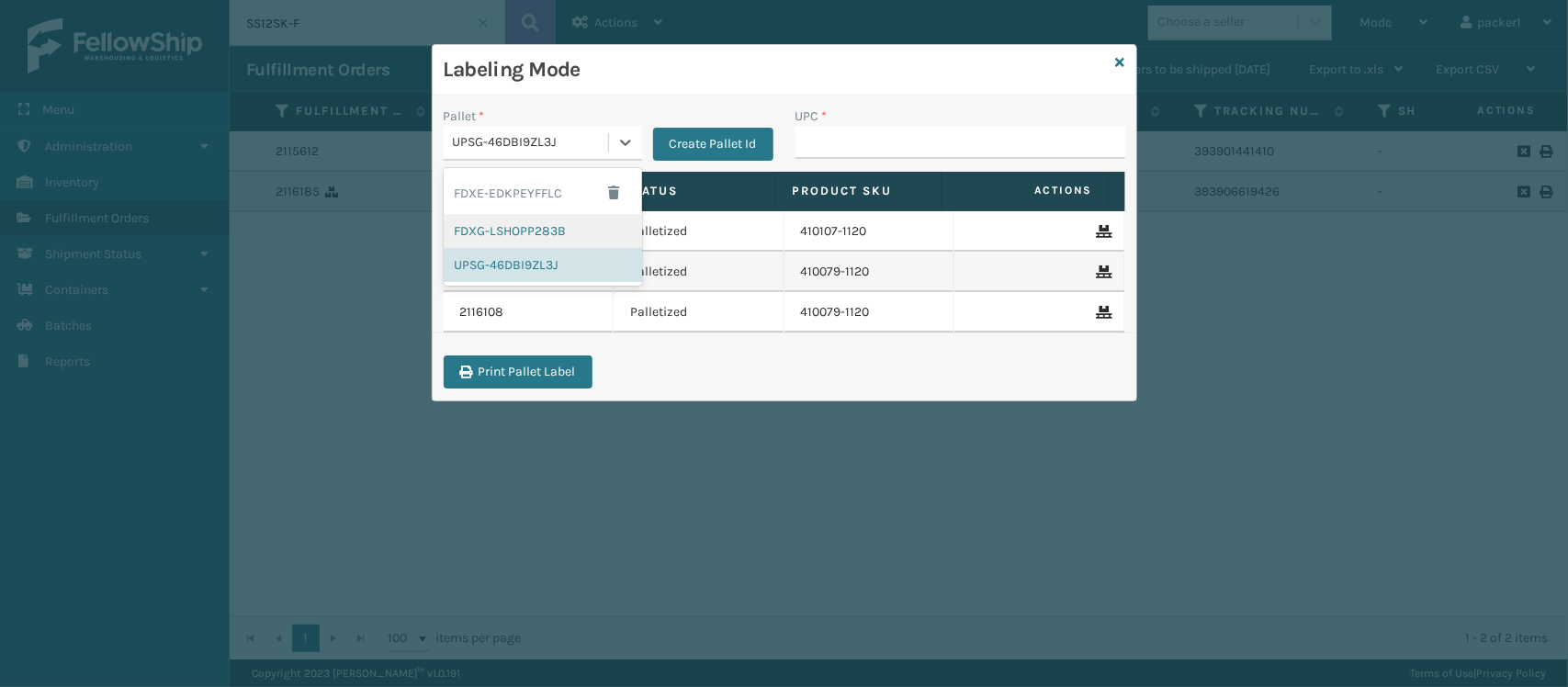
click at [488, 223] on div "FDXG-LSHOPP283B" at bounding box center [543, 231] width 199 height 34
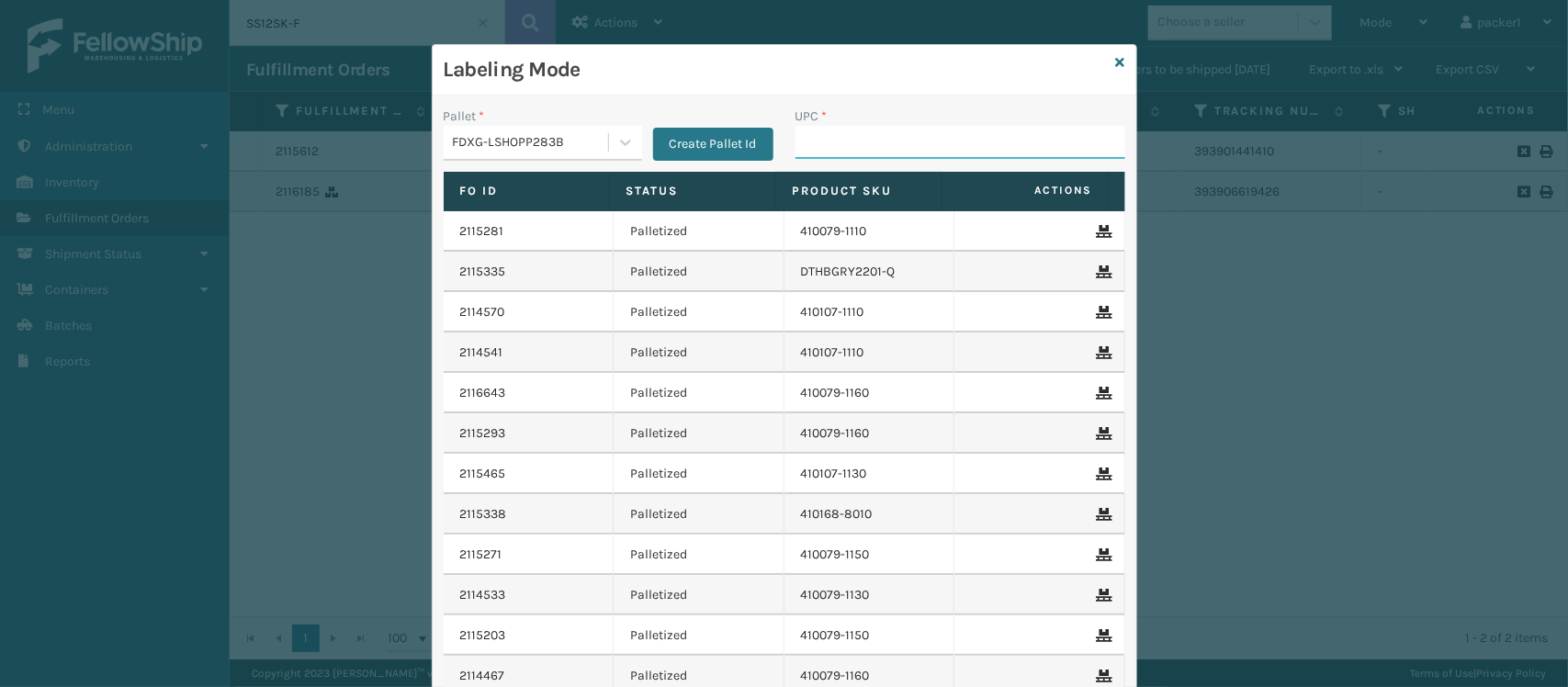
click at [949, 144] on input "UPC *" at bounding box center [960, 142] width 330 height 33
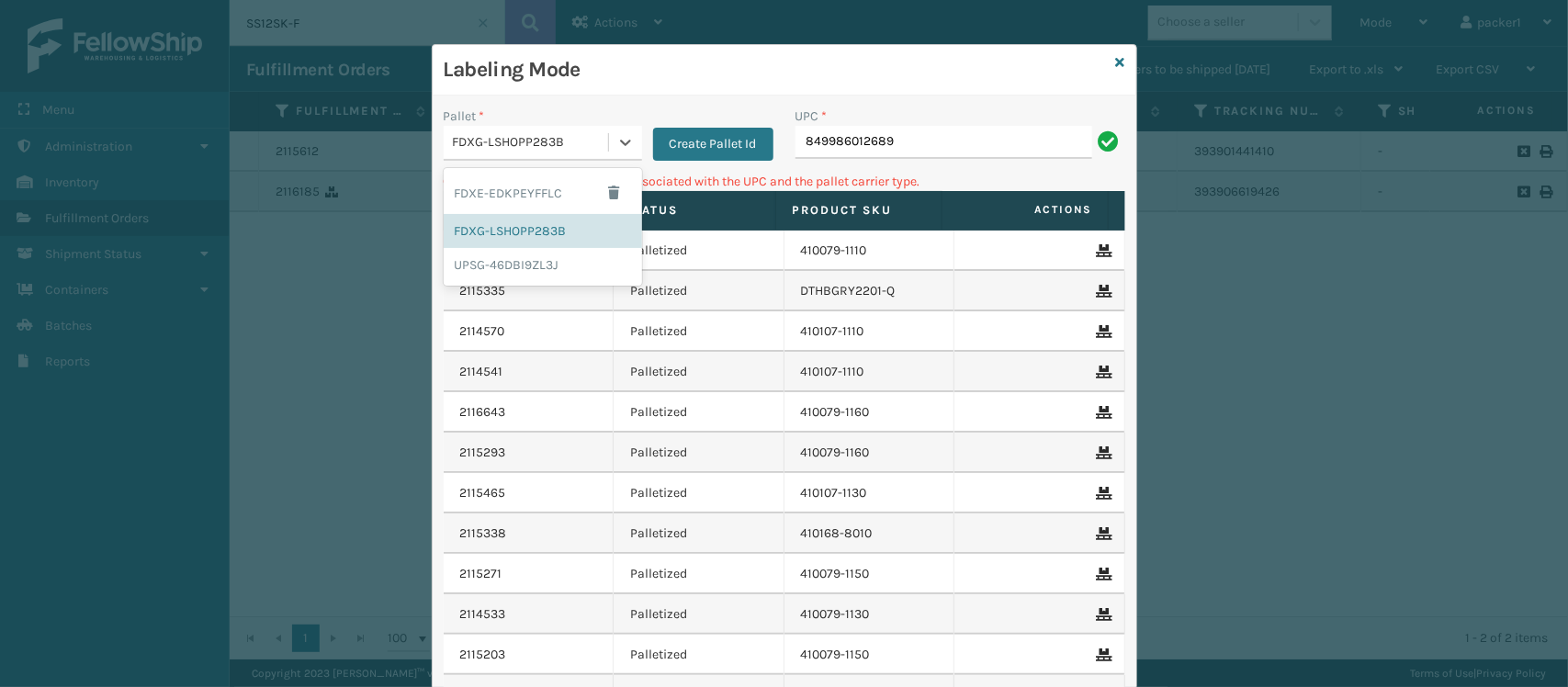
click at [466, 154] on div "FDXG-LSHOPP283B" at bounding box center [526, 143] width 164 height 31
click at [501, 258] on div "UPSG-46DBI9ZL3J" at bounding box center [543, 265] width 199 height 34
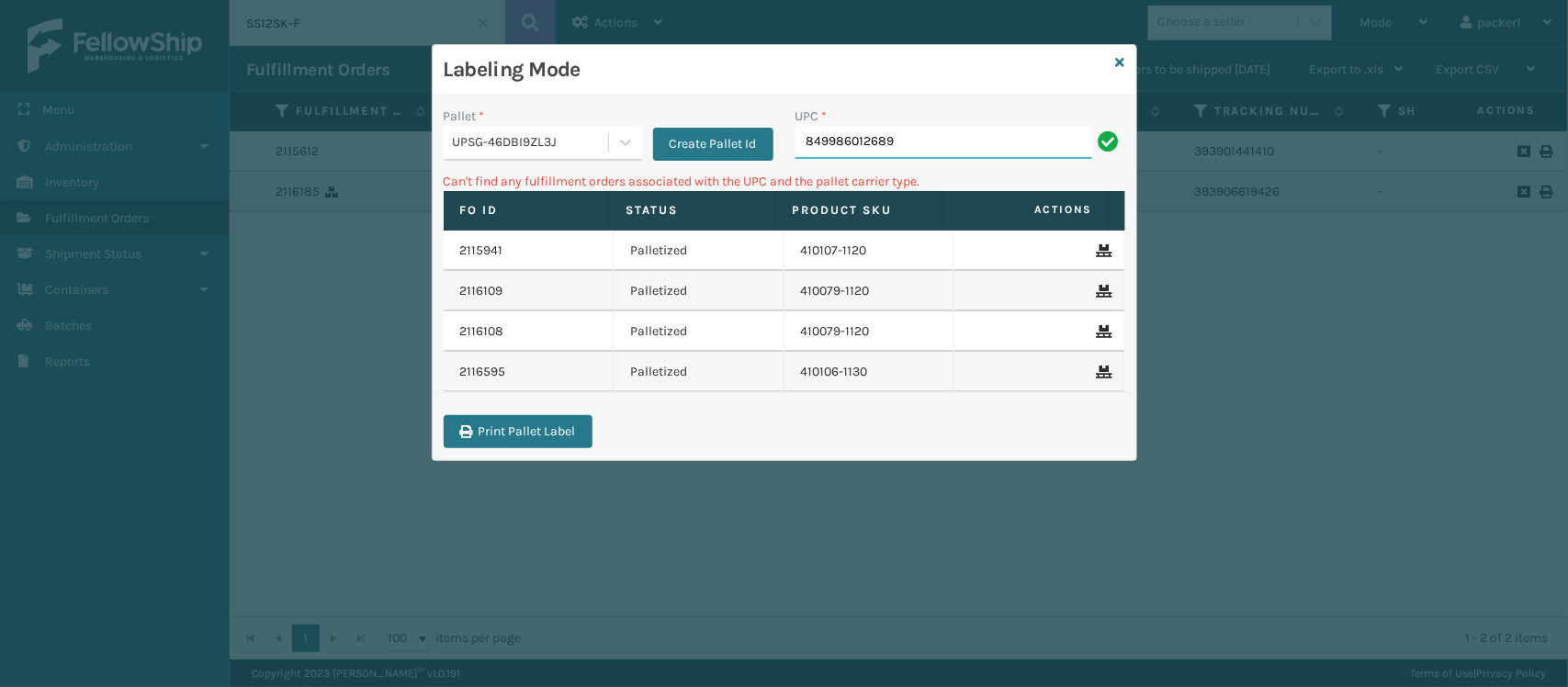
click at [1007, 126] on input "849986012689" at bounding box center [943, 142] width 296 height 33
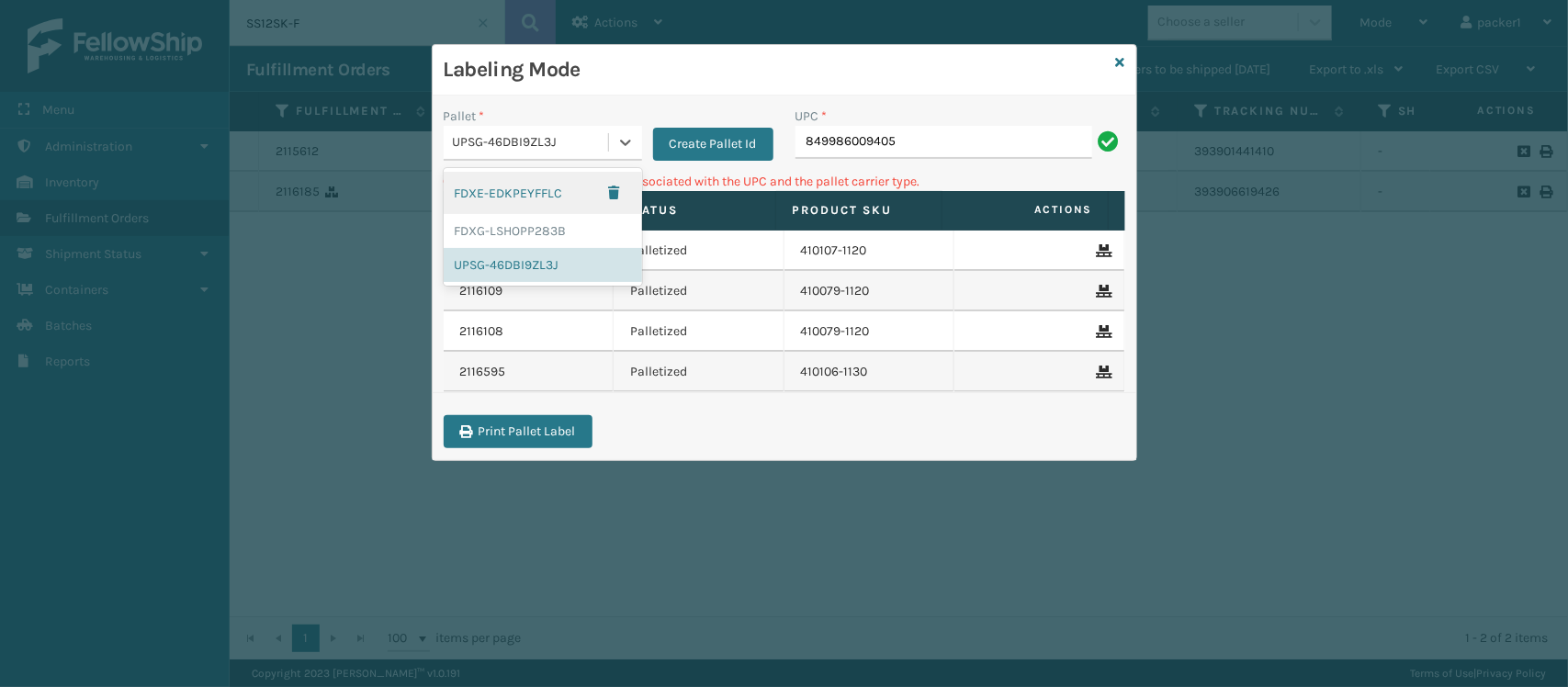
click at [598, 140] on div "UPSG-46DBI9ZL3J" at bounding box center [531, 143] width 158 height 20
click at [525, 221] on div "FDXG-LSHOPP283B" at bounding box center [543, 231] width 199 height 34
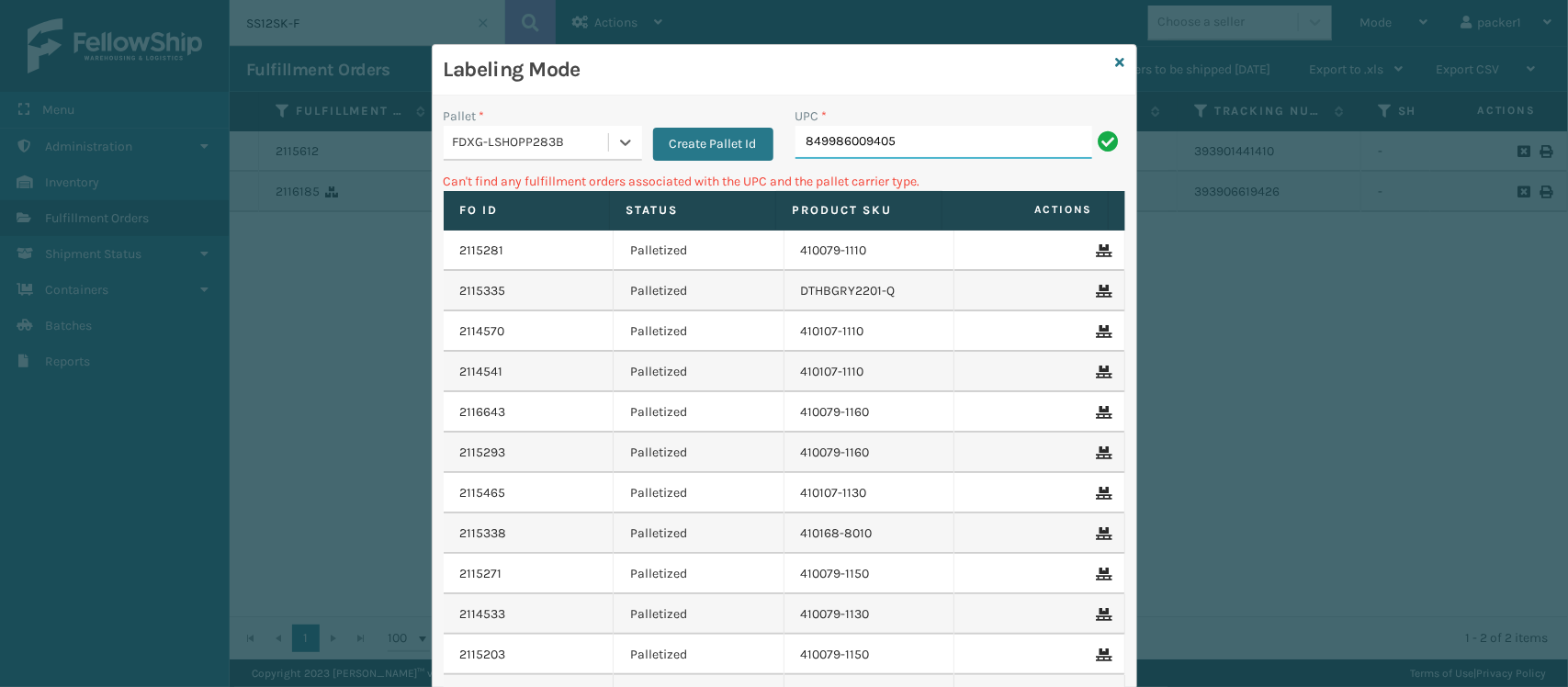
click at [937, 153] on input "849986009405" at bounding box center [943, 142] width 296 height 33
click at [522, 145] on div "FDXG-LSHOPP283B" at bounding box center [531, 143] width 158 height 20
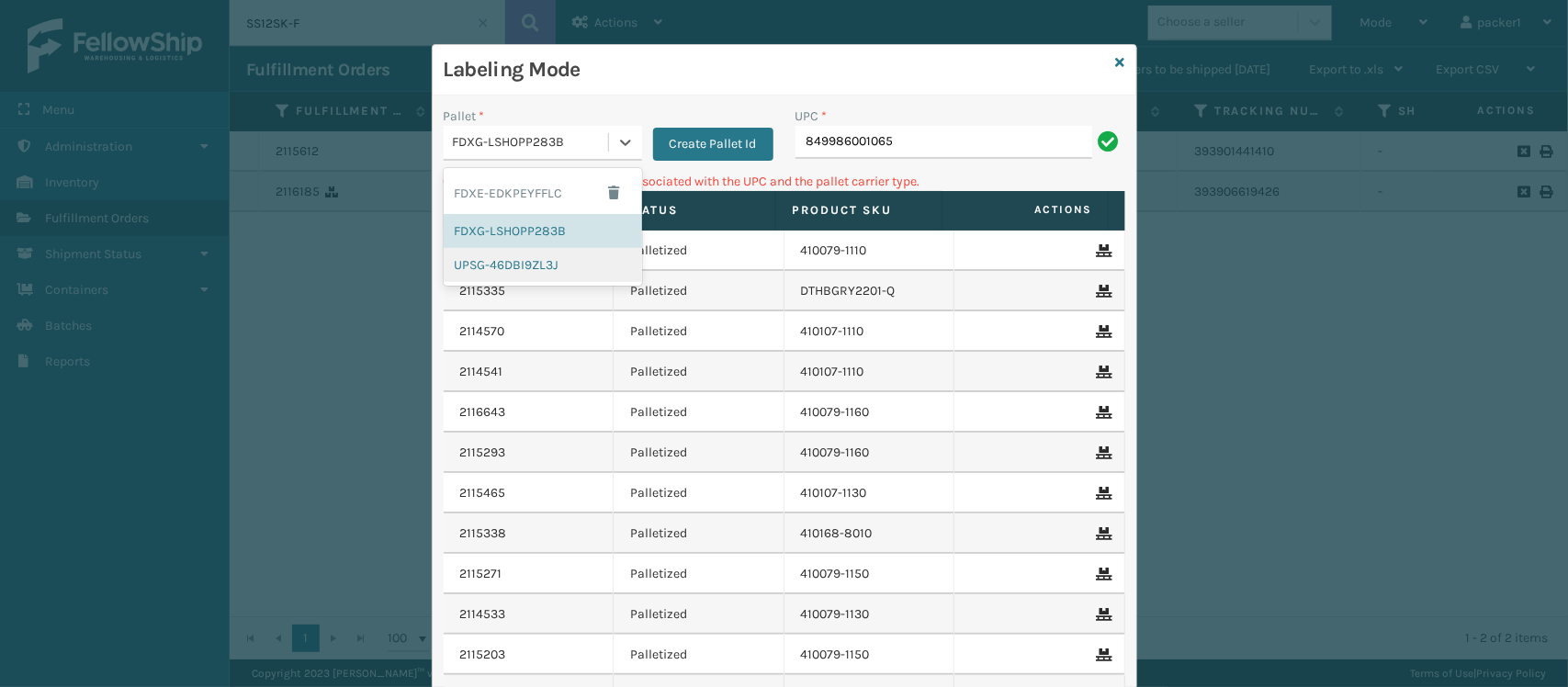
click at [493, 282] on div "UPSG-46DBI9ZL3J" at bounding box center [543, 265] width 199 height 34
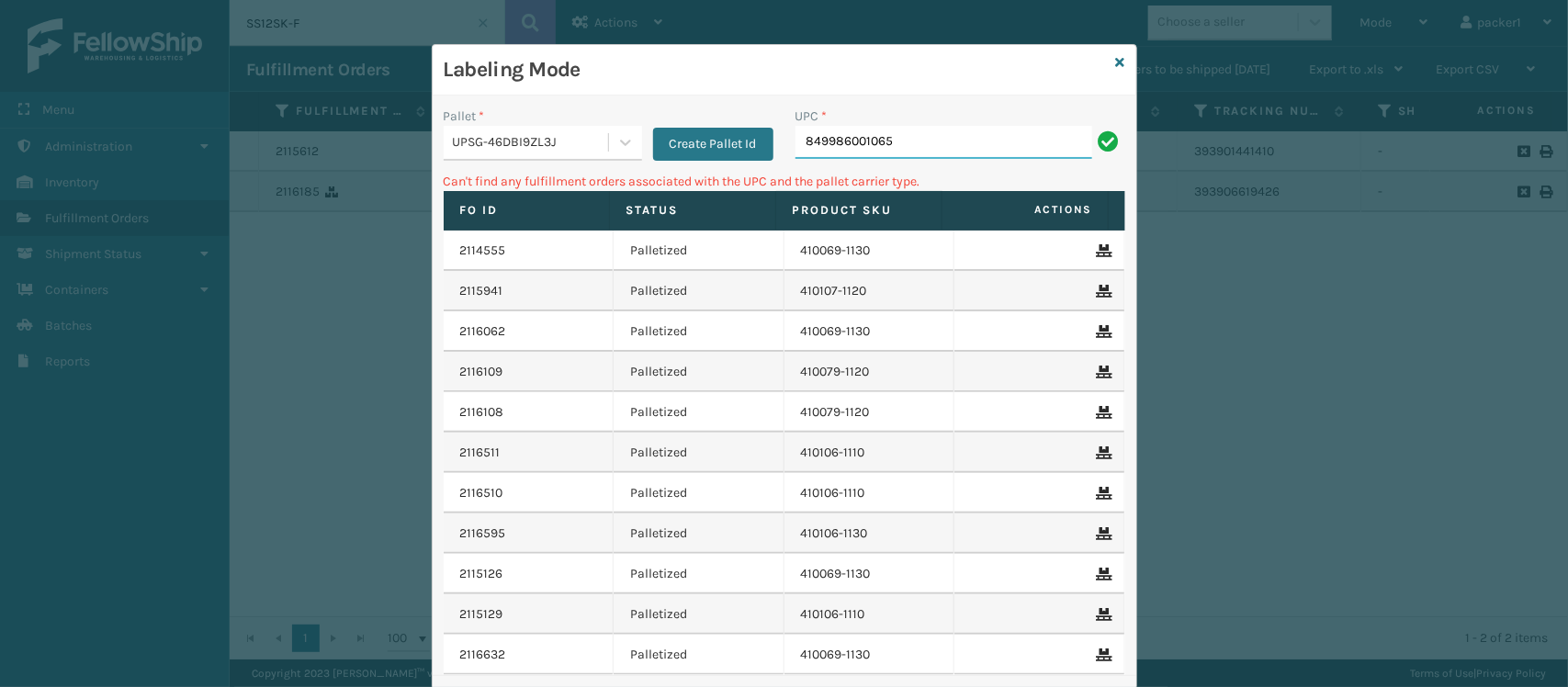
click at [928, 134] on input "849986001065" at bounding box center [943, 142] width 296 height 33
type input "8"
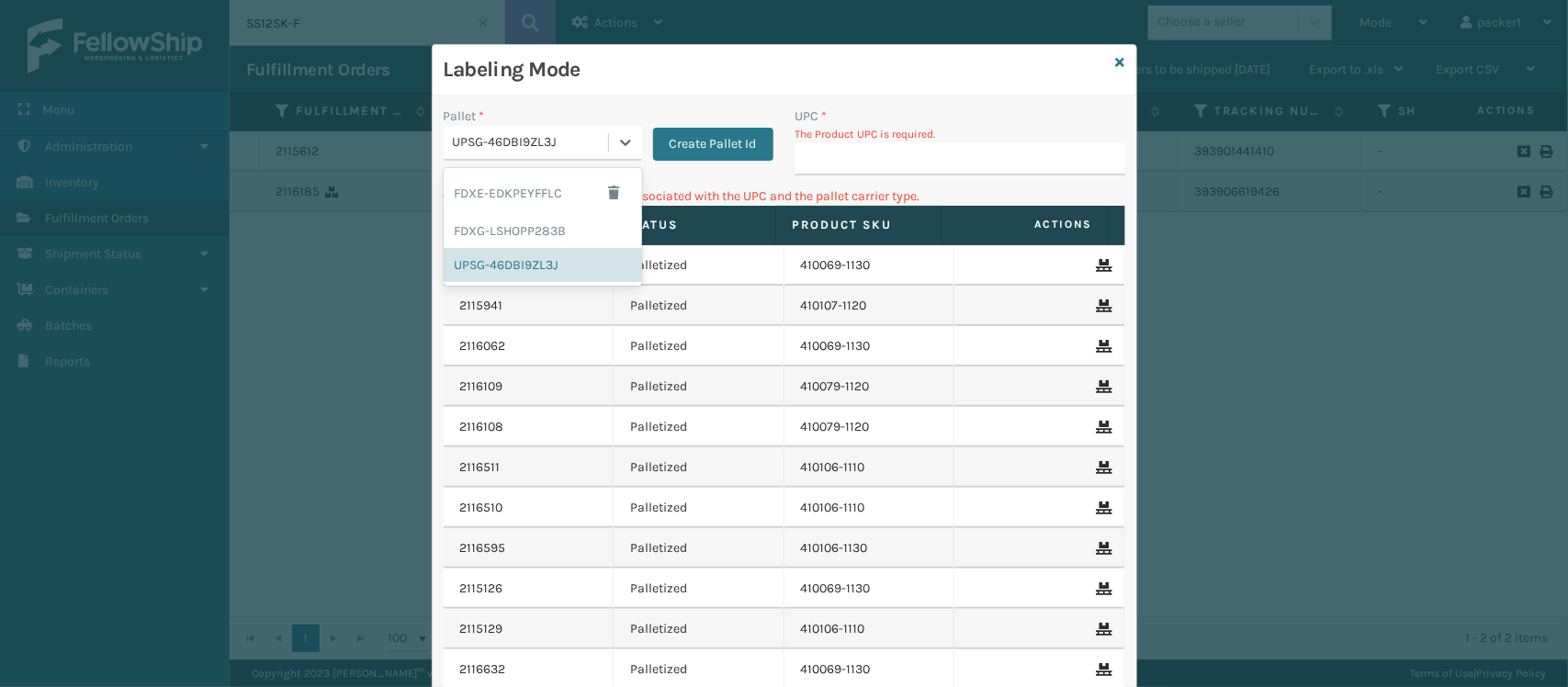
click at [585, 141] on div "UPSG-46DBI9ZL3J" at bounding box center [531, 143] width 158 height 20
click at [519, 195] on div "FDXE-EDKPEYFFLC" at bounding box center [543, 192] width 199 height 42
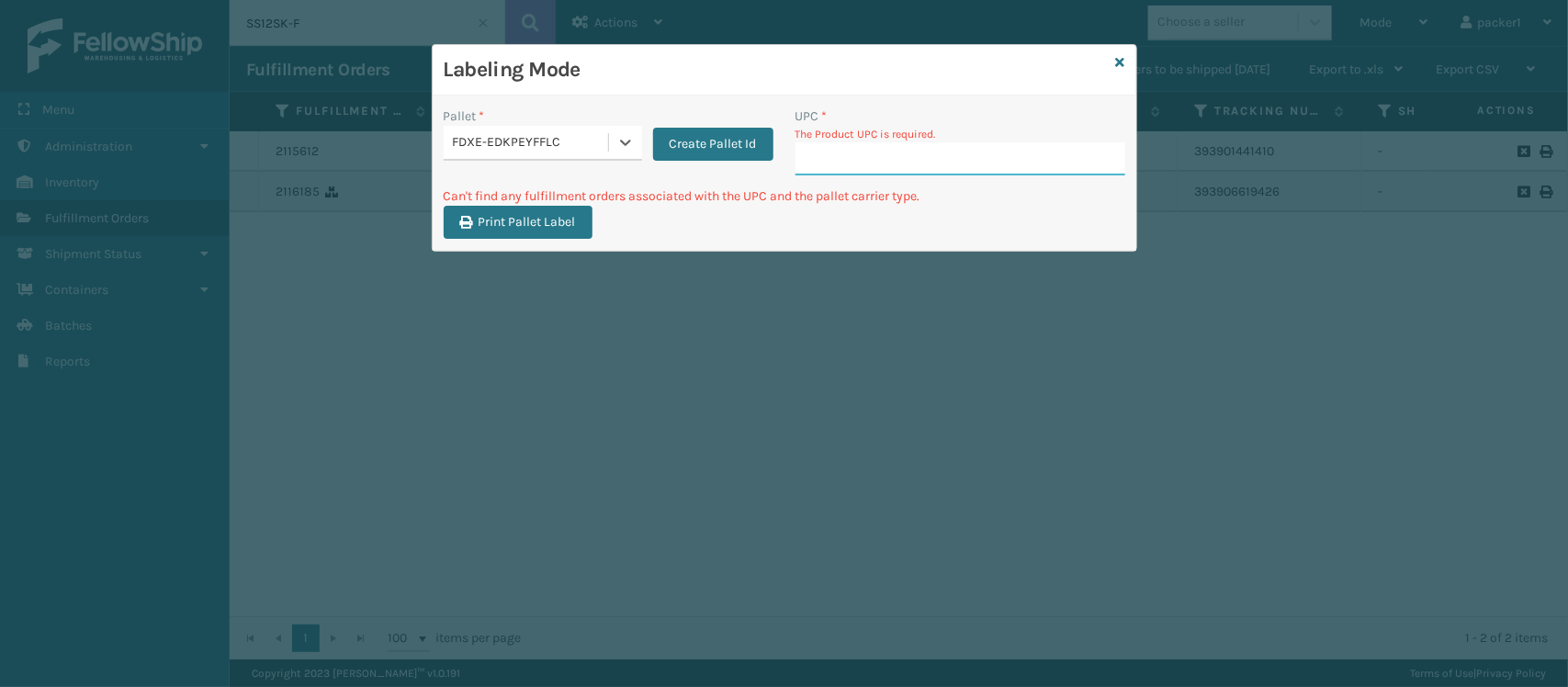
click at [980, 149] on input "UPC *" at bounding box center [960, 158] width 330 height 33
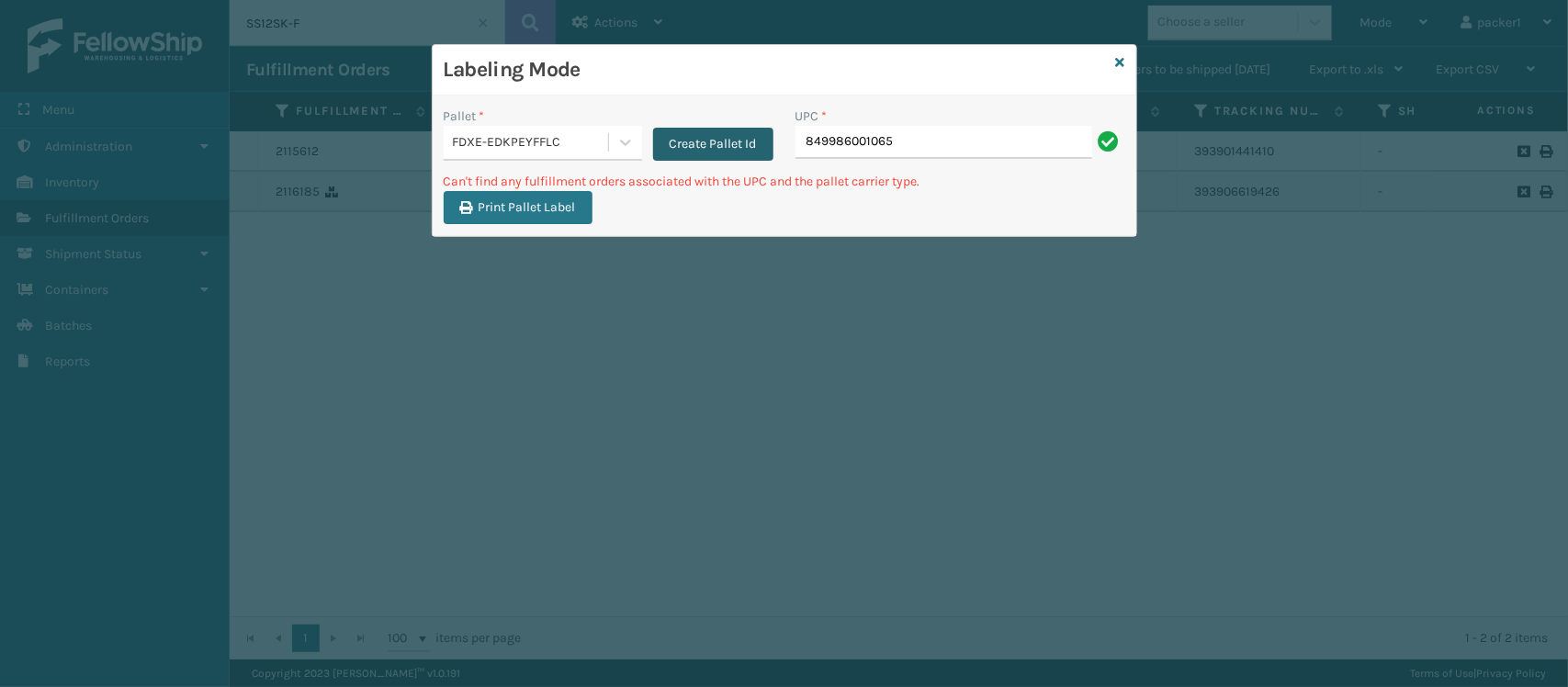
click at [705, 158] on button "Create Pallet Id" at bounding box center [713, 144] width 120 height 33
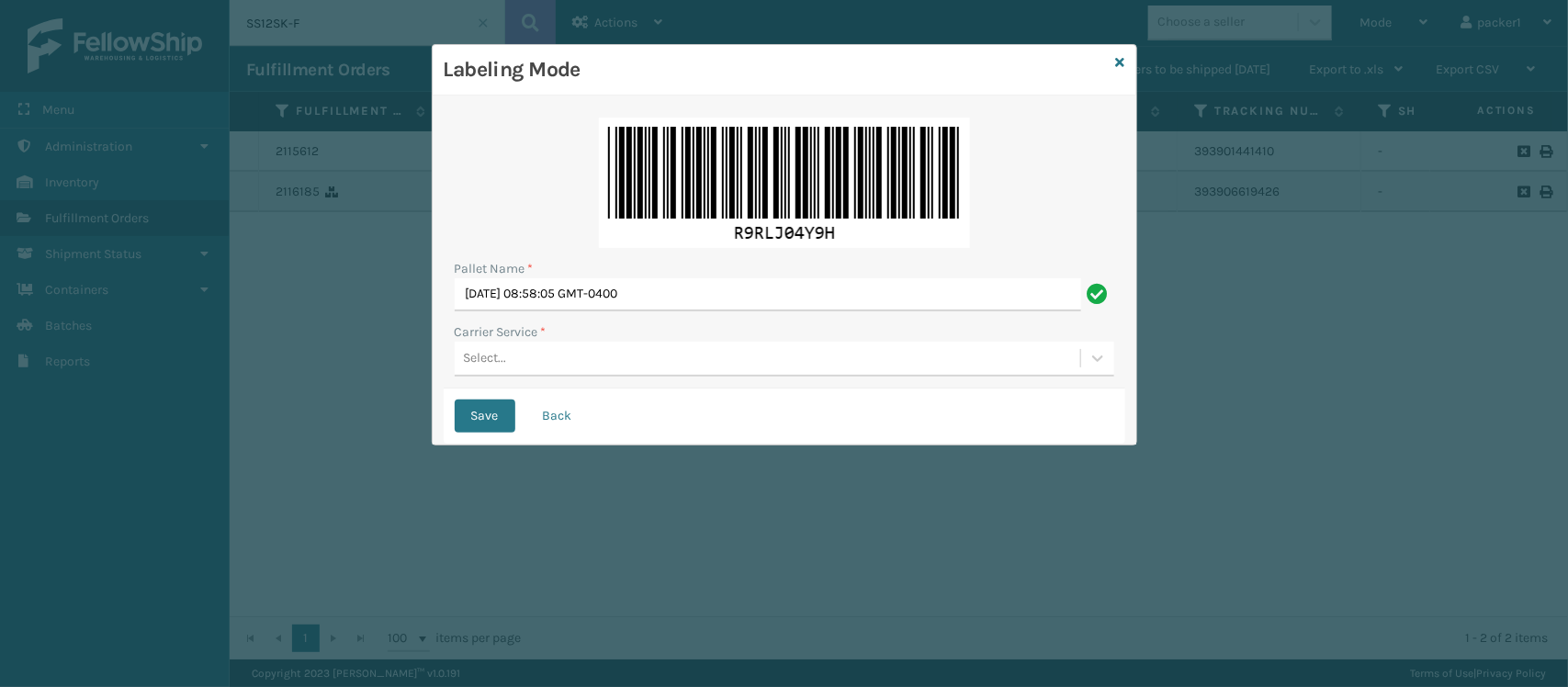
click at [591, 359] on div "Select..." at bounding box center [767, 359] width 626 height 31
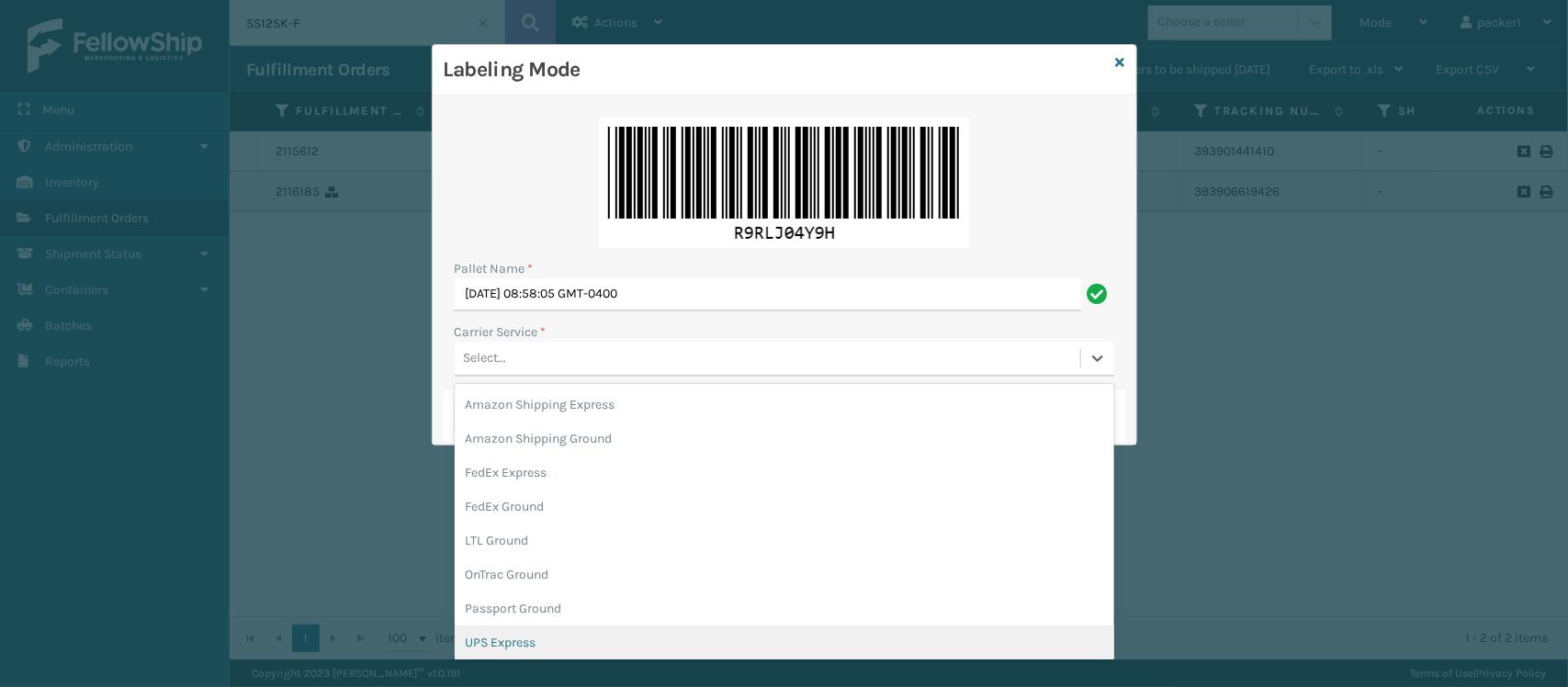
click at [581, 645] on div "UPS Express" at bounding box center [785, 642] width 660 height 34
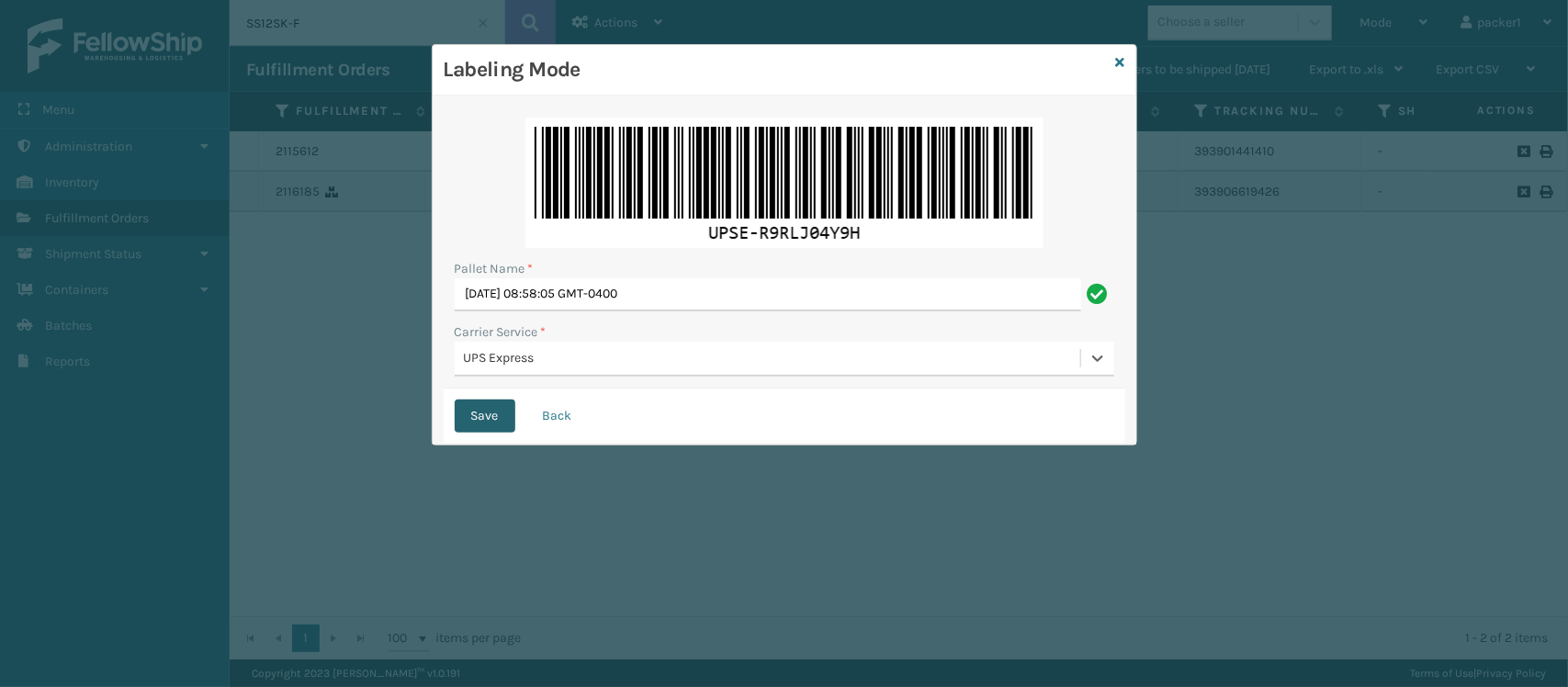
click at [482, 416] on button "Save" at bounding box center [485, 416] width 61 height 33
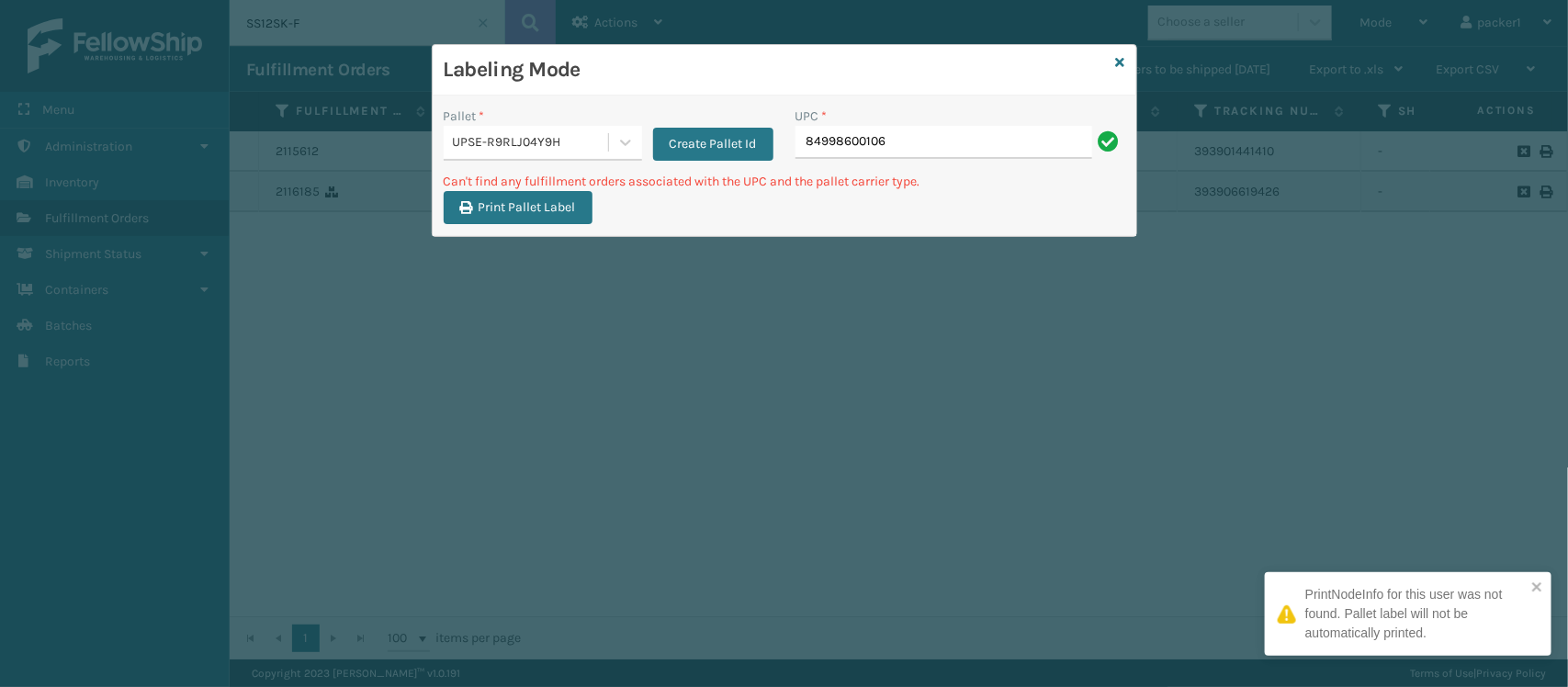
type input "84998600106"
click at [923, 141] on input "84998600106" at bounding box center [943, 142] width 296 height 33
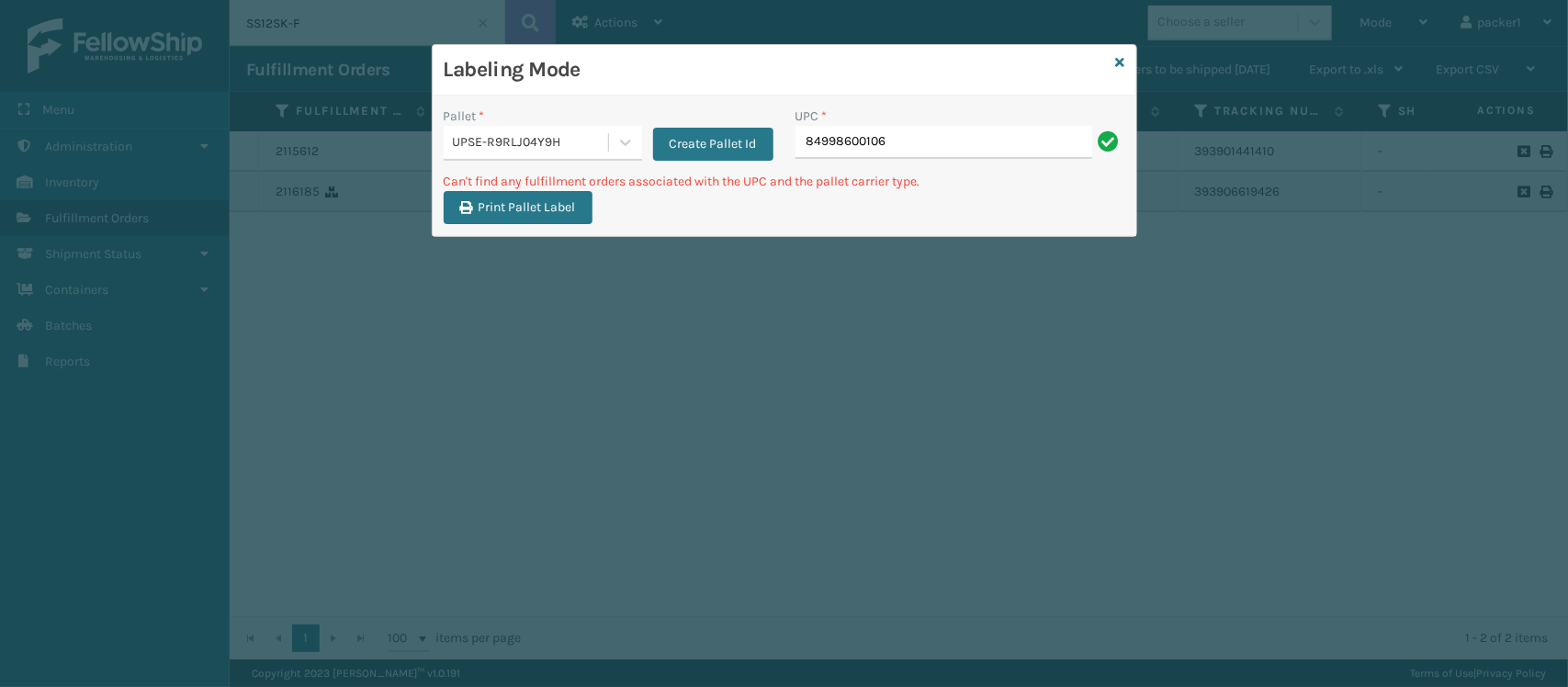
click at [544, 138] on div "UPSE-R9RLJ04Y9H" at bounding box center [531, 143] width 158 height 20
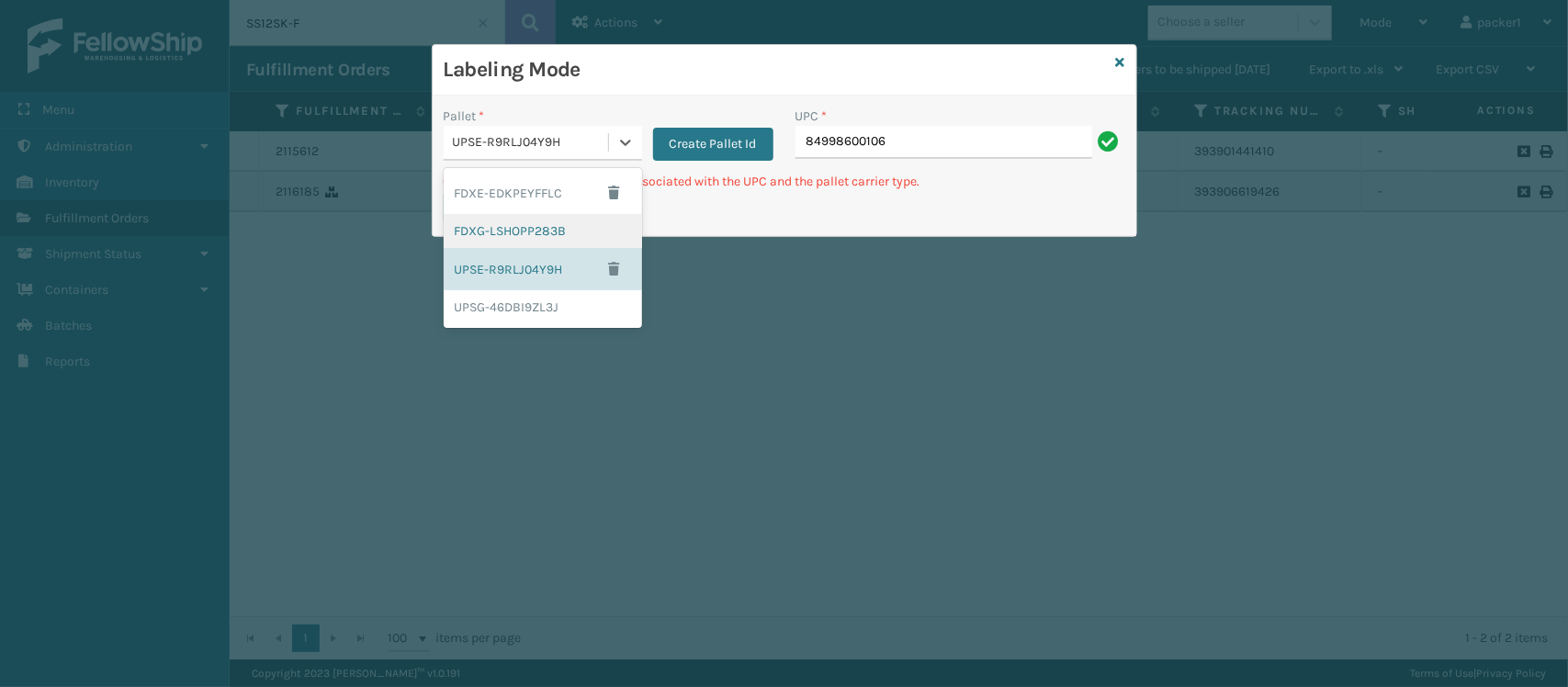
click at [547, 231] on div "FDXG-LSHOPP283B" at bounding box center [543, 231] width 199 height 34
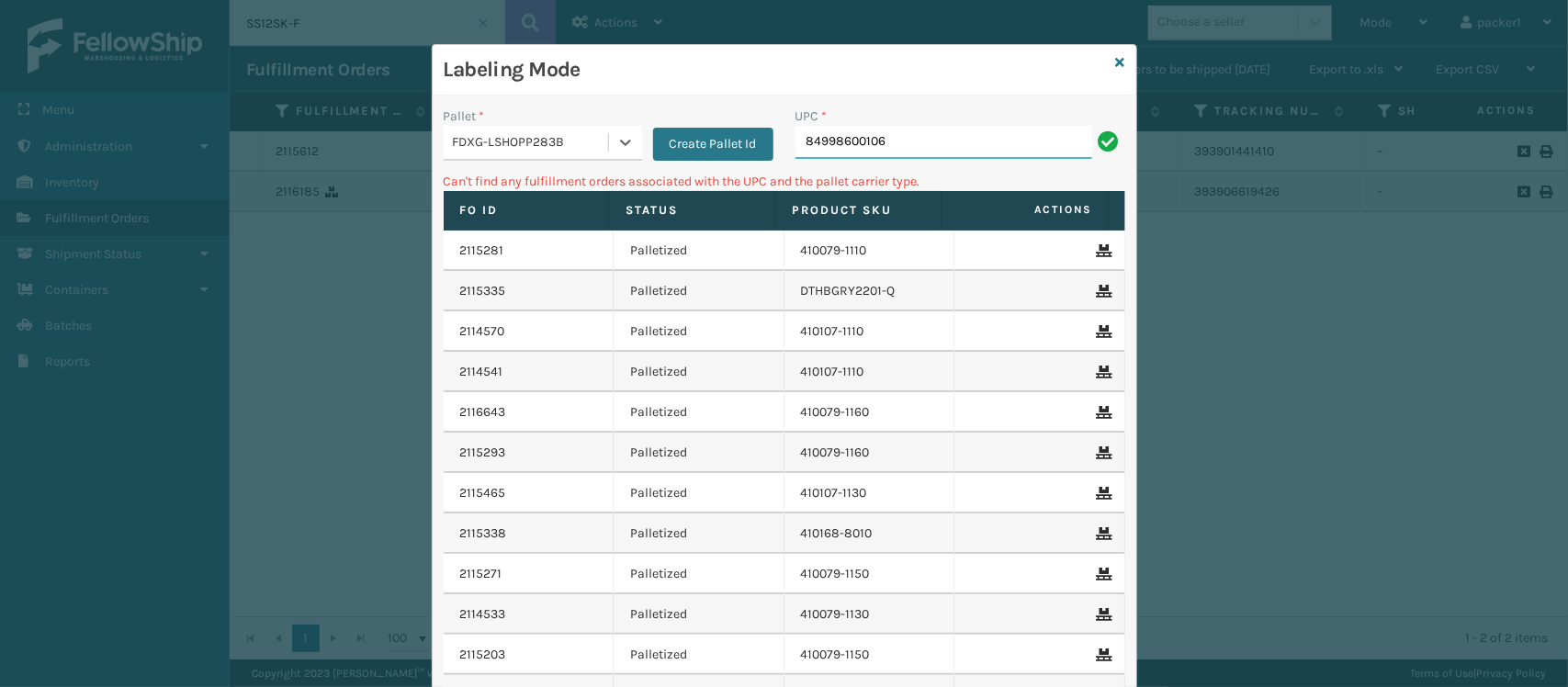
click at [920, 157] on input "84998600106" at bounding box center [943, 142] width 296 height 33
type input "8499860010"
type input "8"
